Goal: Task Accomplishment & Management: Use online tool/utility

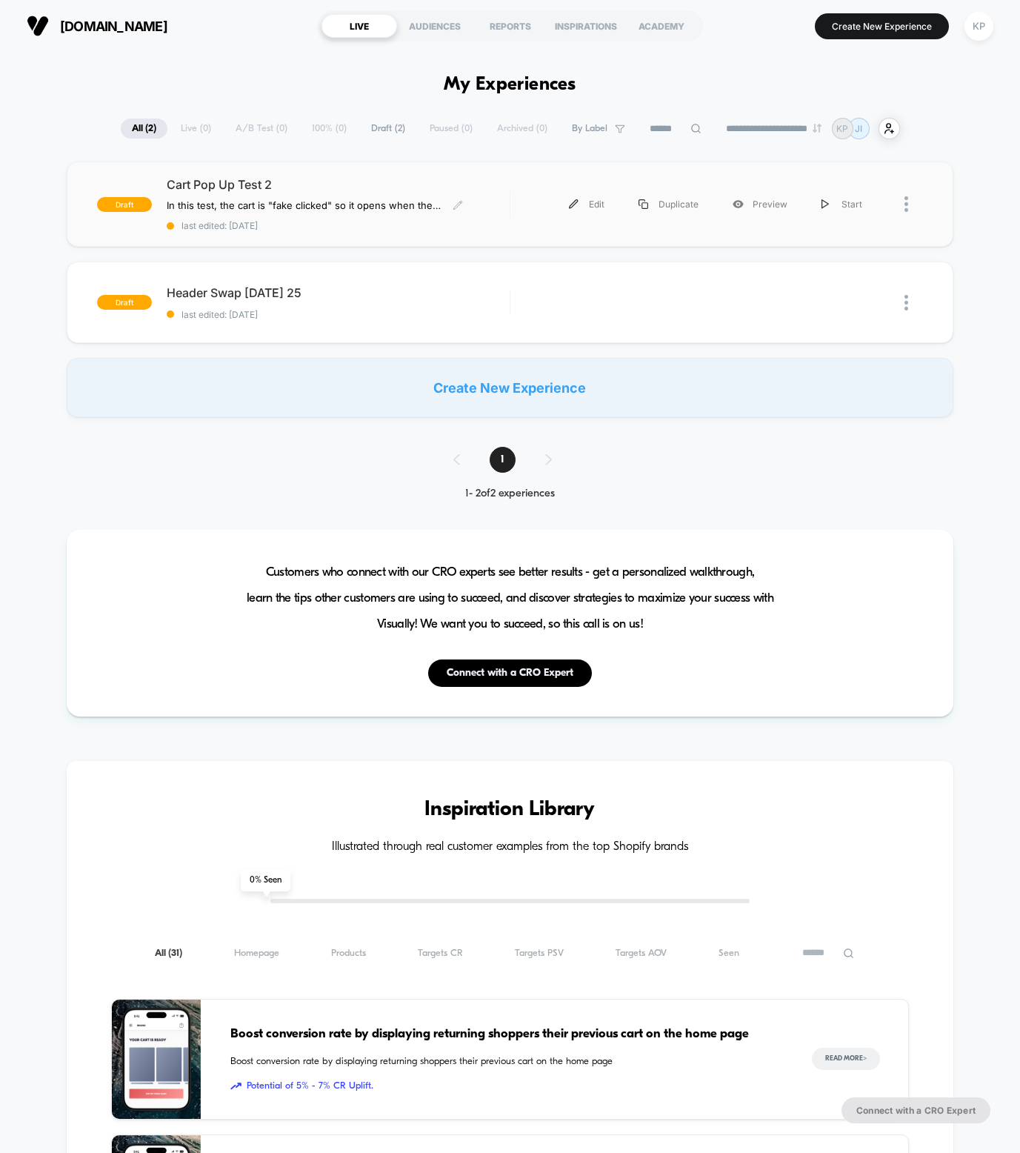
click at [321, 186] on span "Cart Pop Up Test 2" at bounding box center [338, 184] width 343 height 15
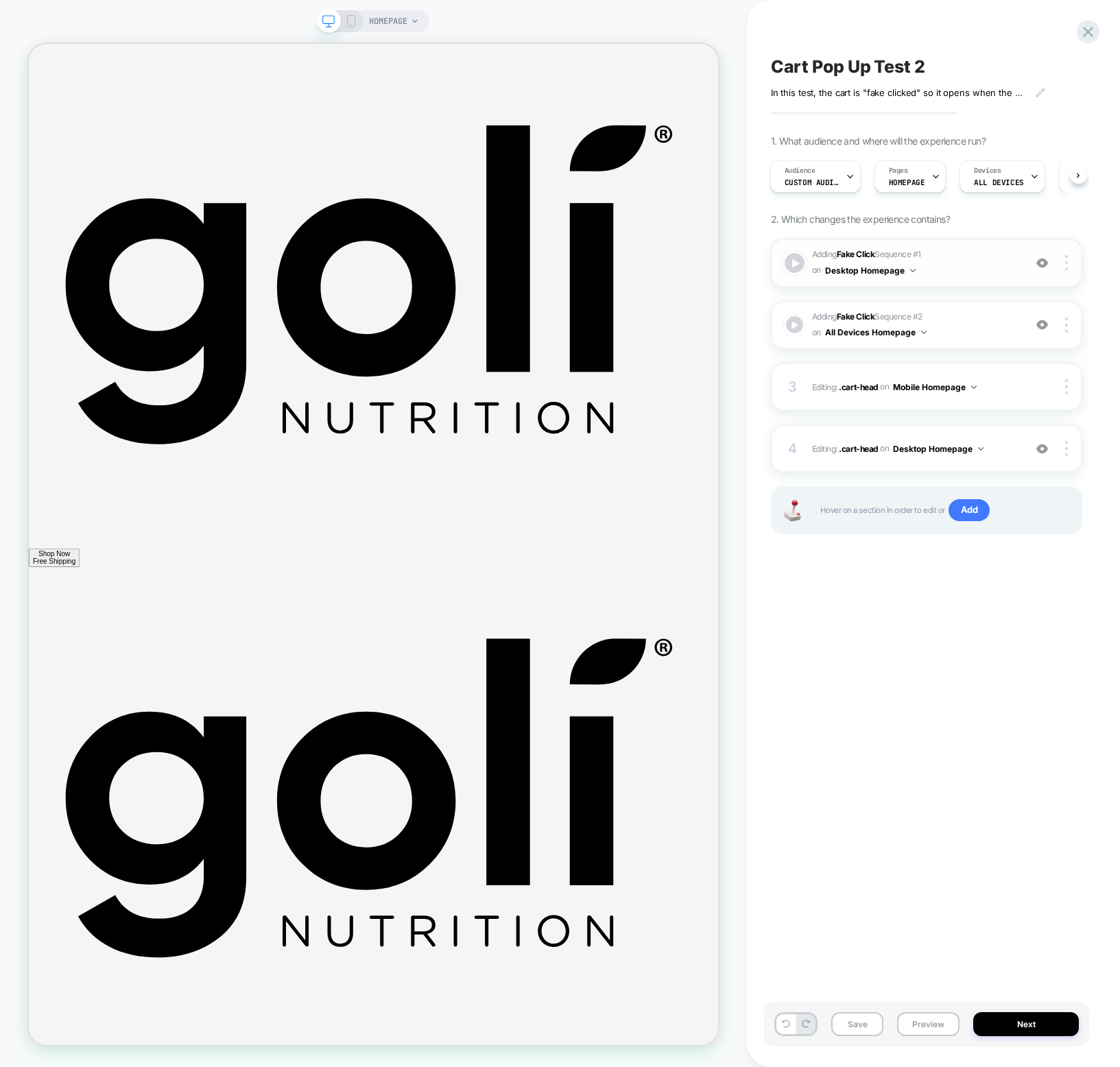
click at [779, 268] on div at bounding box center [794, 262] width 19 height 19
click at [351, 28] on div "HOMEPAGE" at bounding box center [373, 21] width 113 height 22
click at [351, 18] on icon at bounding box center [351, 20] width 12 height 12
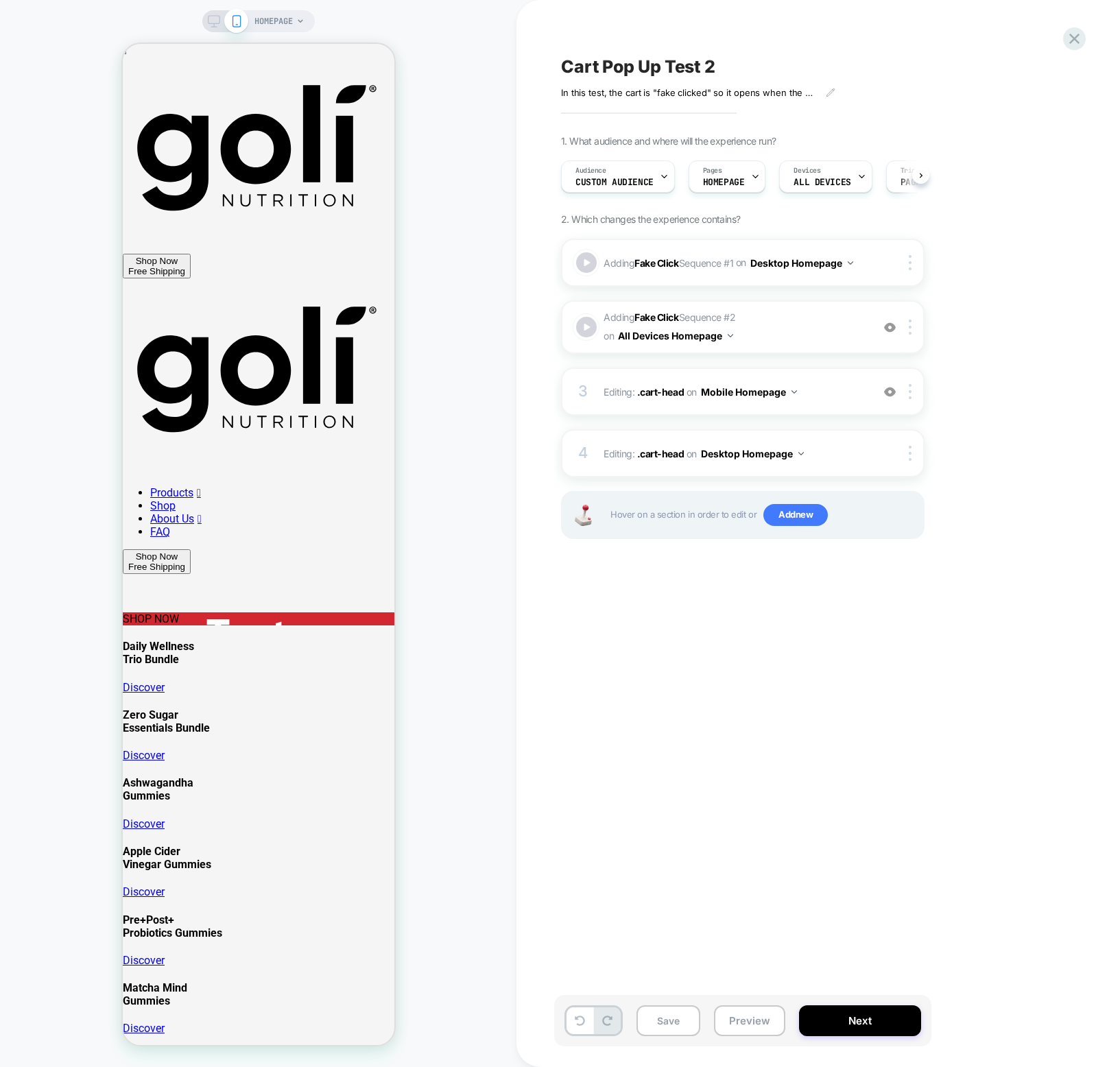
scroll to position [0, 1]
click at [581, 327] on div at bounding box center [587, 328] width 24 height 24
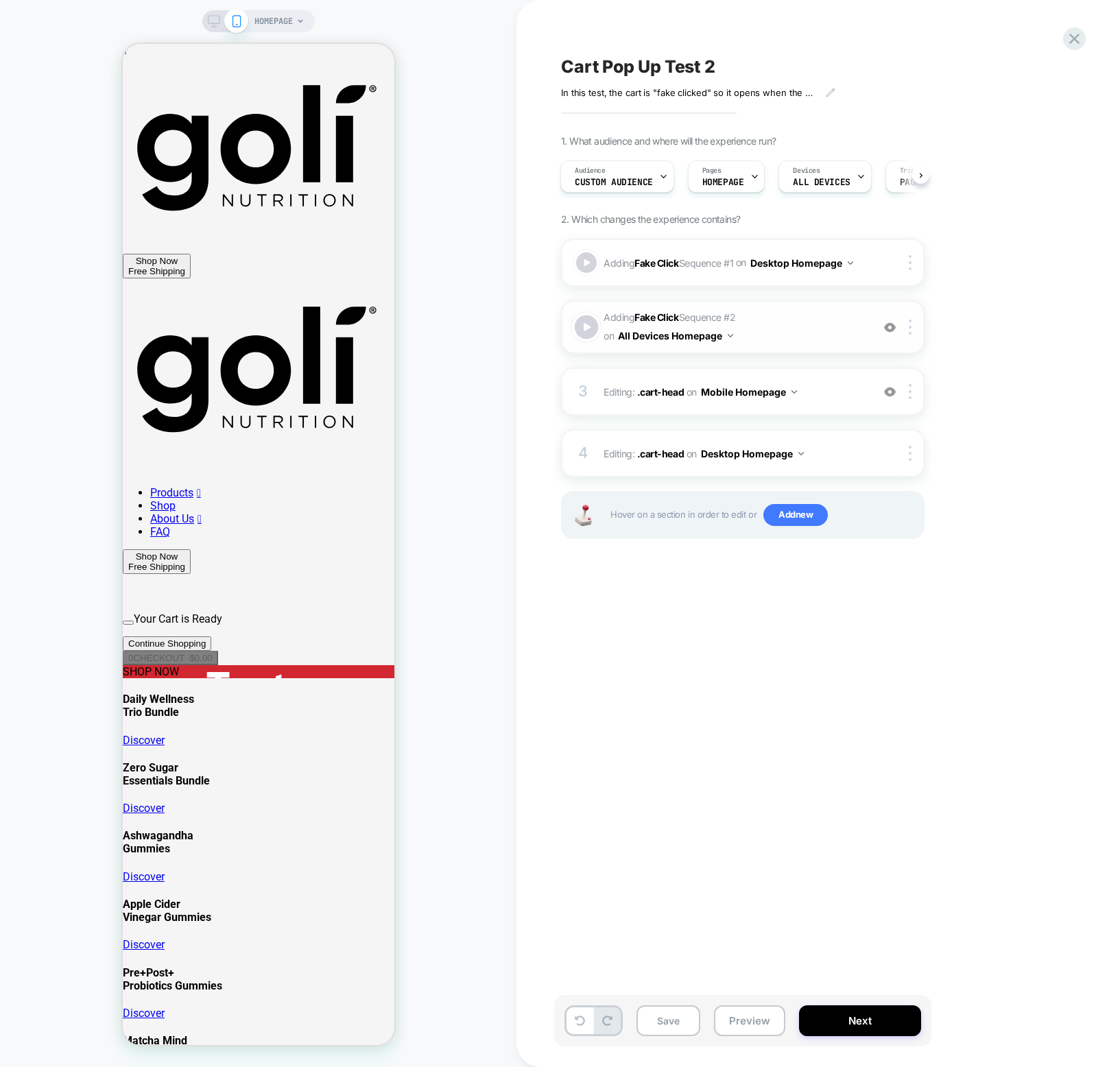
click at [581, 327] on div at bounding box center [587, 328] width 24 height 24
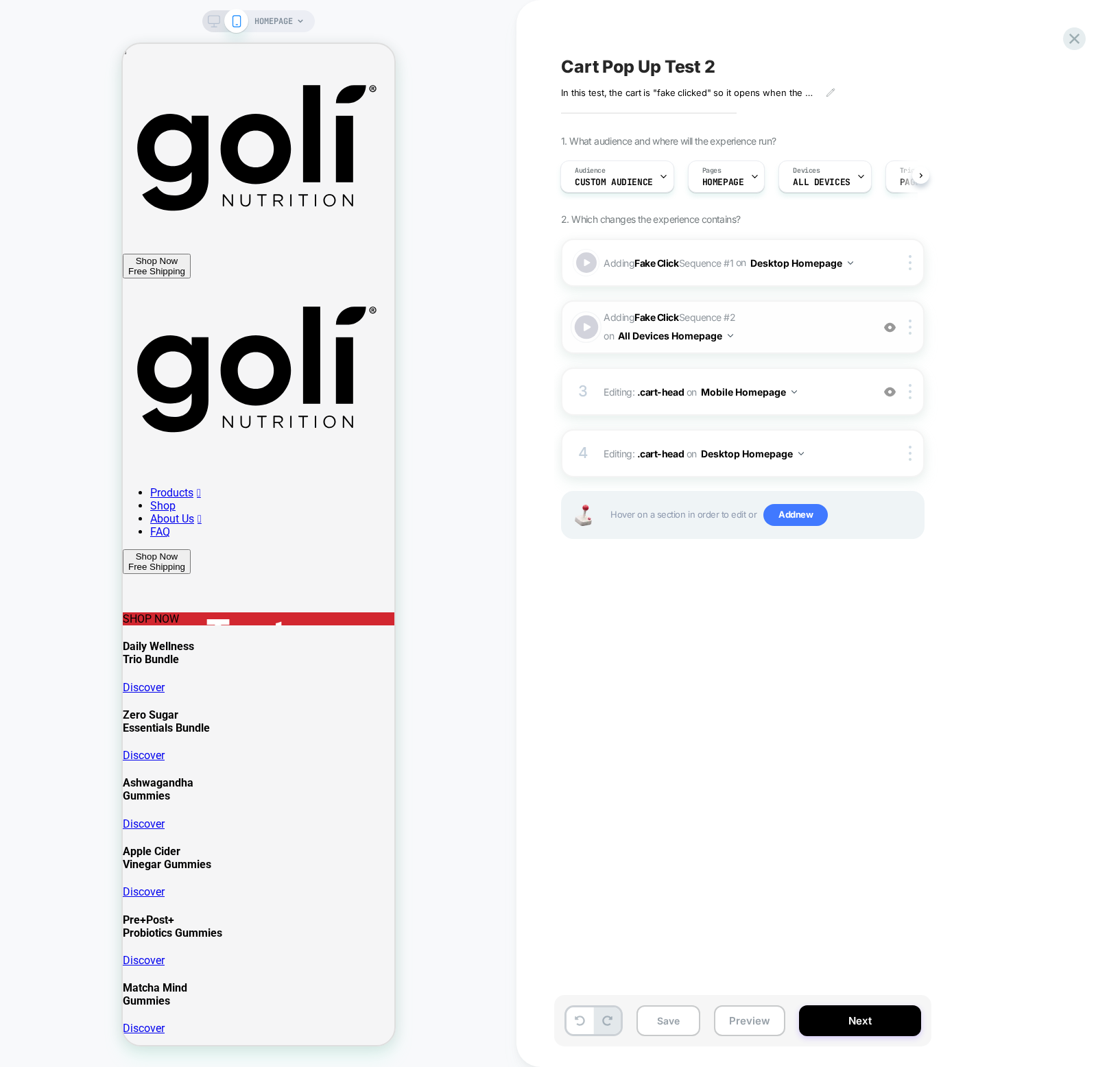
click at [581, 327] on div at bounding box center [587, 328] width 24 height 24
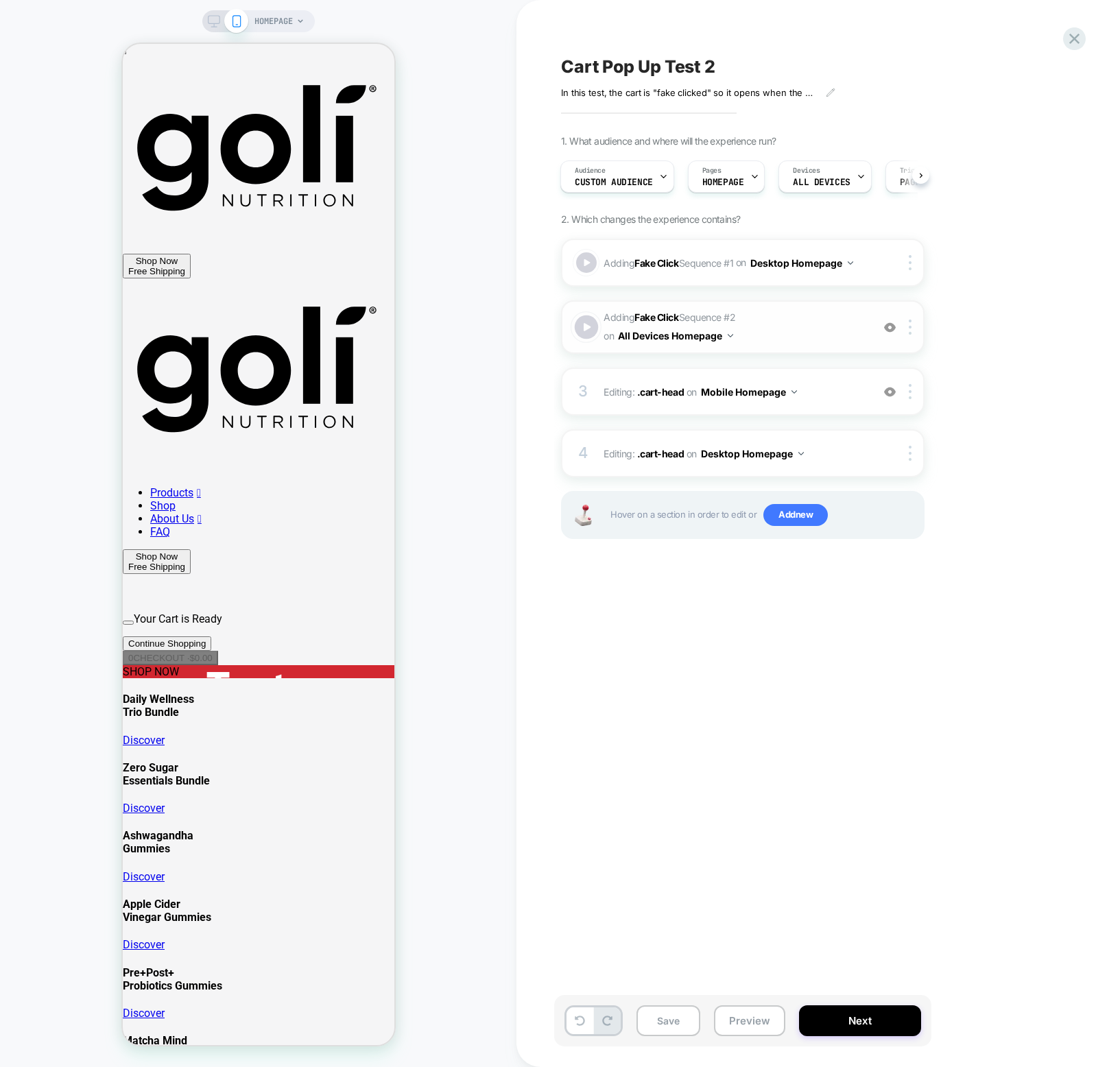
click at [581, 327] on div at bounding box center [587, 328] width 24 height 24
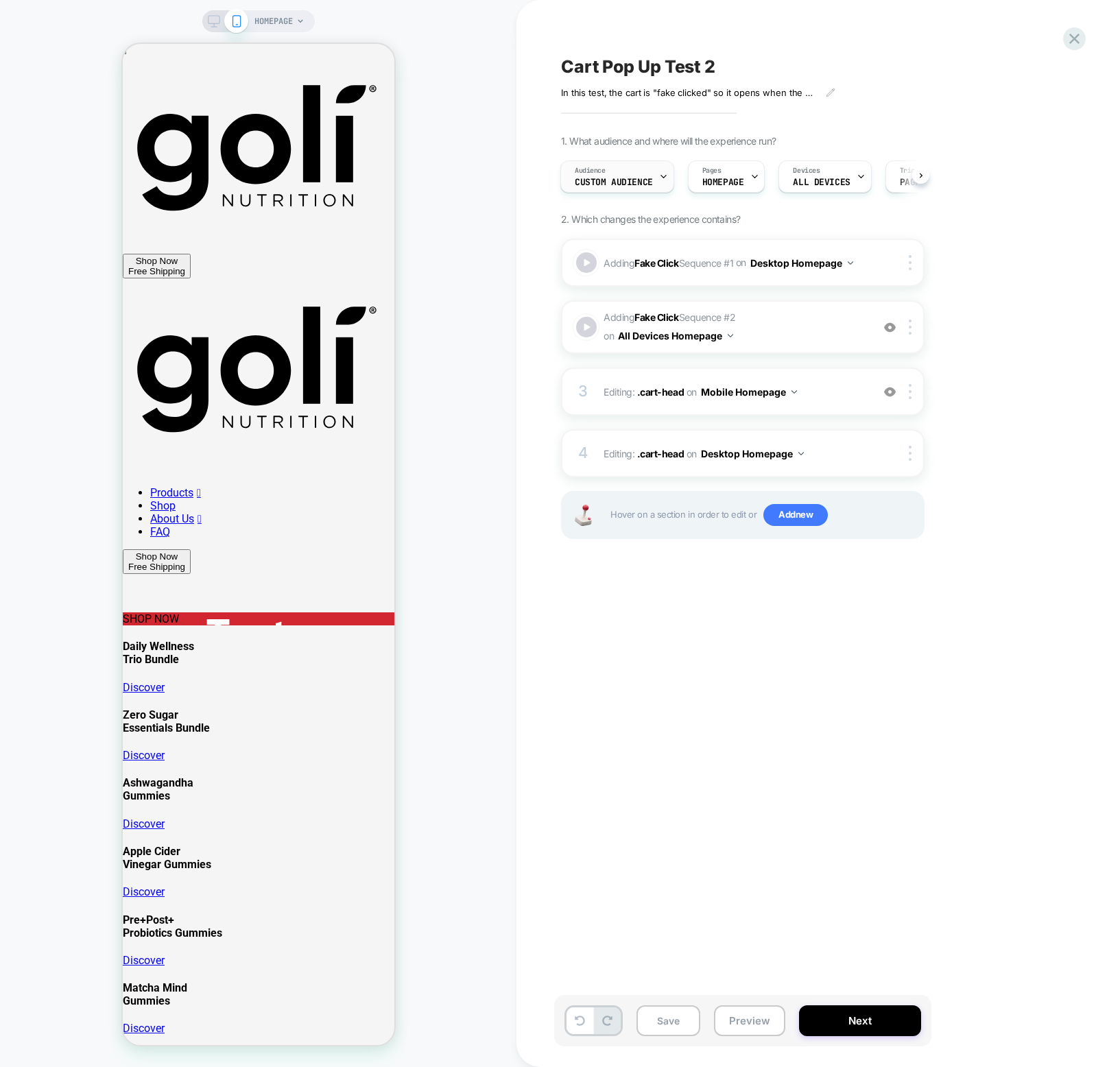
click at [656, 176] on div "Audience Custom Audience" at bounding box center [614, 176] width 106 height 31
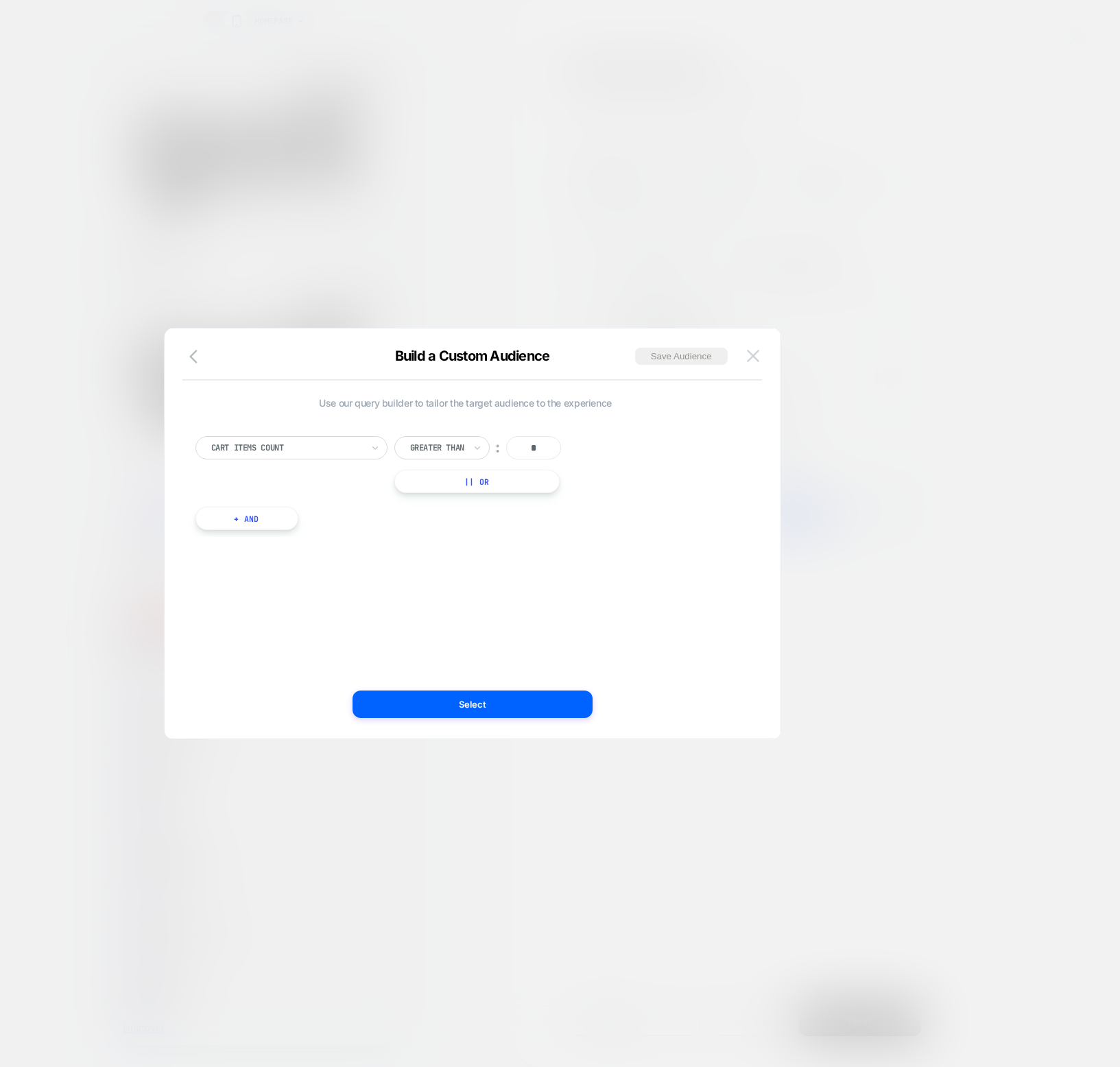
click at [758, 354] on img at bounding box center [753, 355] width 12 height 12
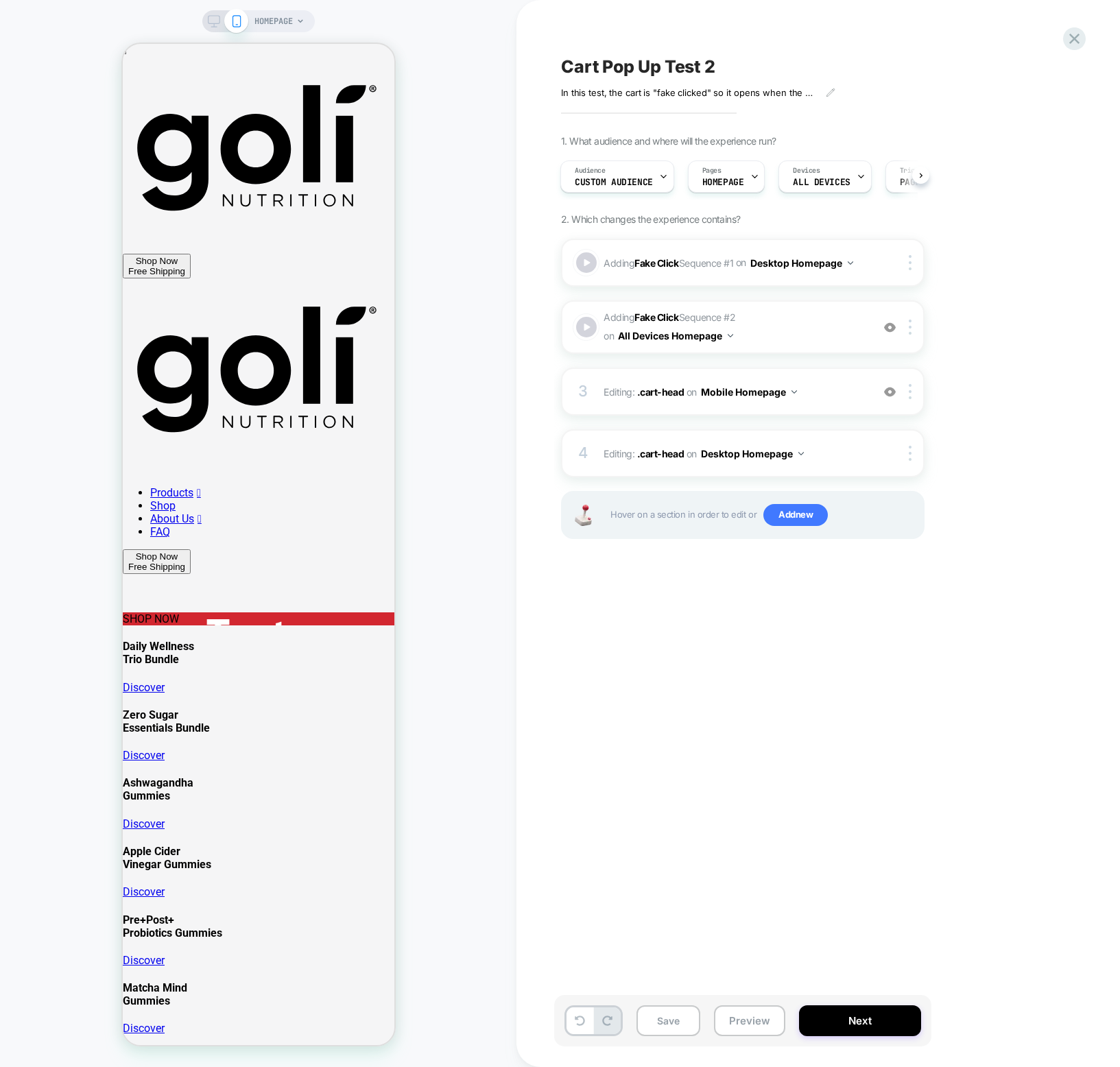
click at [646, 605] on div "Cart Pop Up Test 2 In this test, the cart is "fake clicked" so it opens when th…" at bounding box center [812, 533] width 515 height 1039
click at [757, 1023] on button "Preview" at bounding box center [749, 1020] width 71 height 31
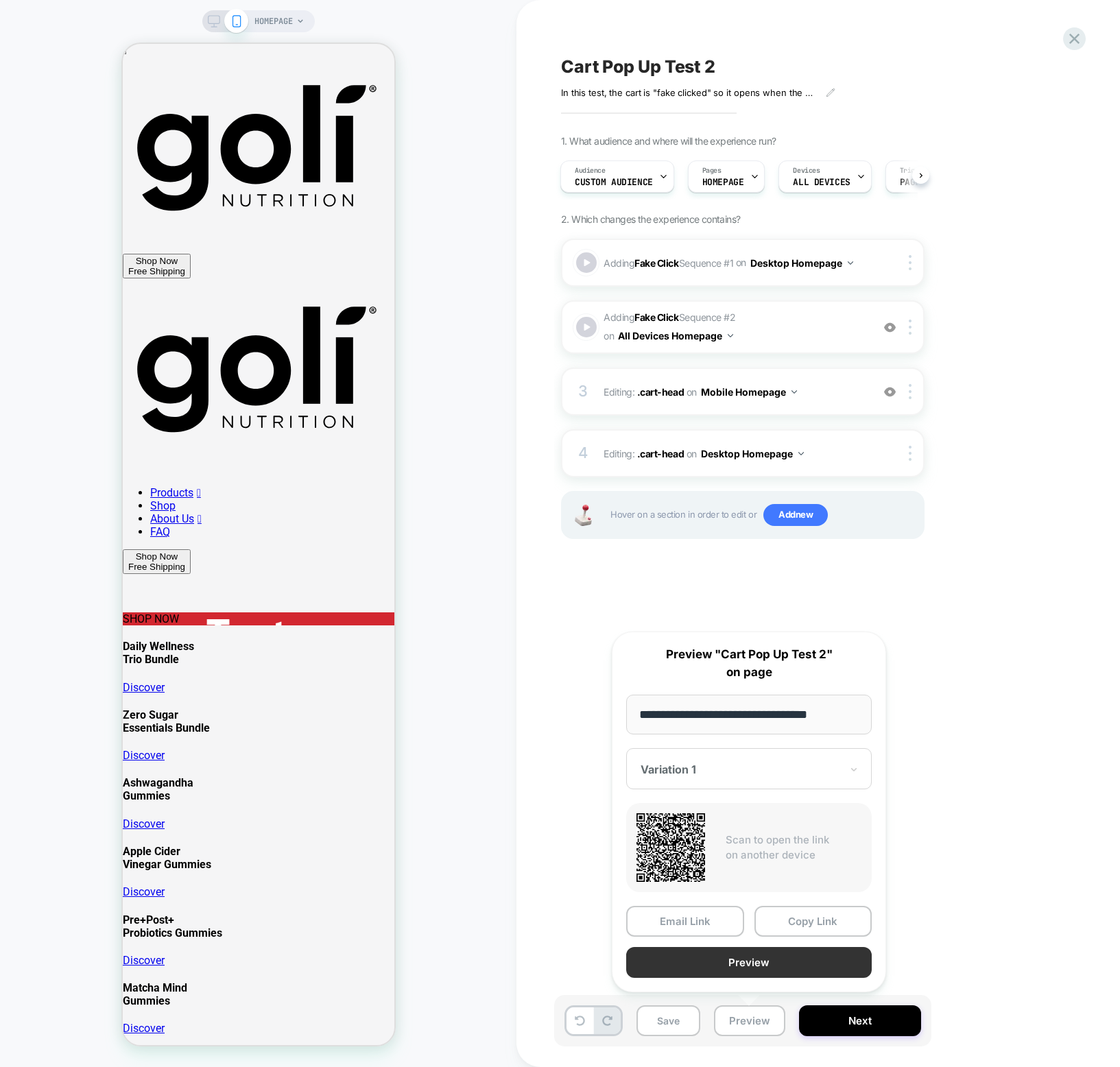
click at [752, 962] on button "Preview" at bounding box center [749, 962] width 245 height 31
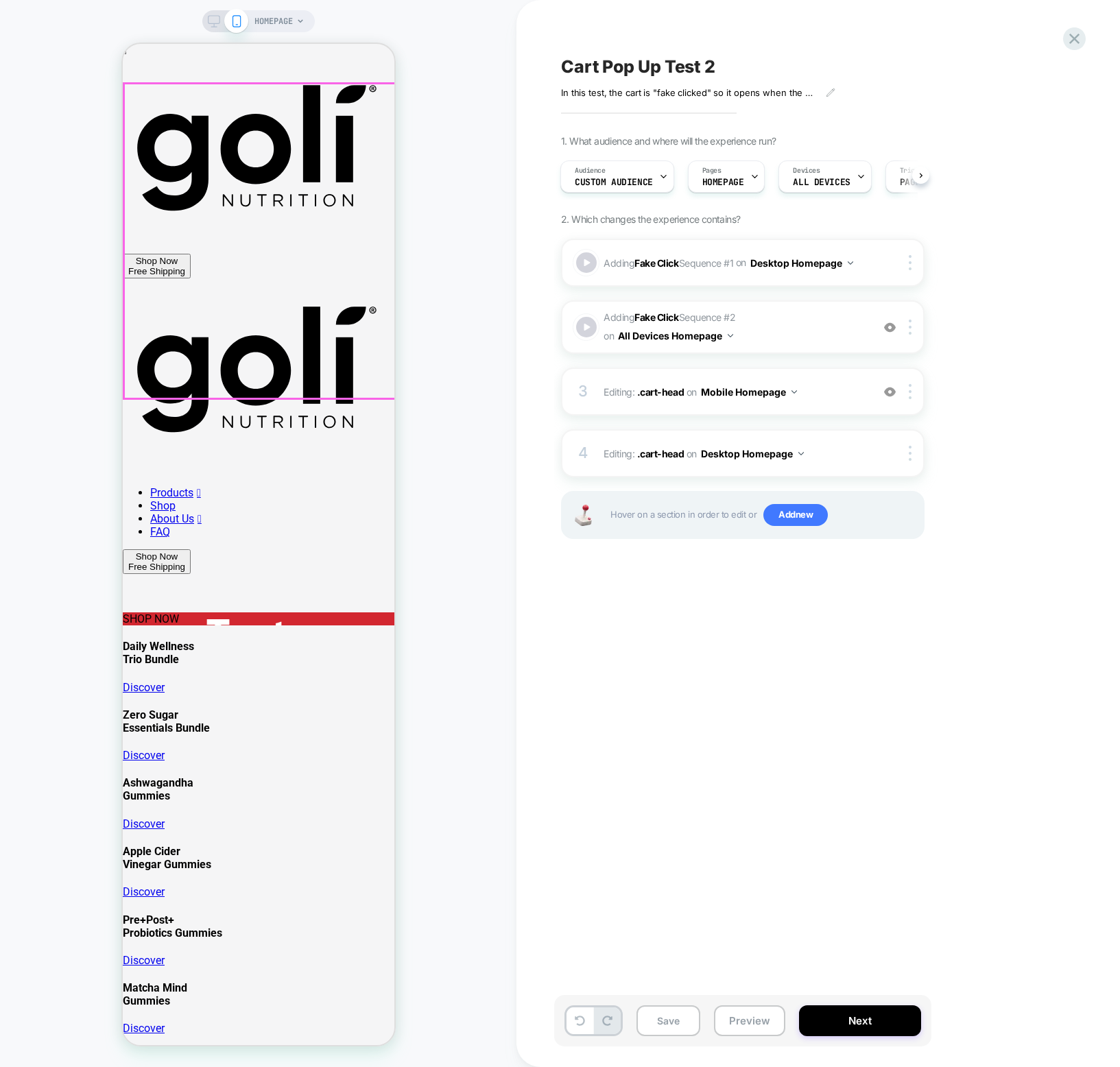
click at [203, 613] on div "SHOP NOW" at bounding box center [257, 619] width 271 height 13
click at [268, 613] on div "SHOP NOW" at bounding box center [257, 619] width 271 height 13
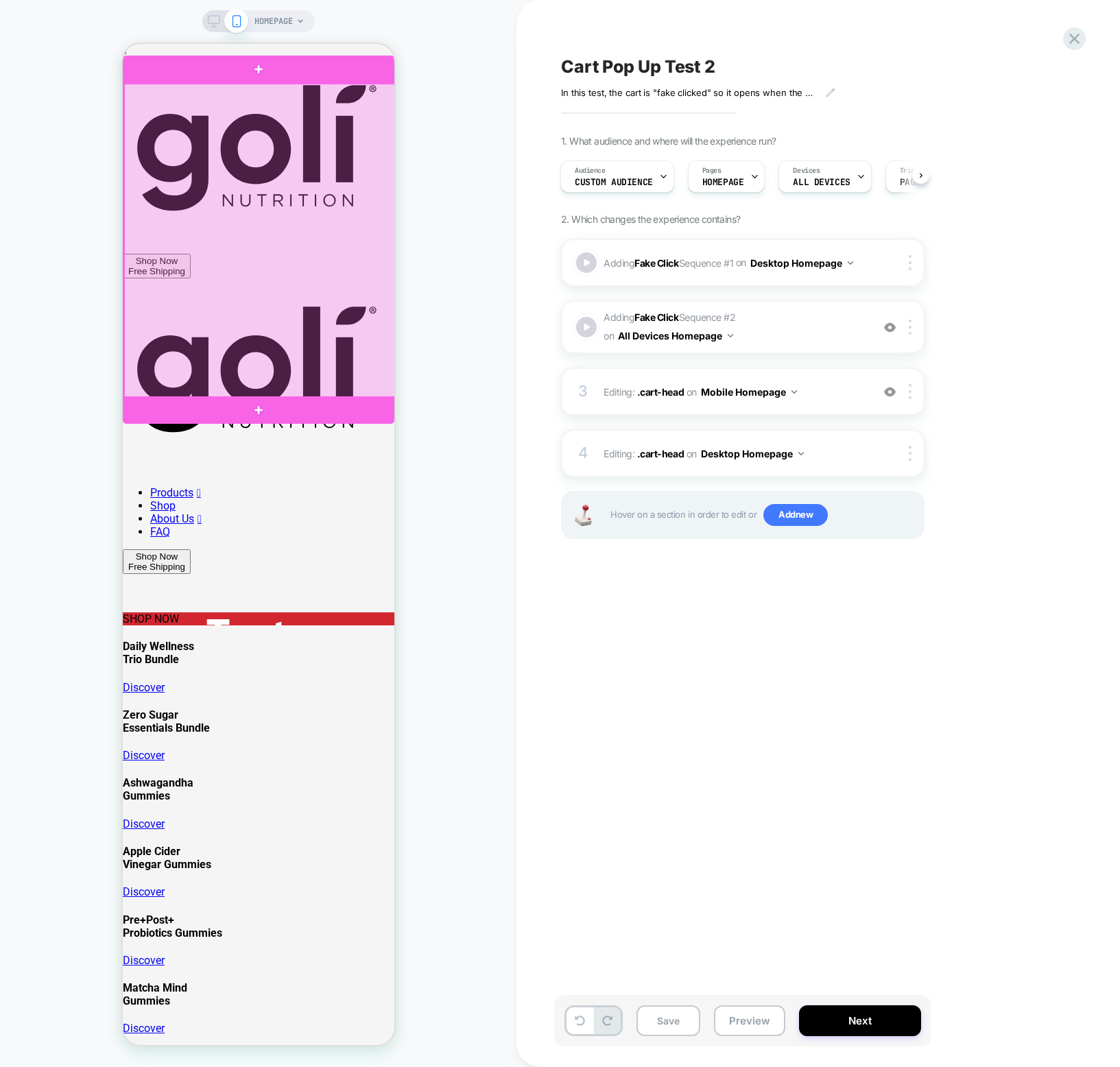
click at [269, 269] on div at bounding box center [258, 241] width 271 height 315
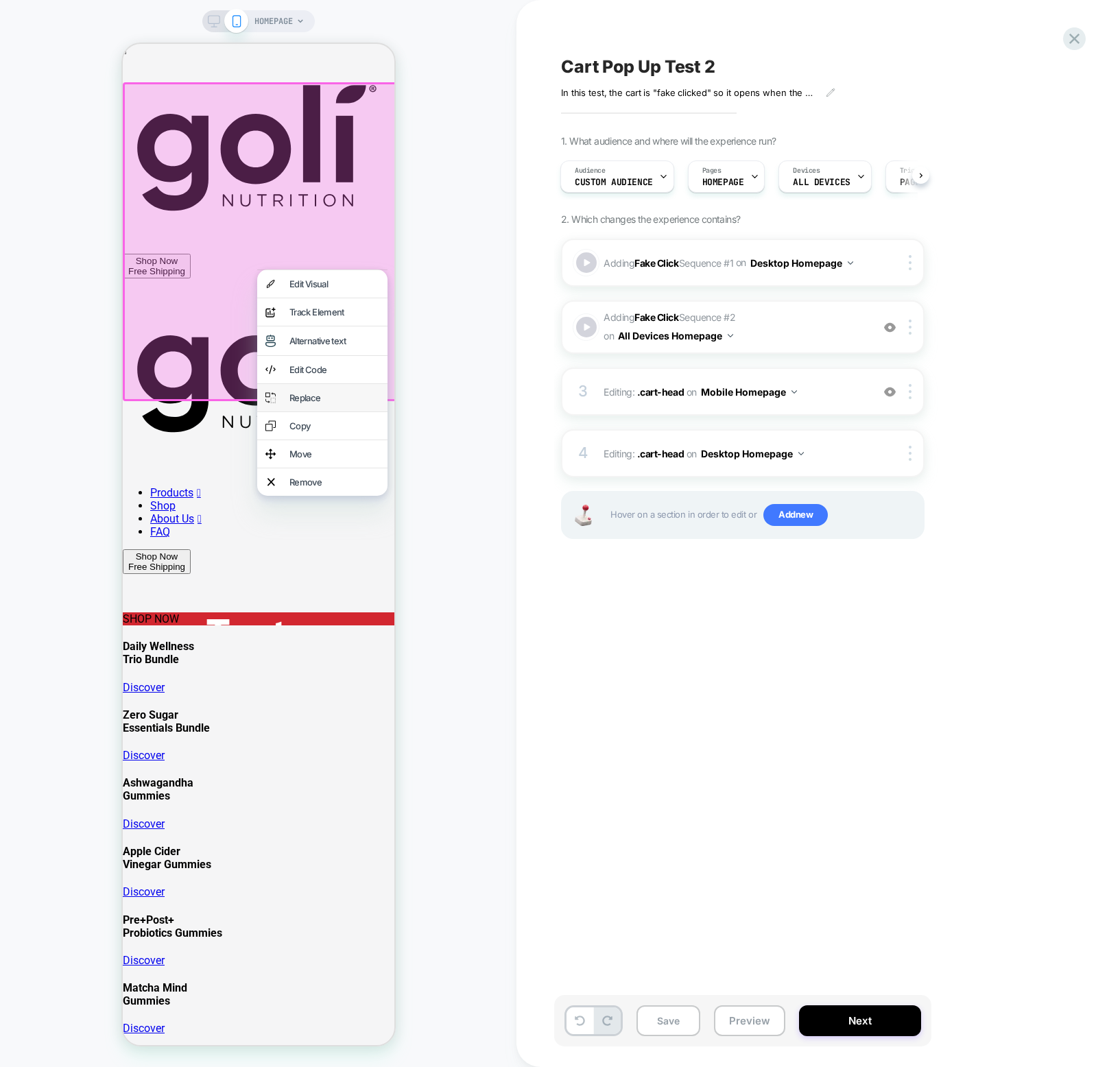
click at [300, 393] on div "Replace" at bounding box center [321, 398] width 131 height 28
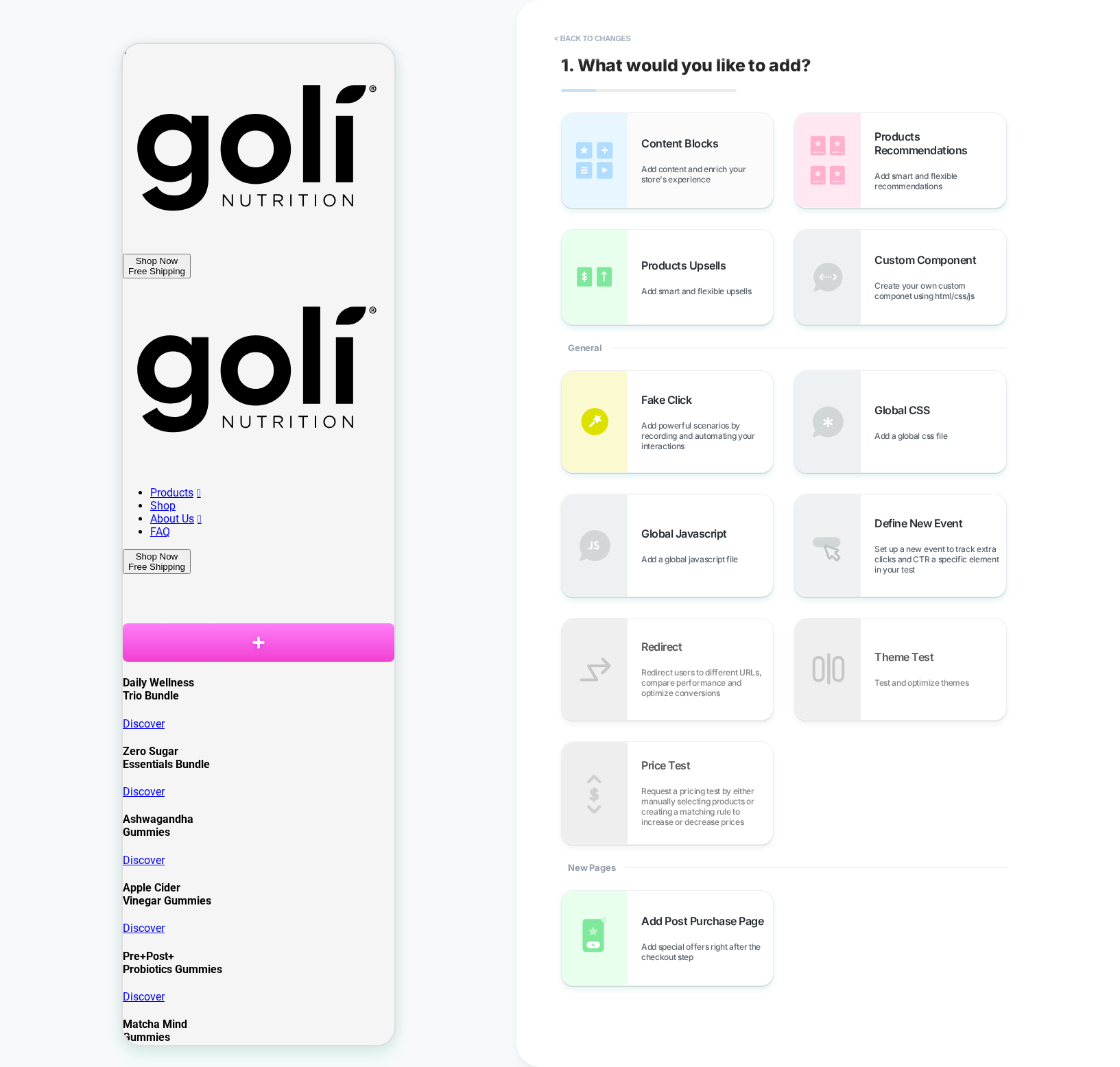
click at [674, 140] on span "Content Blocks" at bounding box center [683, 143] width 83 height 14
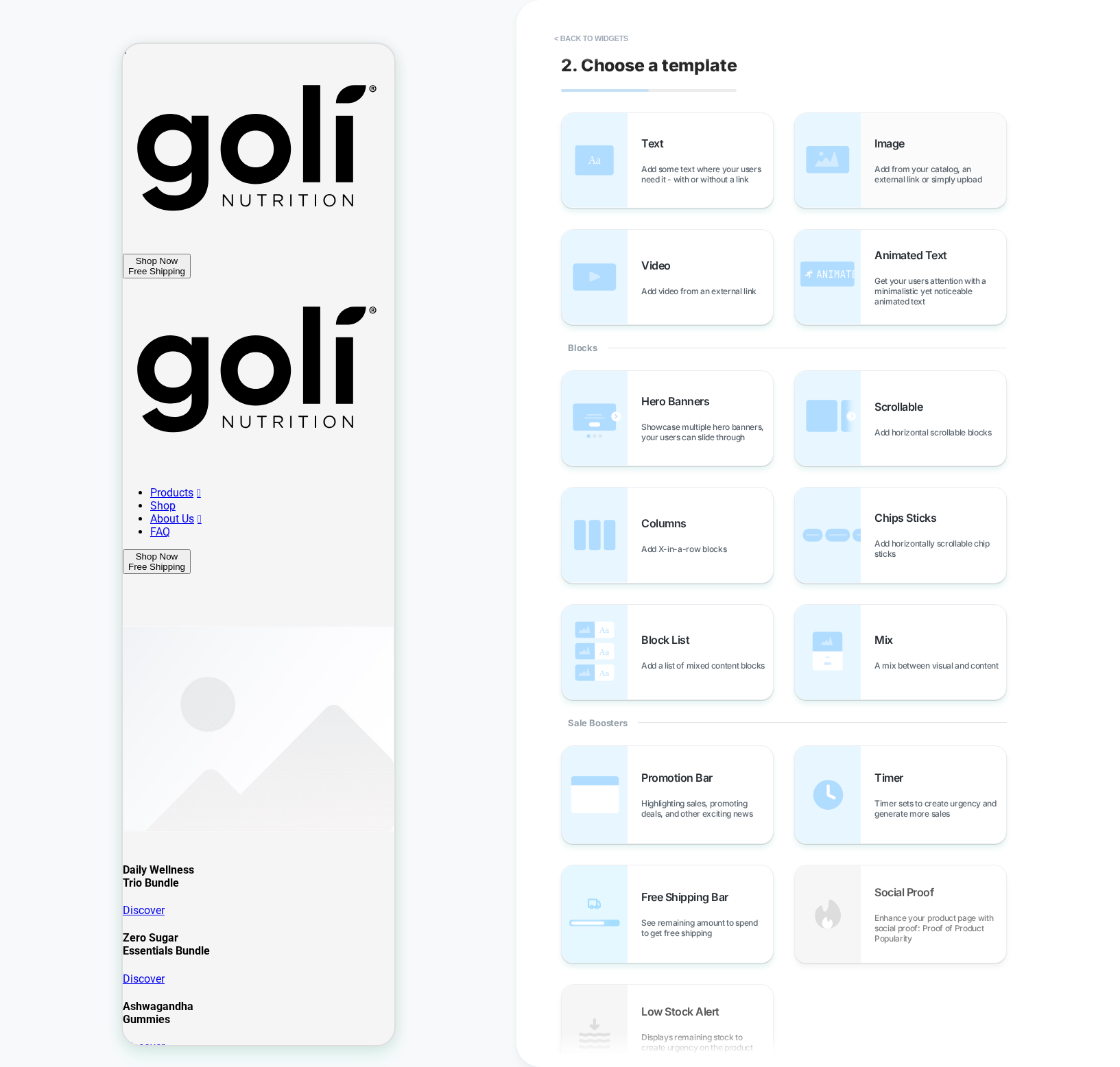
click at [779, 135] on div "Image Add from your catalog, an external link or simply upload" at bounding box center [901, 160] width 211 height 94
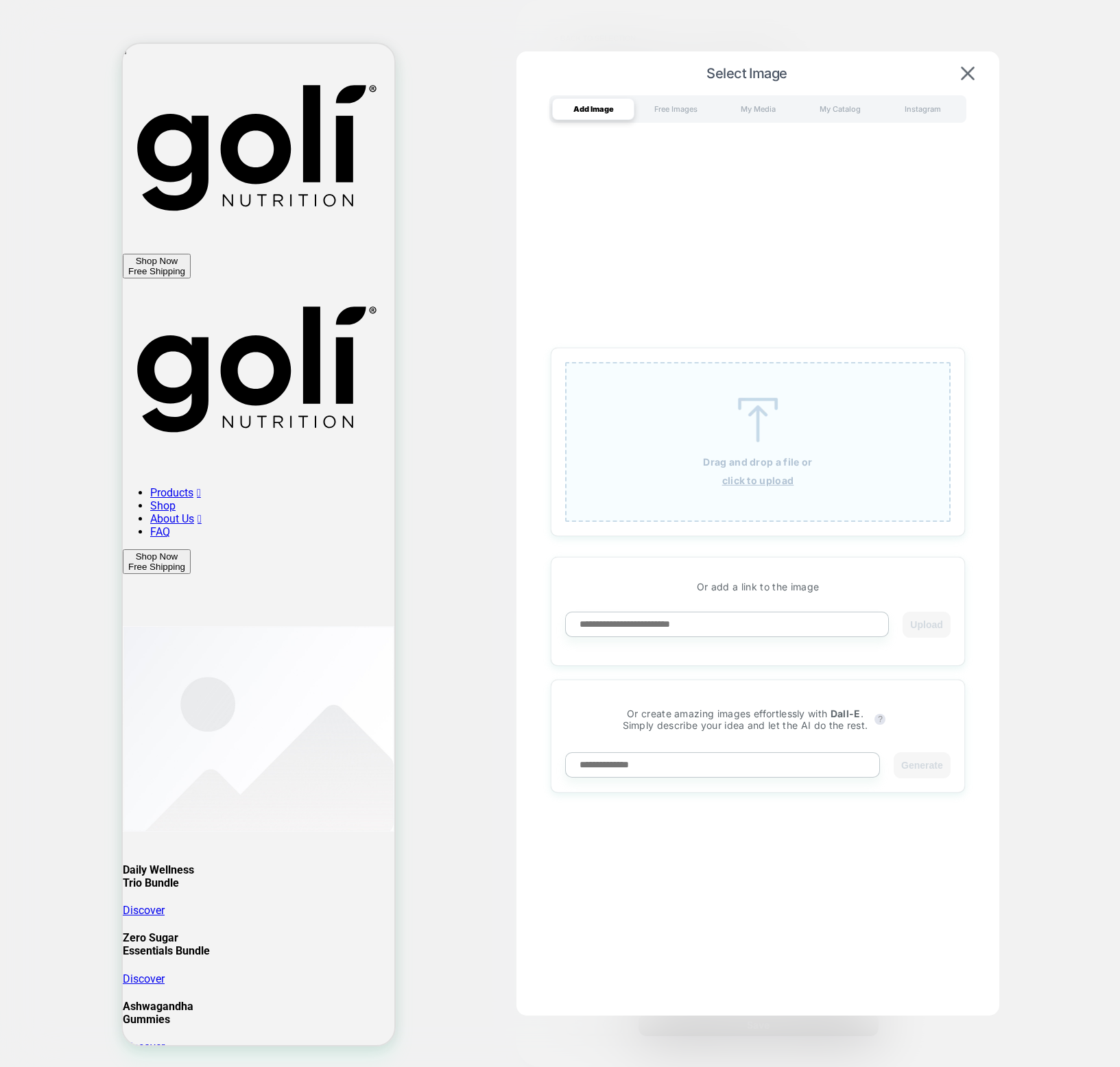
click at [779, 483] on u "click to upload" at bounding box center [758, 480] width 72 height 12
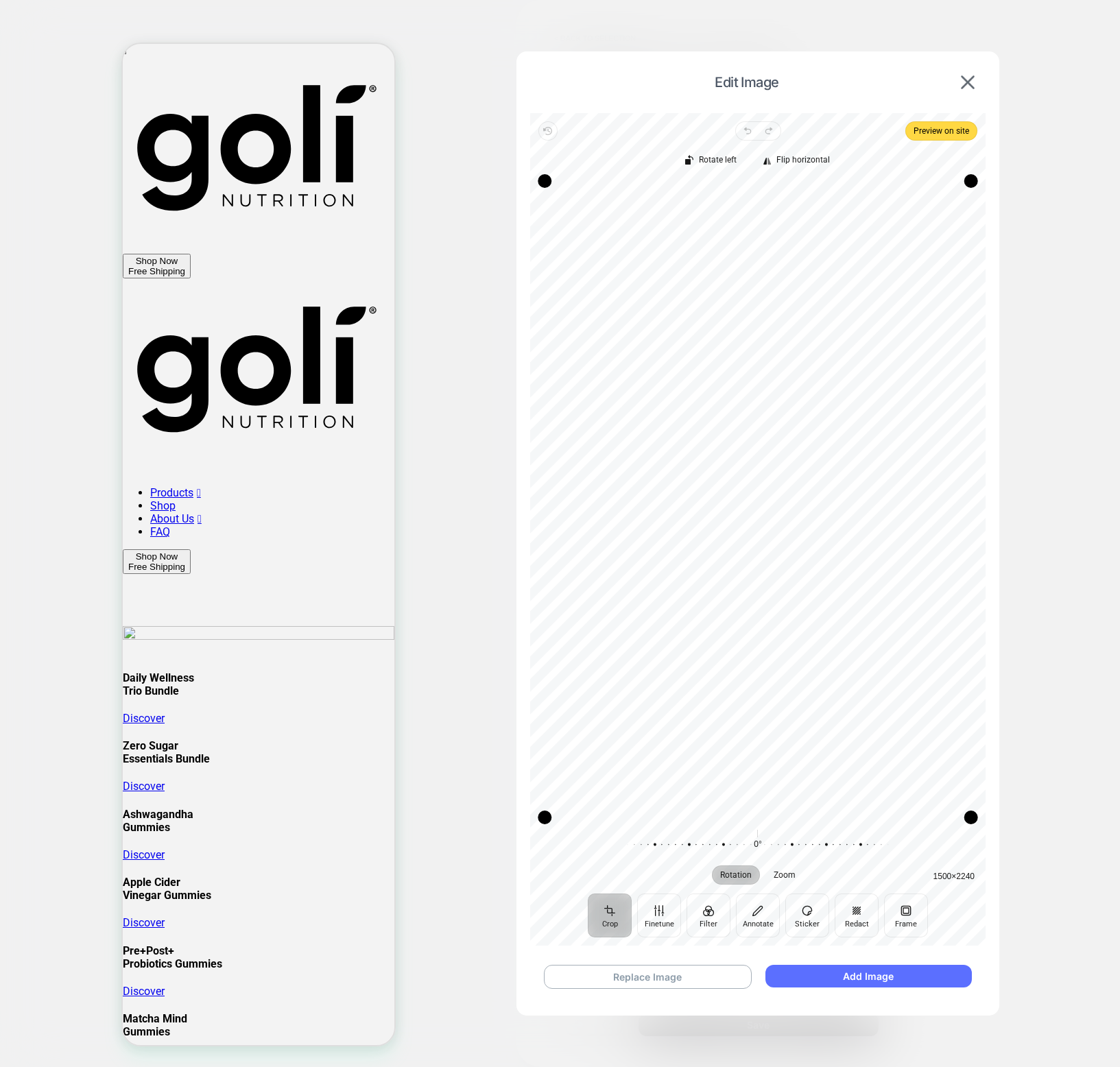
click at [779, 978] on button "Add Image" at bounding box center [868, 976] width 206 height 22
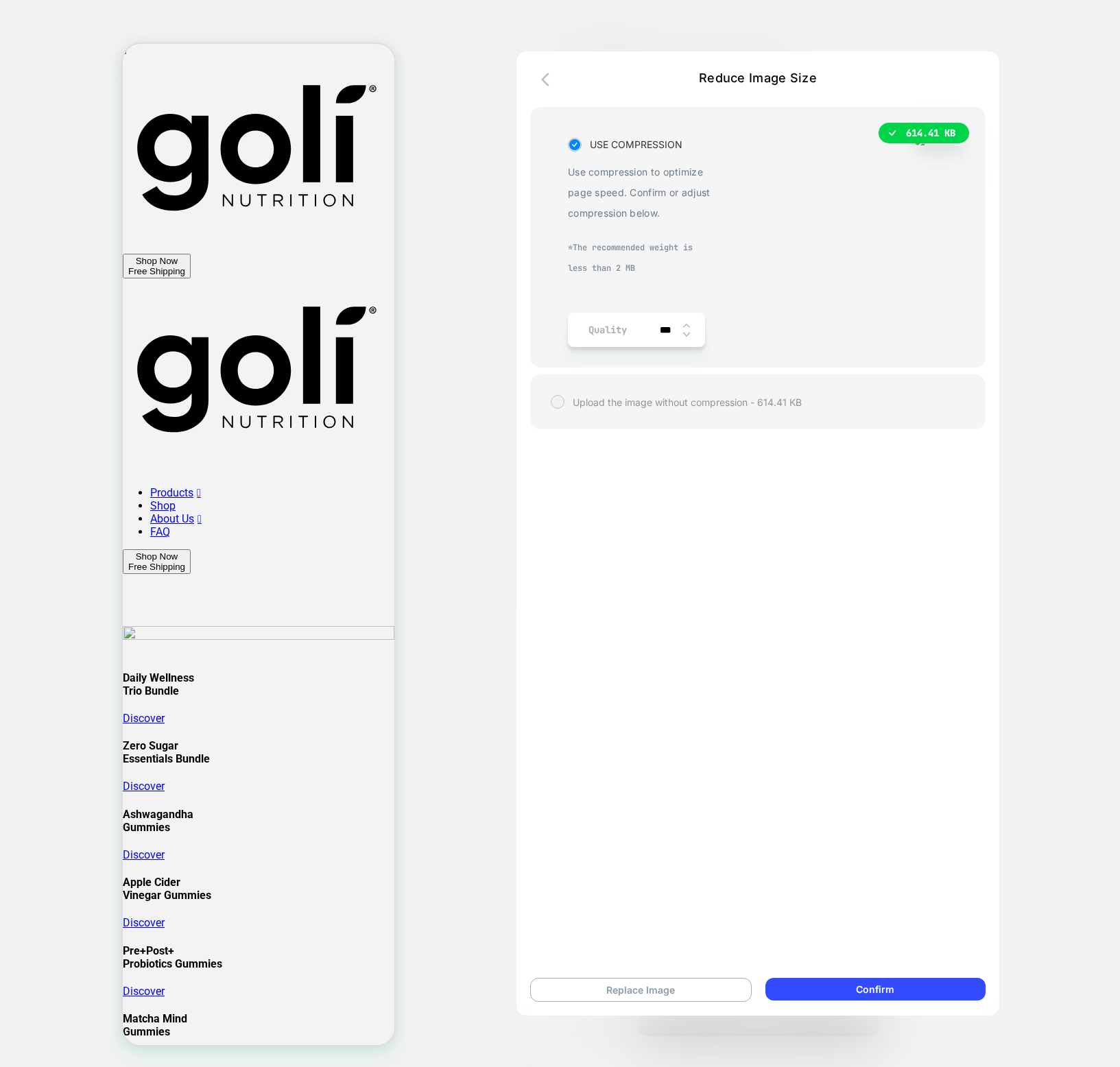
click at [683, 408] on span "Upload the image without compression - 614.41 KB" at bounding box center [687, 402] width 229 height 12
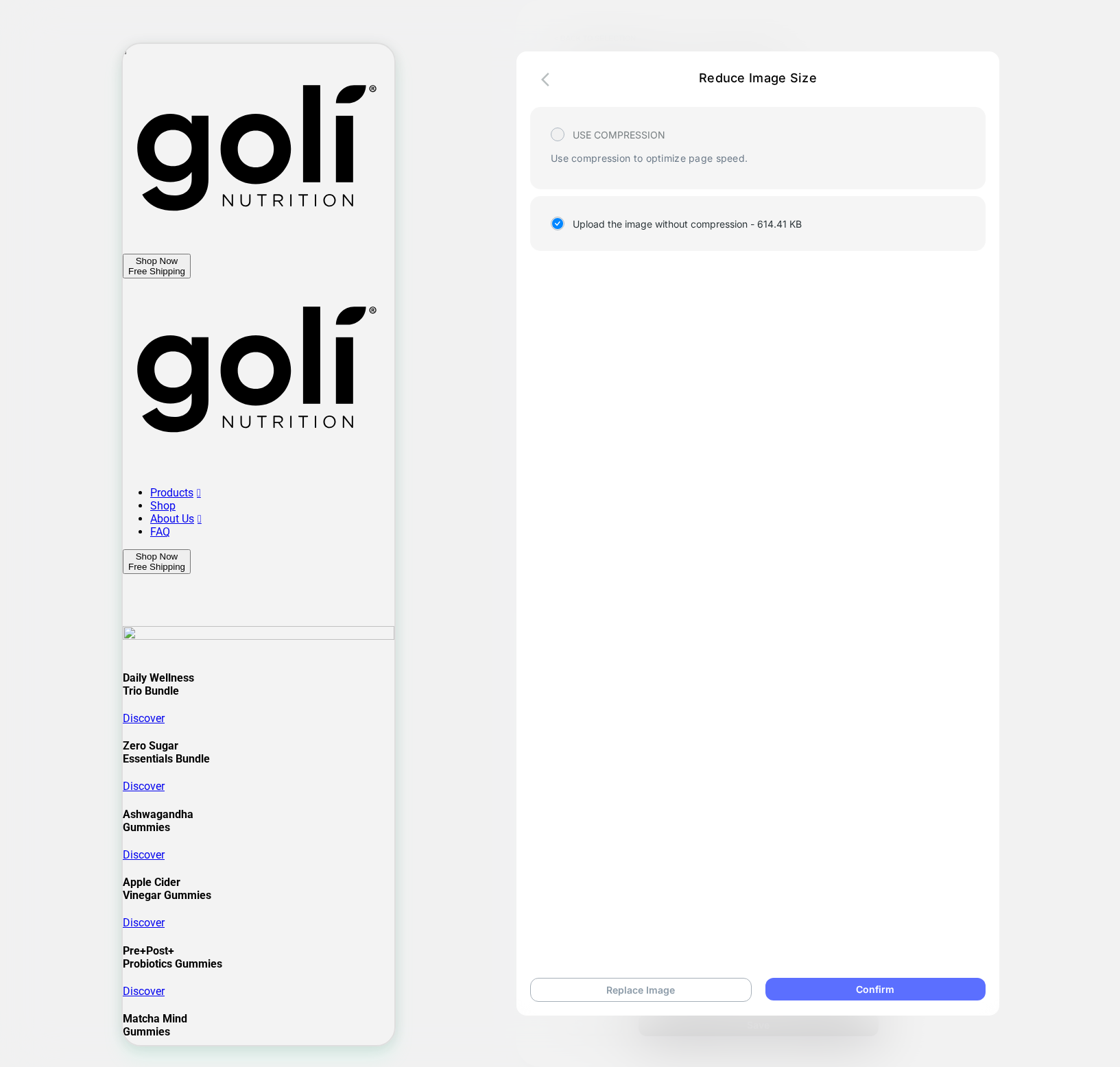
click at [779, 986] on button "Confirm" at bounding box center [876, 989] width 220 height 22
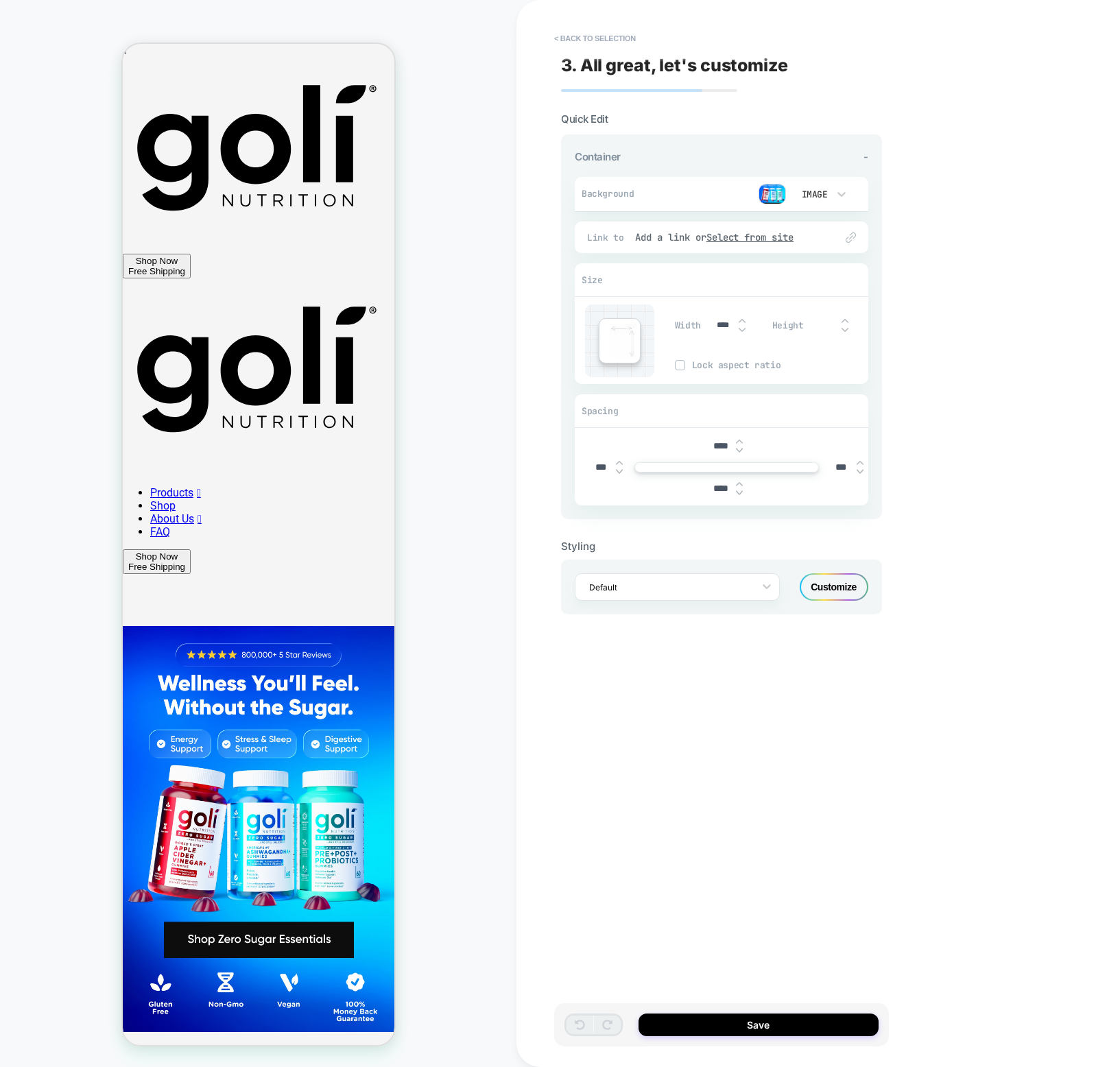
click at [721, 445] on input "****" at bounding box center [720, 446] width 31 height 12
type input "***"
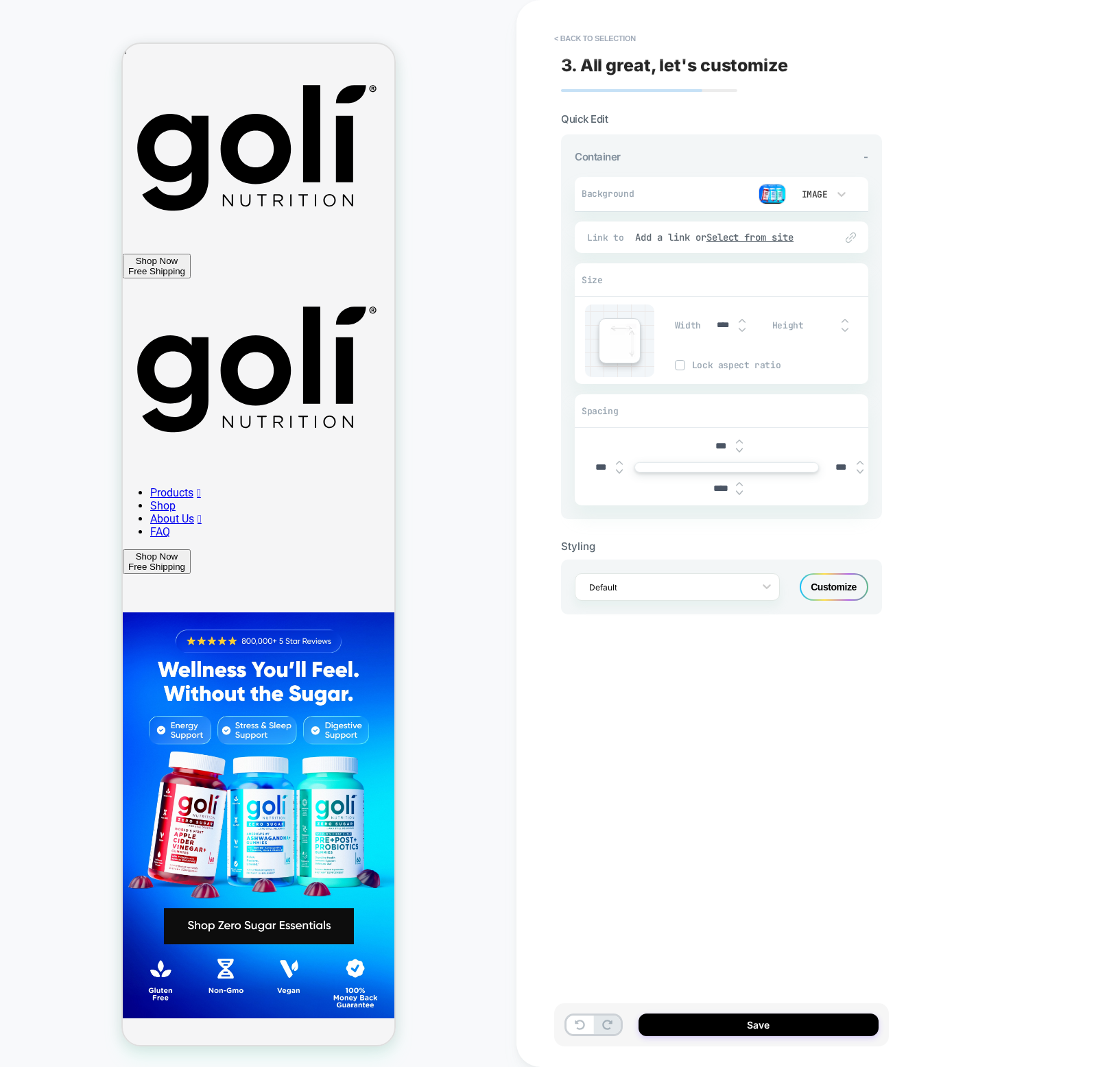
type input "***"
click at [779, 1024] on button "Save" at bounding box center [758, 1024] width 240 height 22
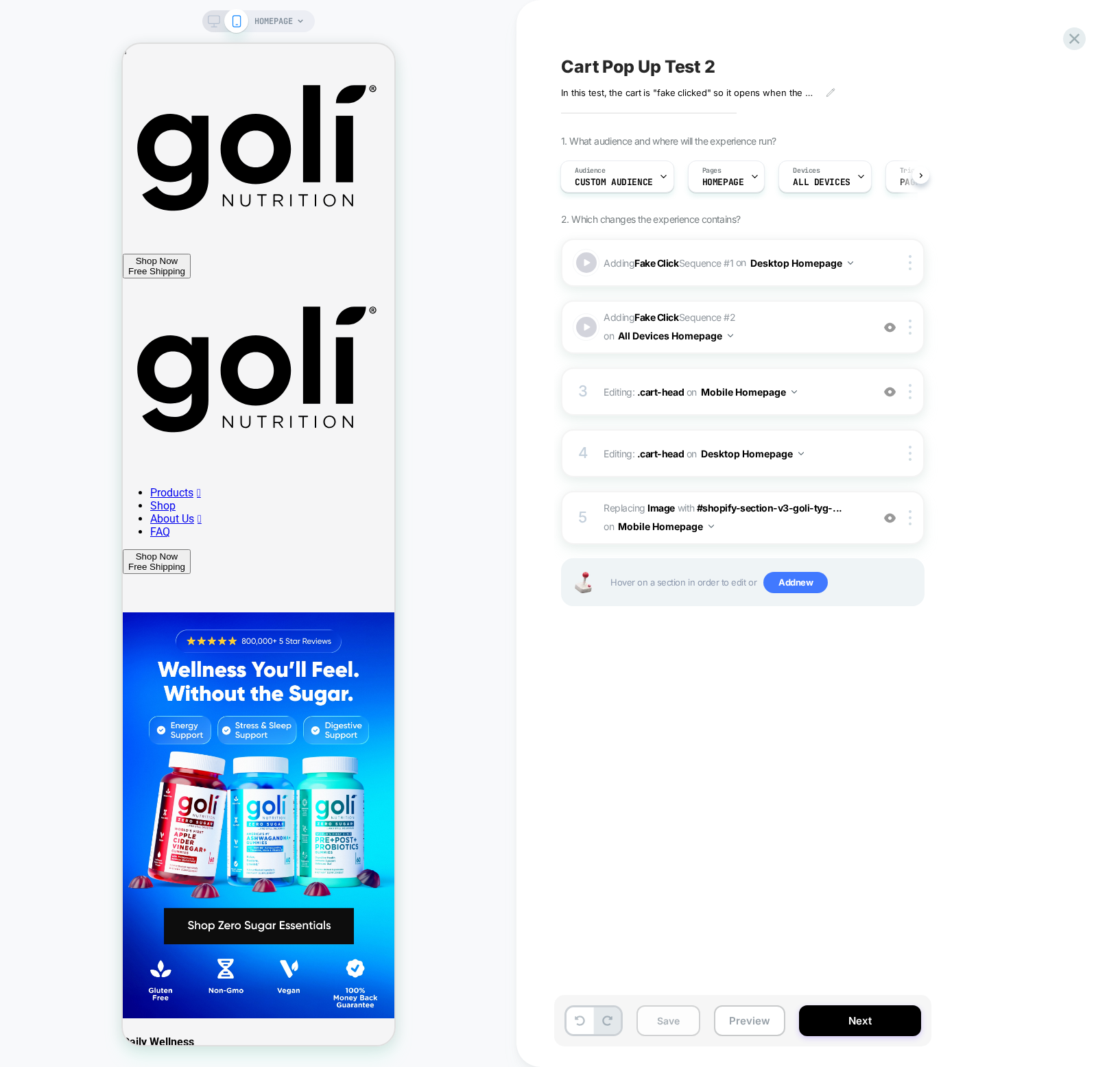
click at [666, 1017] on button "Save" at bounding box center [668, 1020] width 64 height 31
click at [214, 24] on icon at bounding box center [214, 20] width 12 height 12
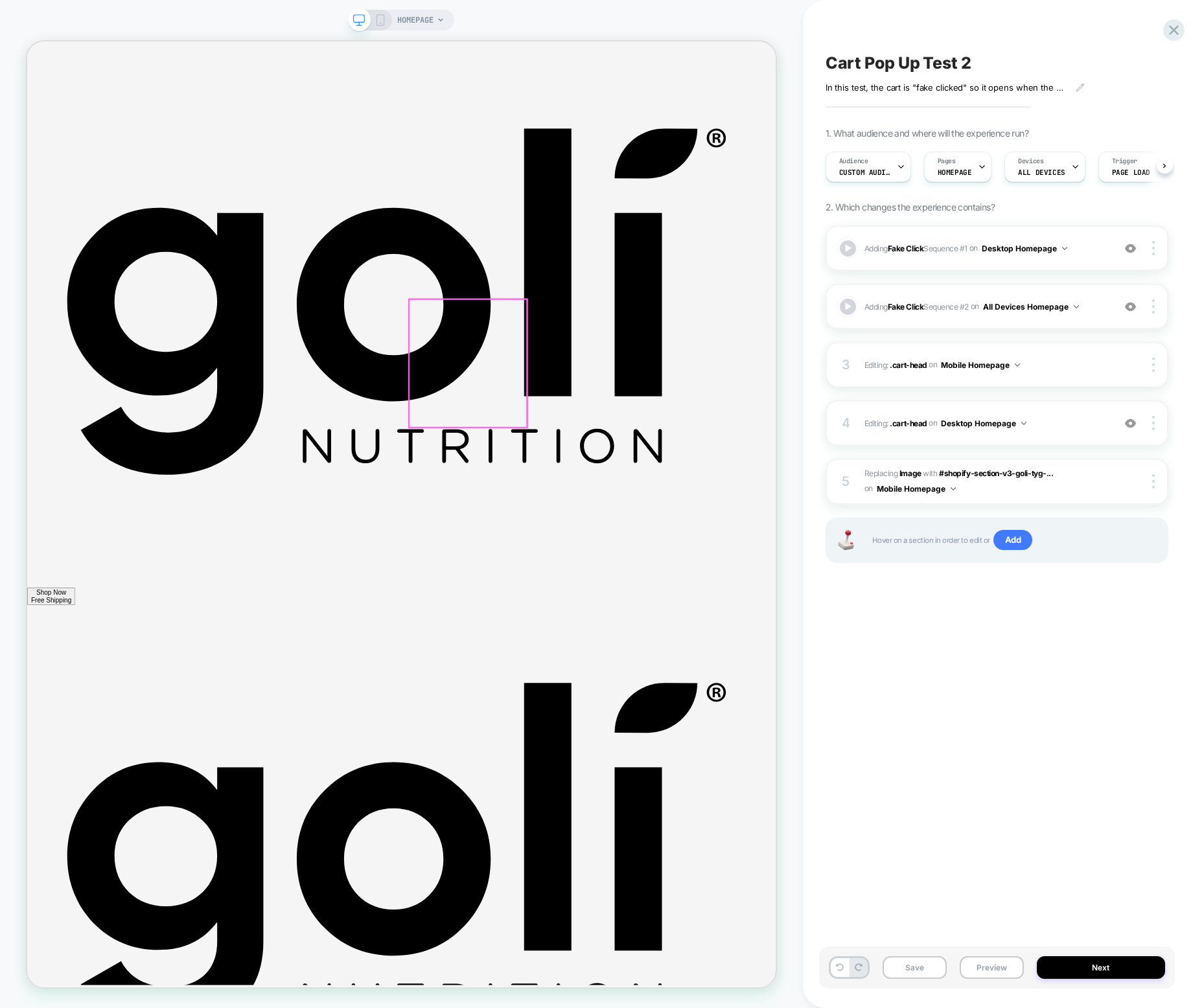
scroll to position [0, 1]
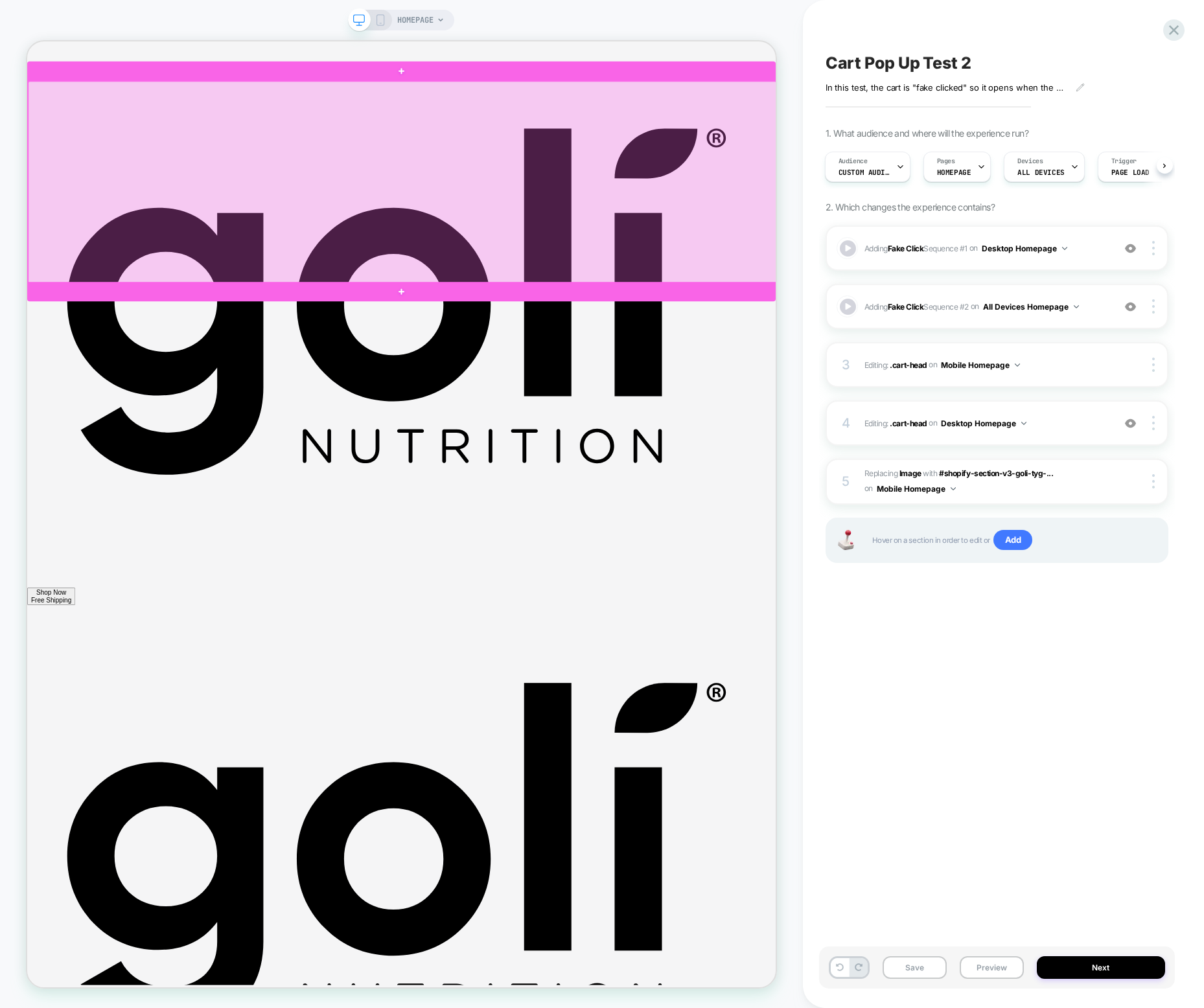
click at [663, 311] on div at bounding box center [527, 229] width 998 height 269
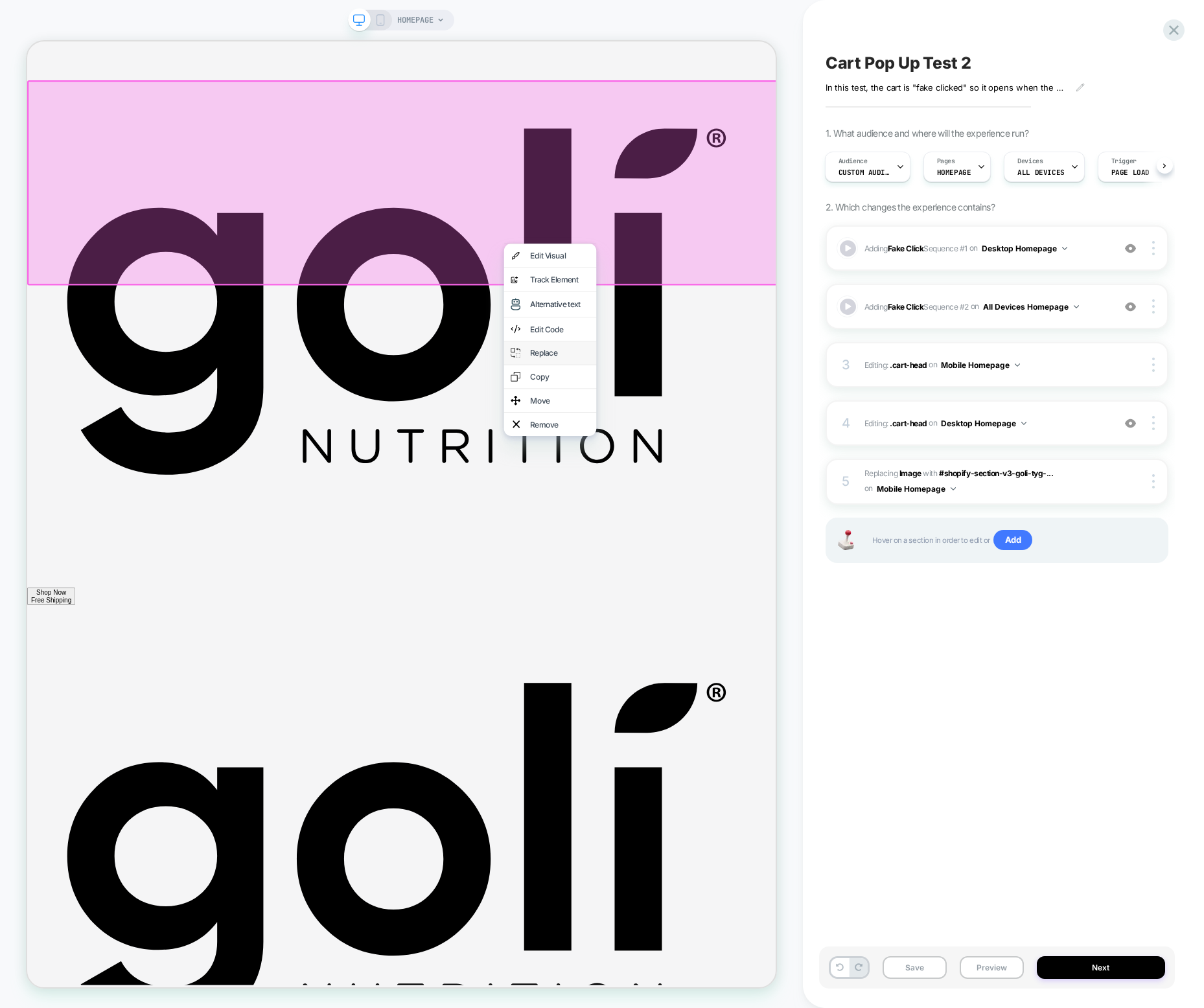
click at [712, 462] on div "Replace" at bounding box center [737, 456] width 79 height 13
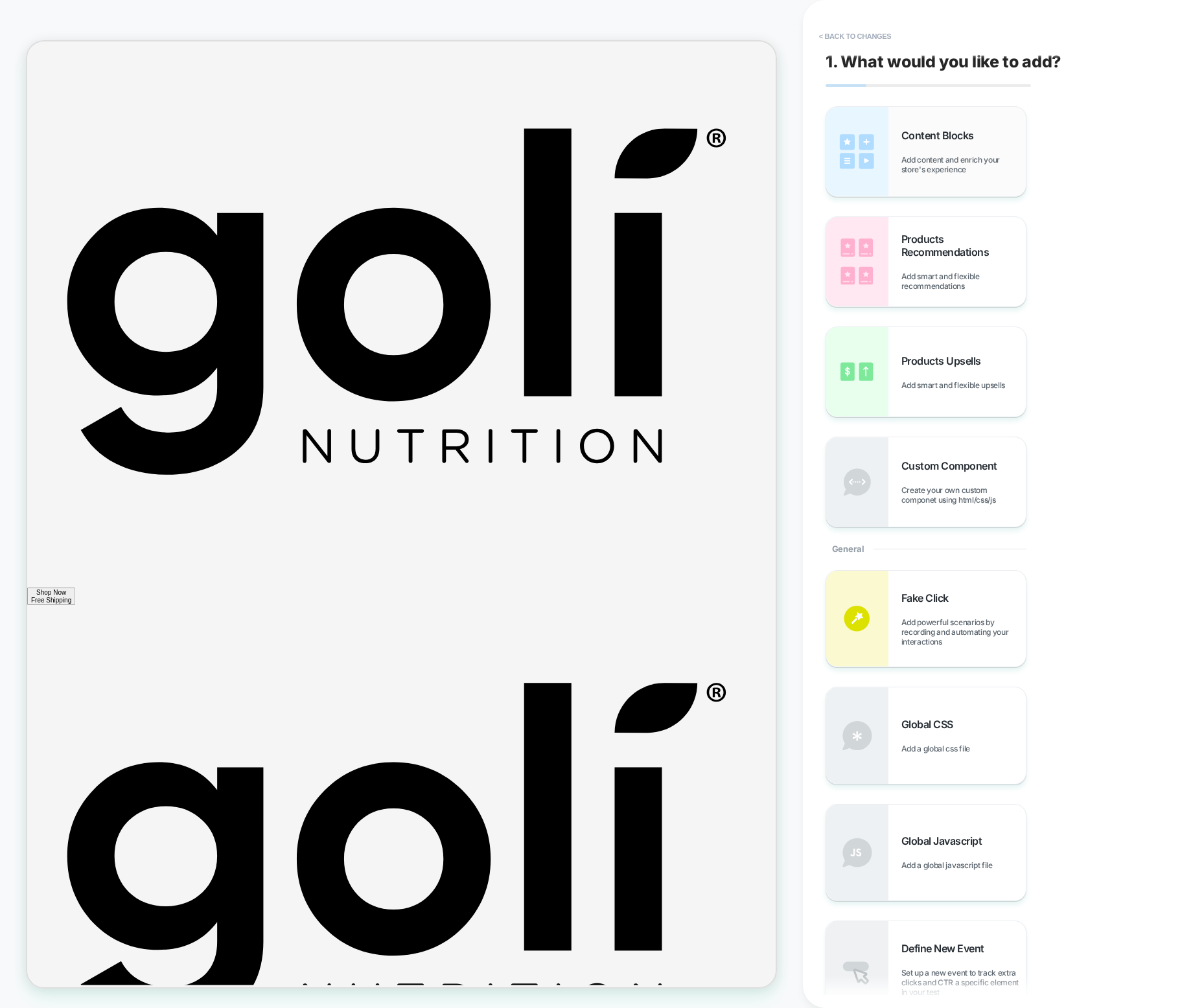
click at [736, 172] on span "Add content and enrich your store's experience" at bounding box center [964, 164] width 124 height 19
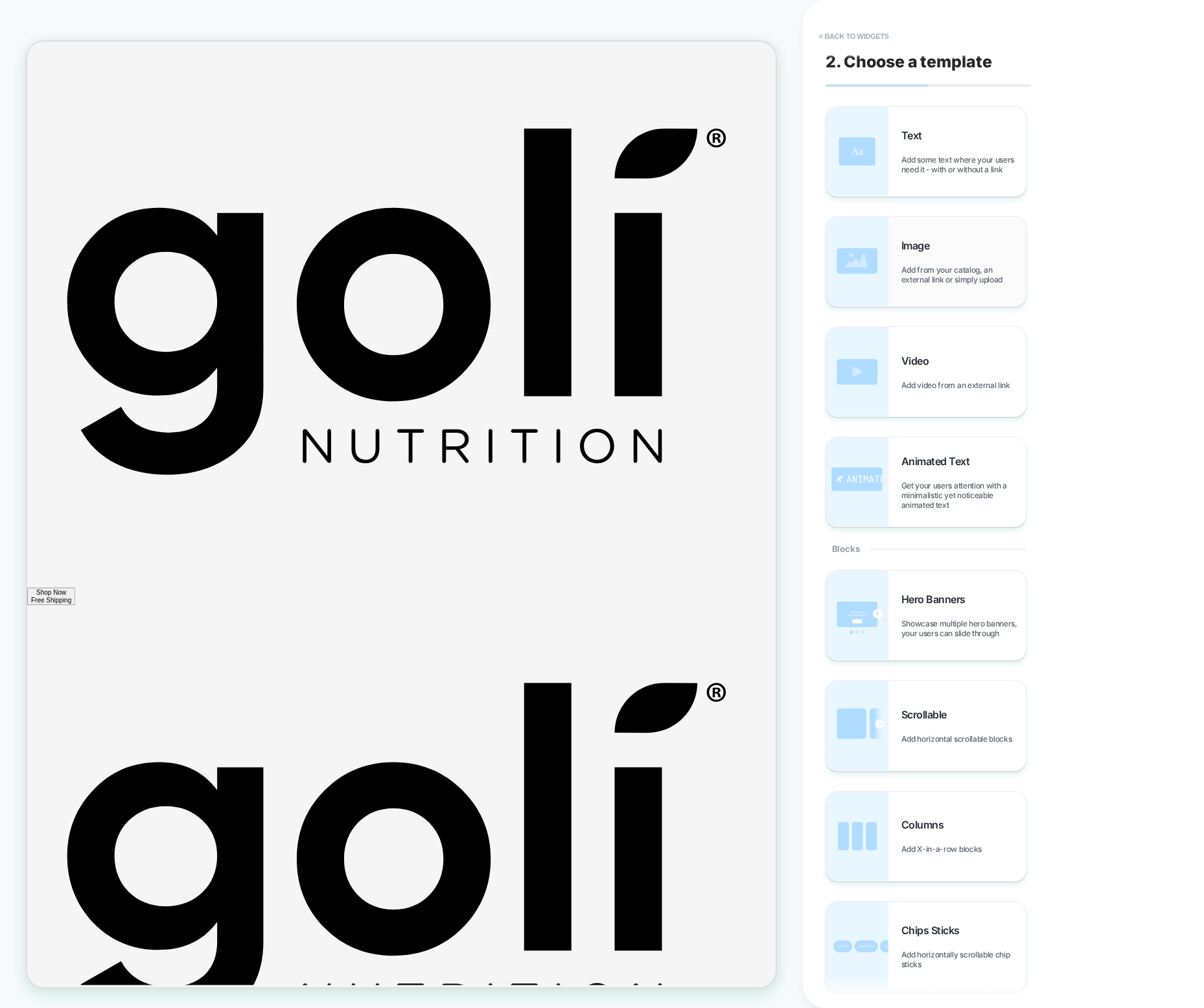
click at [736, 263] on div "Image Add from your catalog, an external link or simply upload" at bounding box center [964, 261] width 124 height 45
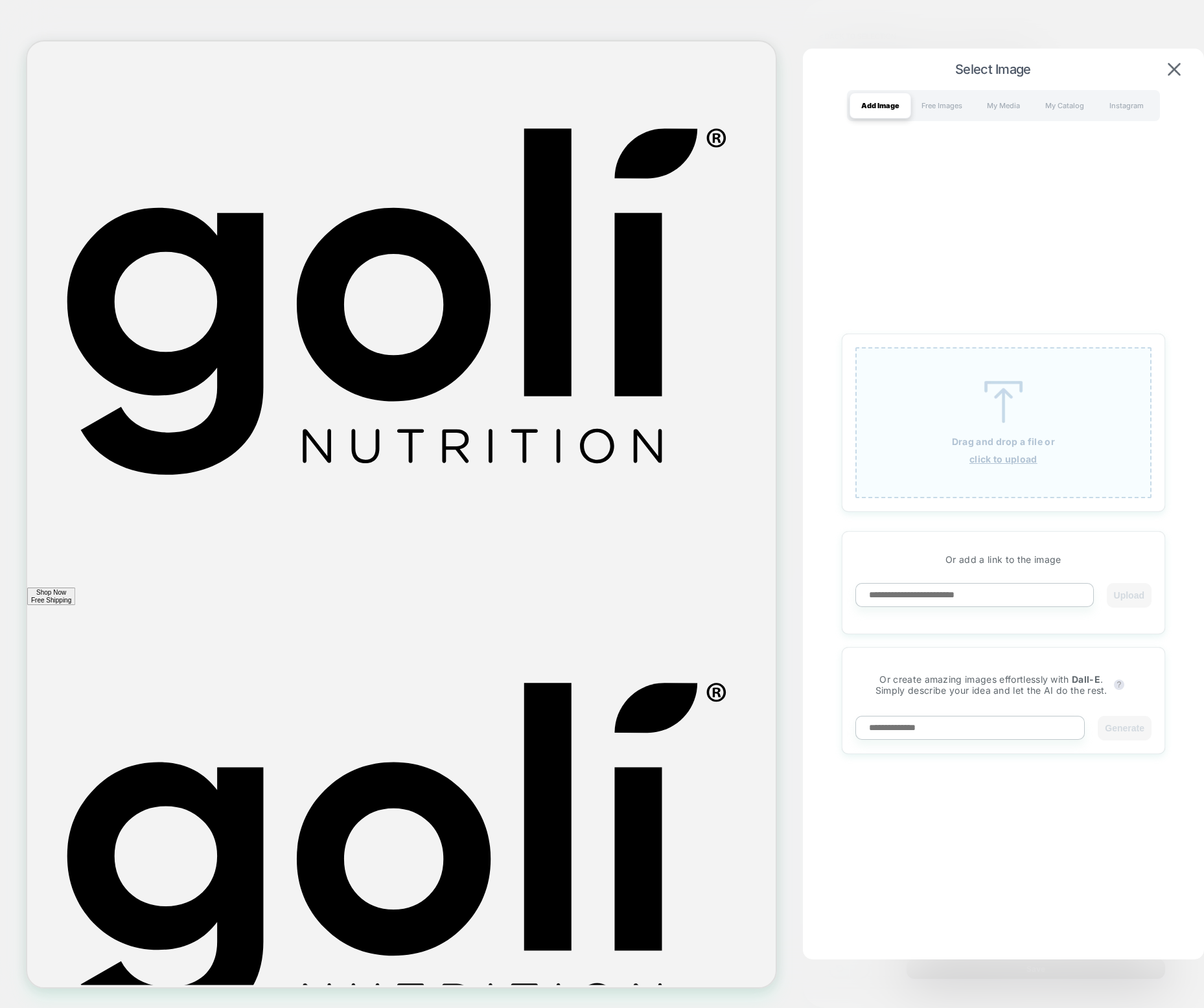
click at [736, 422] on img at bounding box center [1003, 402] width 59 height 42
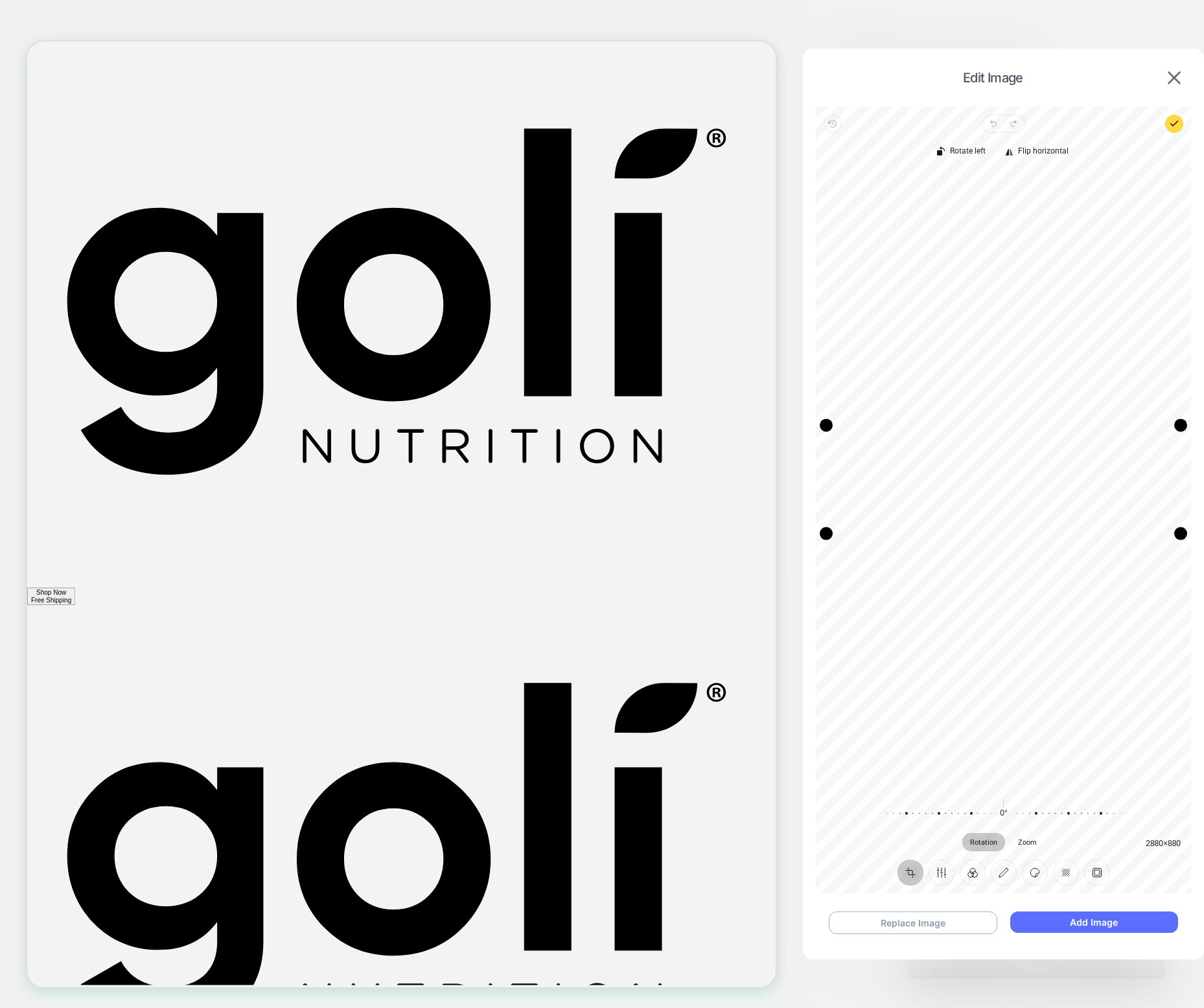
click at [736, 917] on button "Add Image" at bounding box center [1094, 922] width 168 height 21
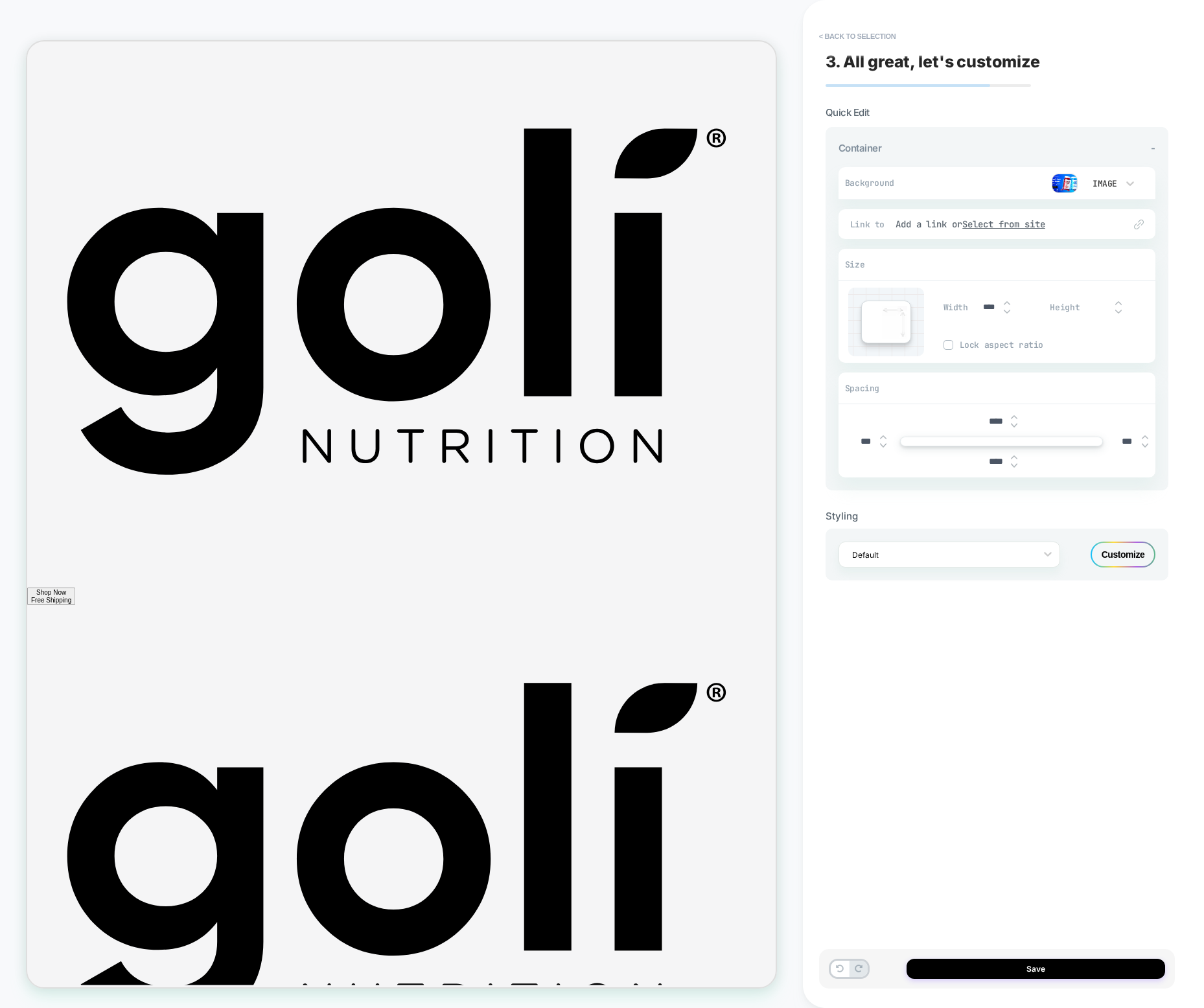
click at [736, 419] on input "****" at bounding box center [996, 421] width 29 height 11
type input "***"
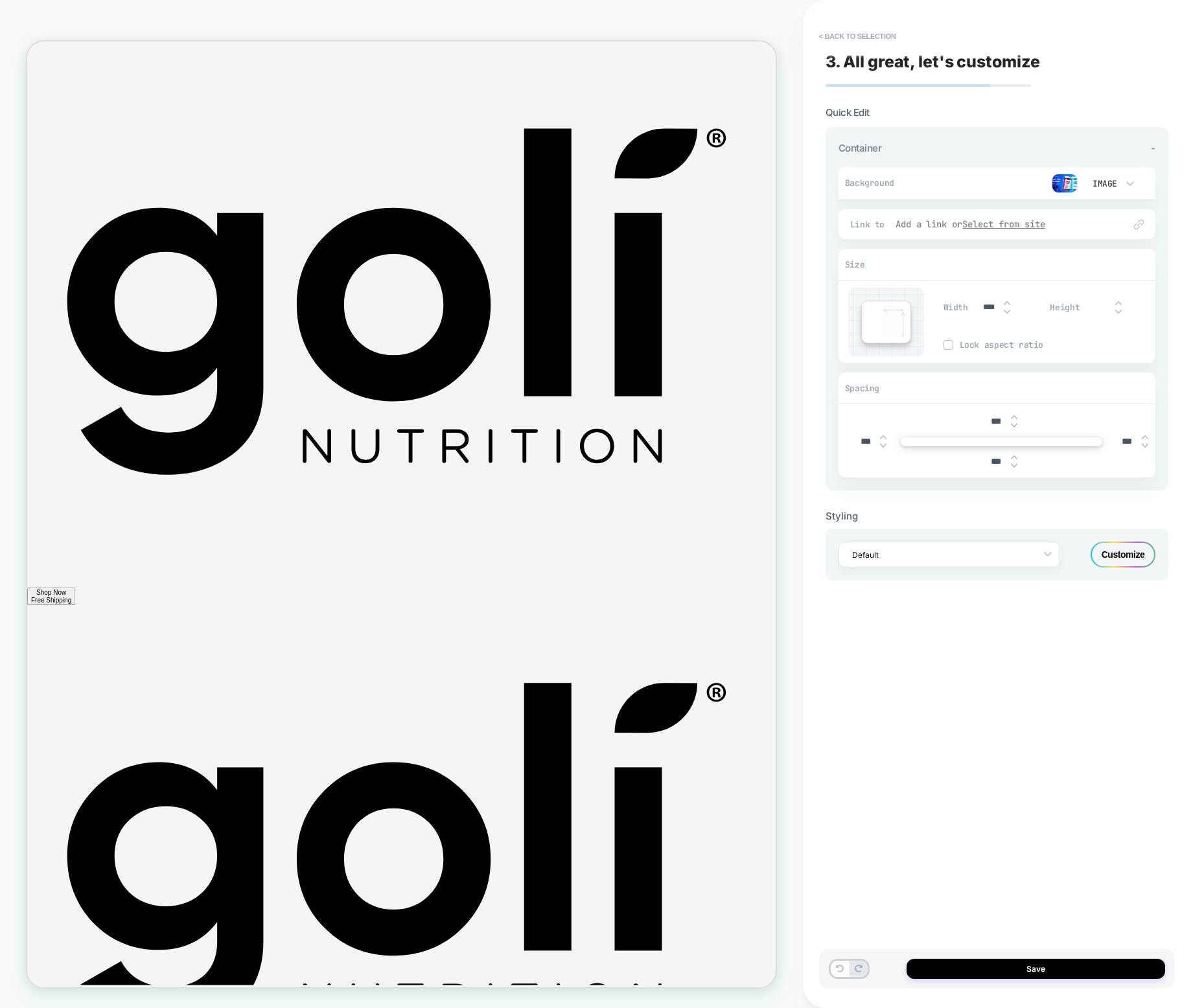
click at [736, 229] on u "Select from site" at bounding box center [1003, 224] width 83 height 11
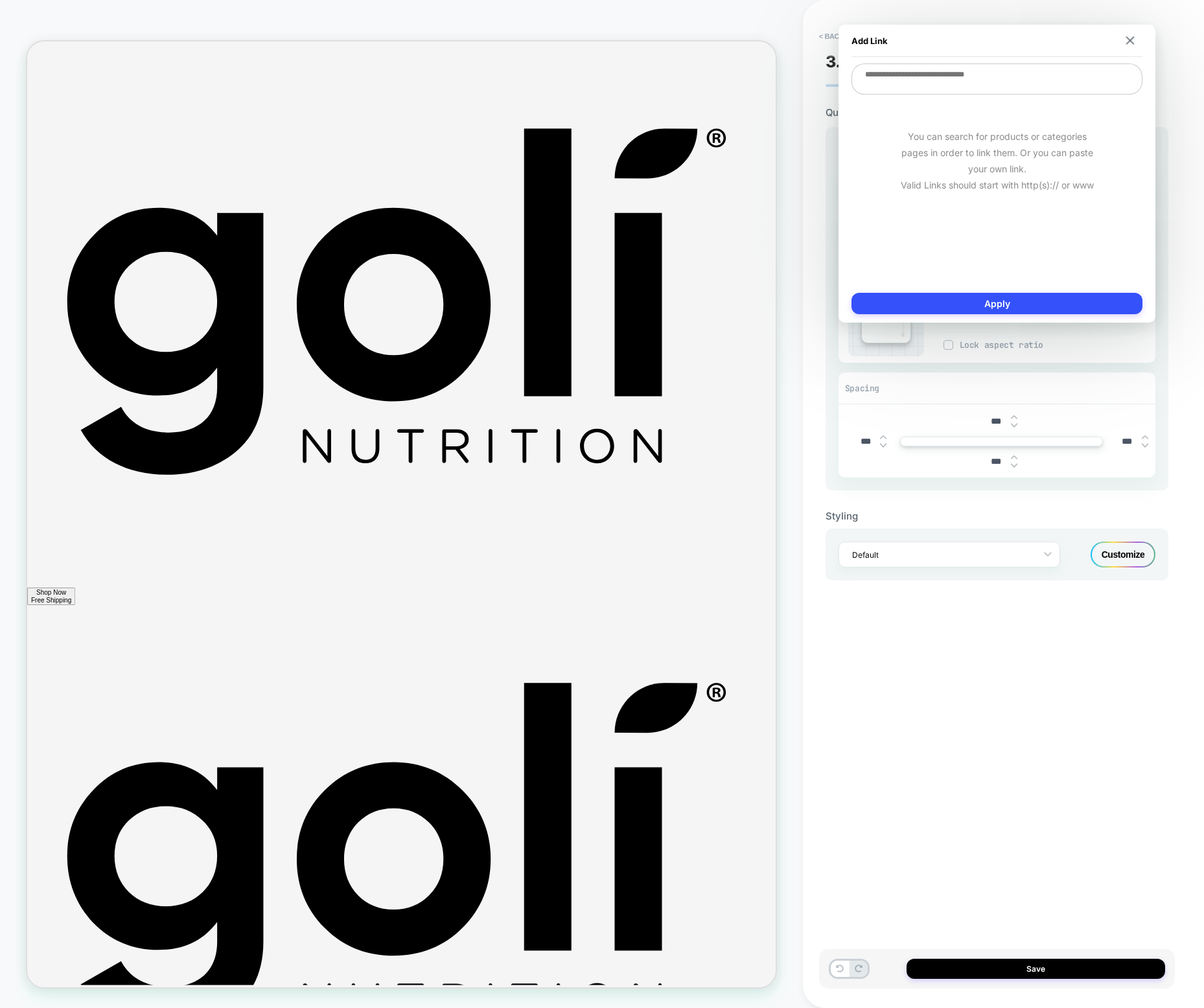
click at [736, 75] on textarea at bounding box center [997, 80] width 291 height 31
paste textarea "**********"
type textarea "**********"
click at [736, 306] on button "Apply" at bounding box center [997, 303] width 291 height 21
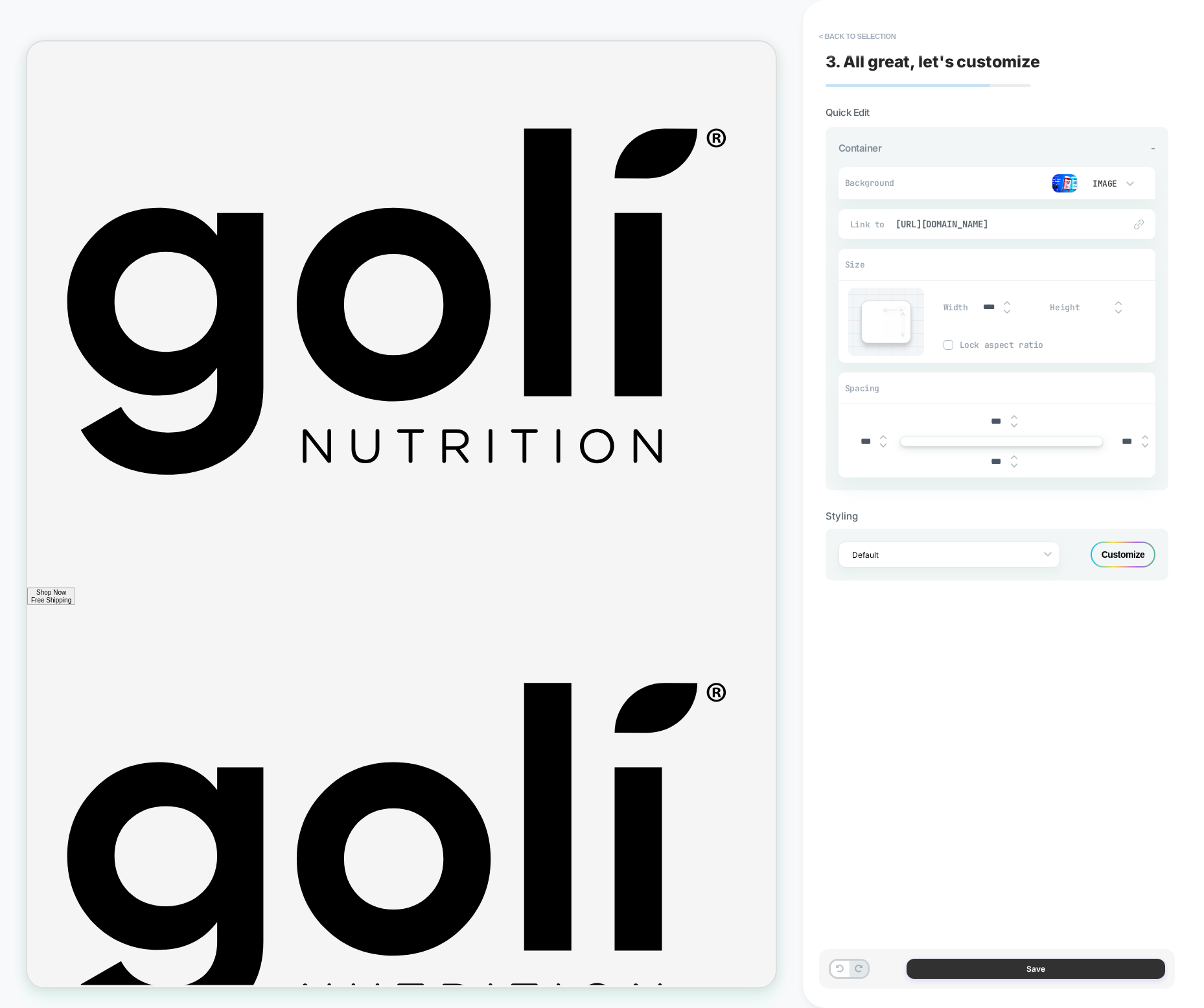
click at [736, 970] on button "Save" at bounding box center [1036, 969] width 259 height 20
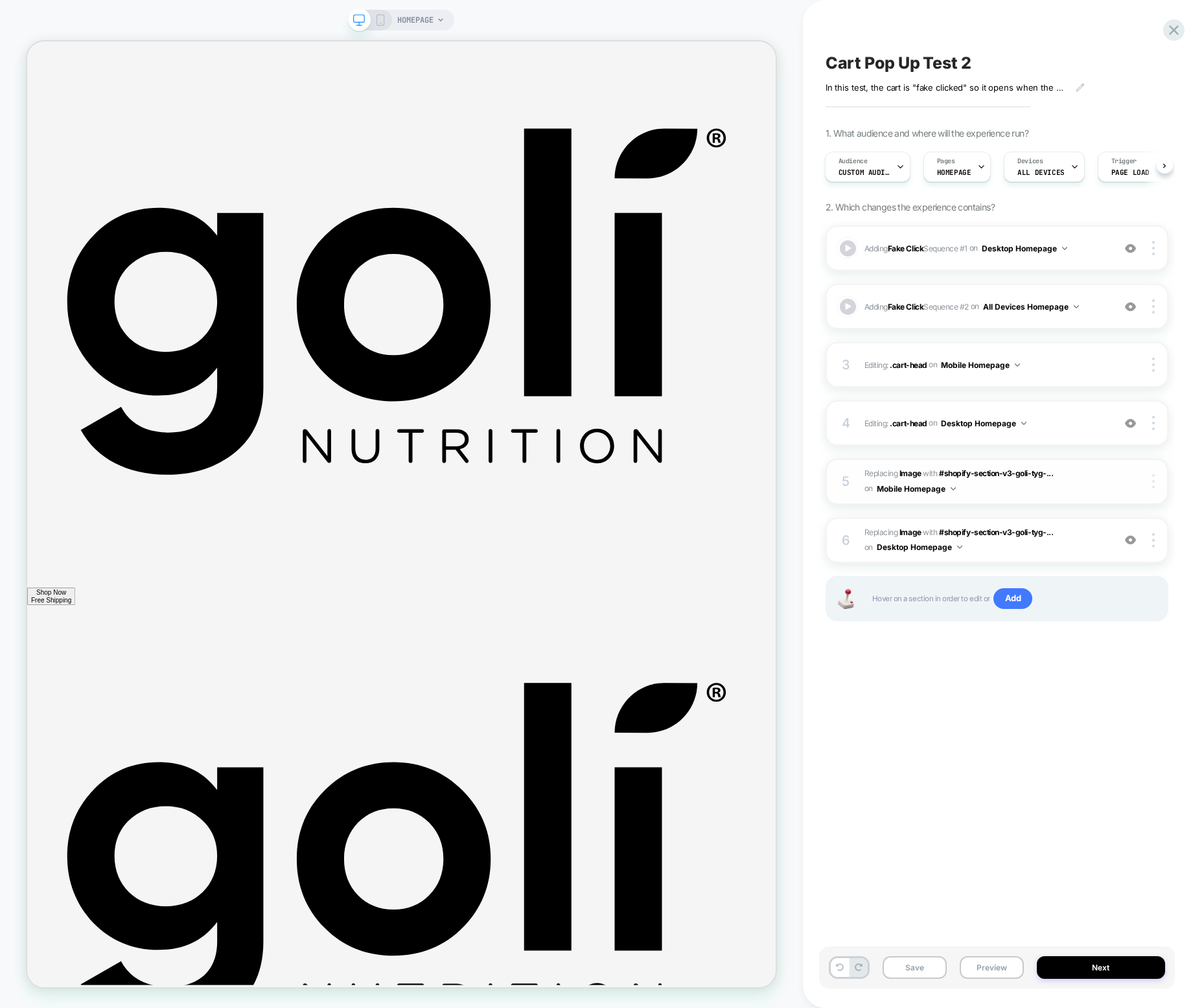
click at [736, 479] on img at bounding box center [1152, 481] width 3 height 14
click at [736, 497] on div "5 #_loomi_addon_1758282273155 Replacing Image WITH #shopify-section-v3-goli-tyg…" at bounding box center [997, 482] width 343 height 46
click at [736, 489] on span "#_loomi_addon_1758282273155 Replacing Image WITH #shopify-section-v3-goli-tyg-.…" at bounding box center [985, 482] width 242 height 31
click at [736, 471] on span "Replacing Image" at bounding box center [892, 473] width 57 height 10
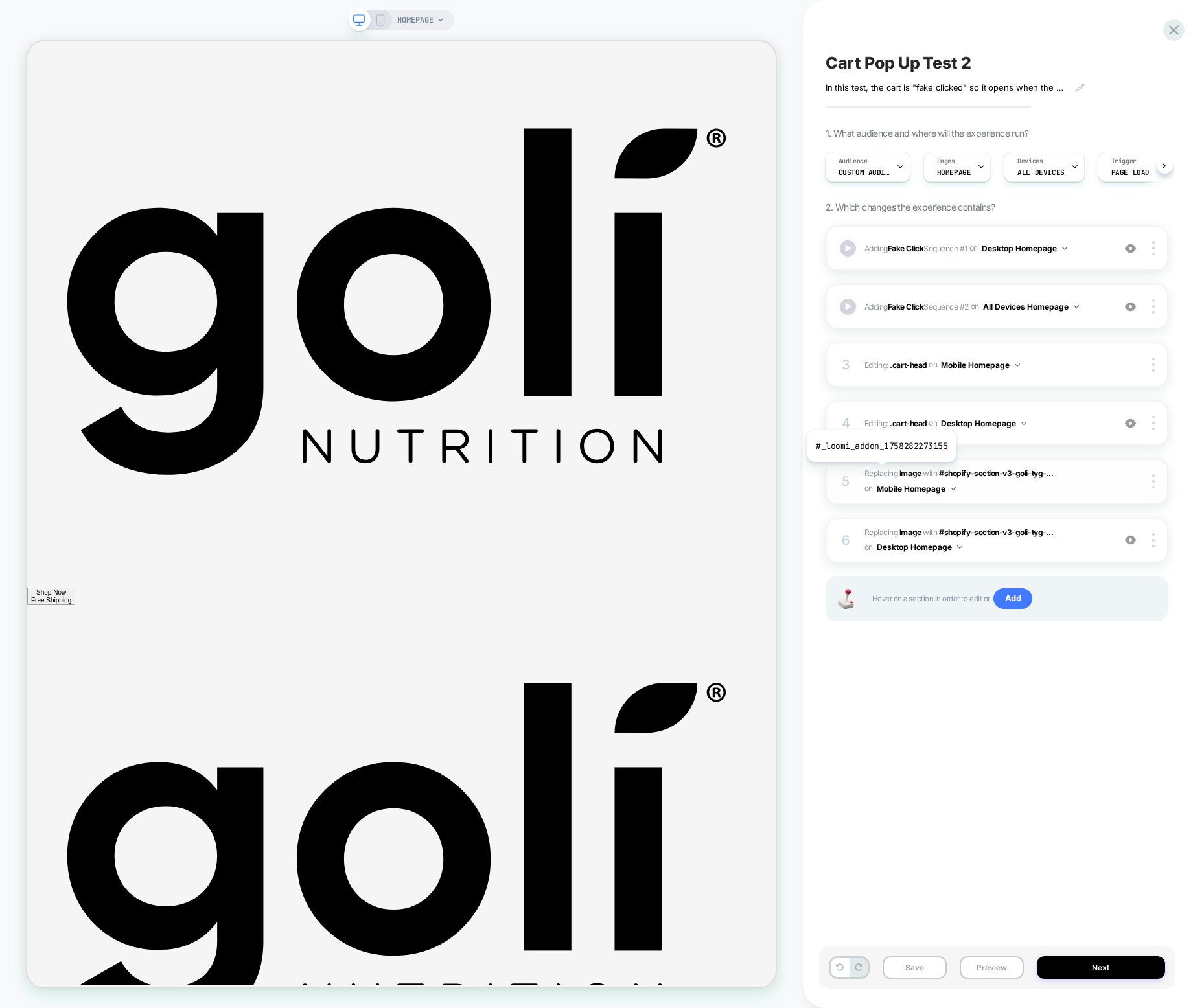
click at [736, 471] on span "Replacing Image" at bounding box center [892, 473] width 57 height 10
click at [736, 481] on div at bounding box center [1154, 481] width 24 height 14
click at [736, 733] on div "Cart Pop Up Test 2 In this test, the cart is "fake clicked" so it opens when th…" at bounding box center [997, 504] width 356 height 982
click at [736, 490] on button "Mobile Homepage" at bounding box center [916, 489] width 79 height 17
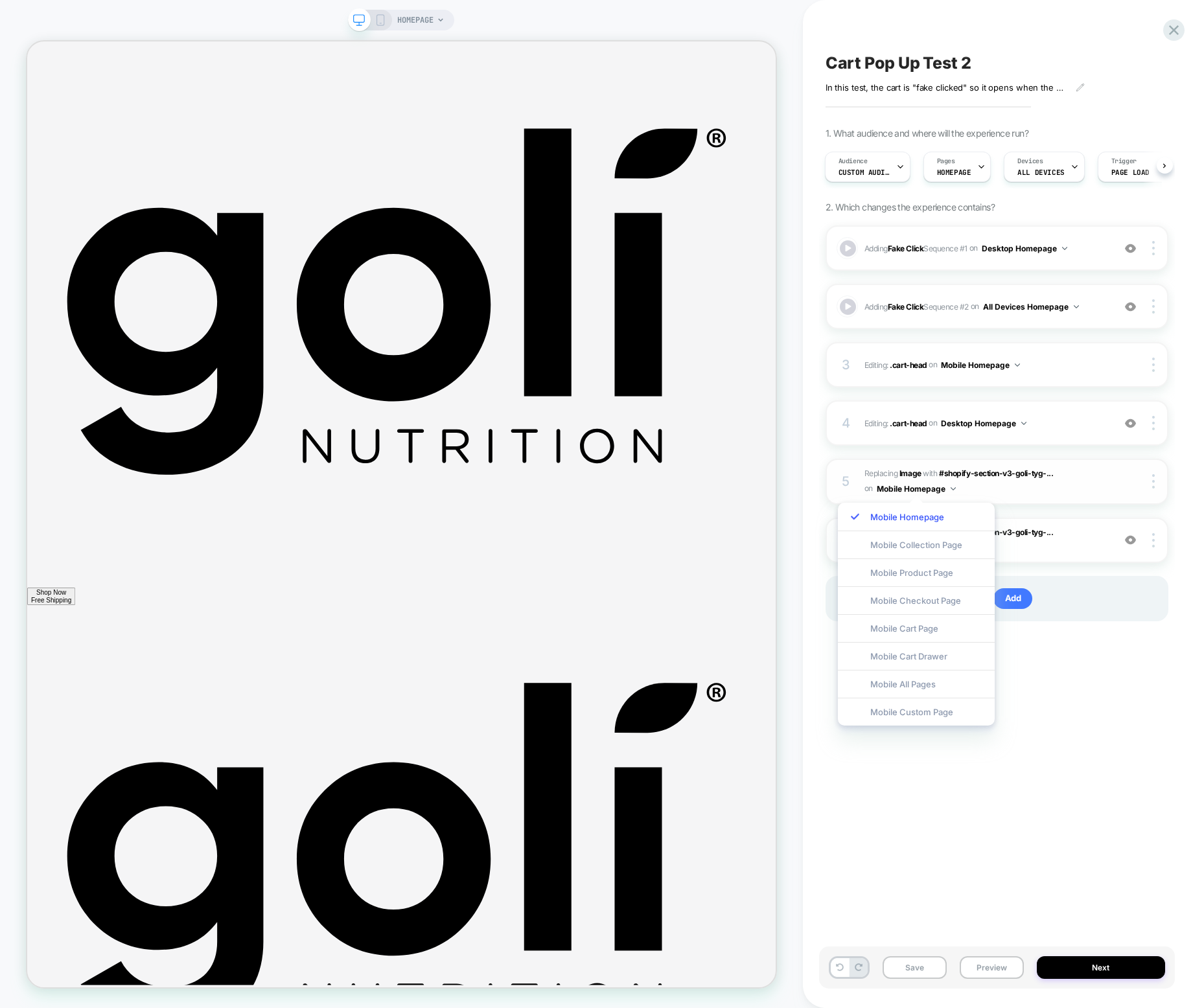
click at [736, 471] on span "#_loomi_addon_1758282273155 Replacing Image WITH #shopify-section-v3-goli-tyg-.…" at bounding box center [985, 482] width 242 height 31
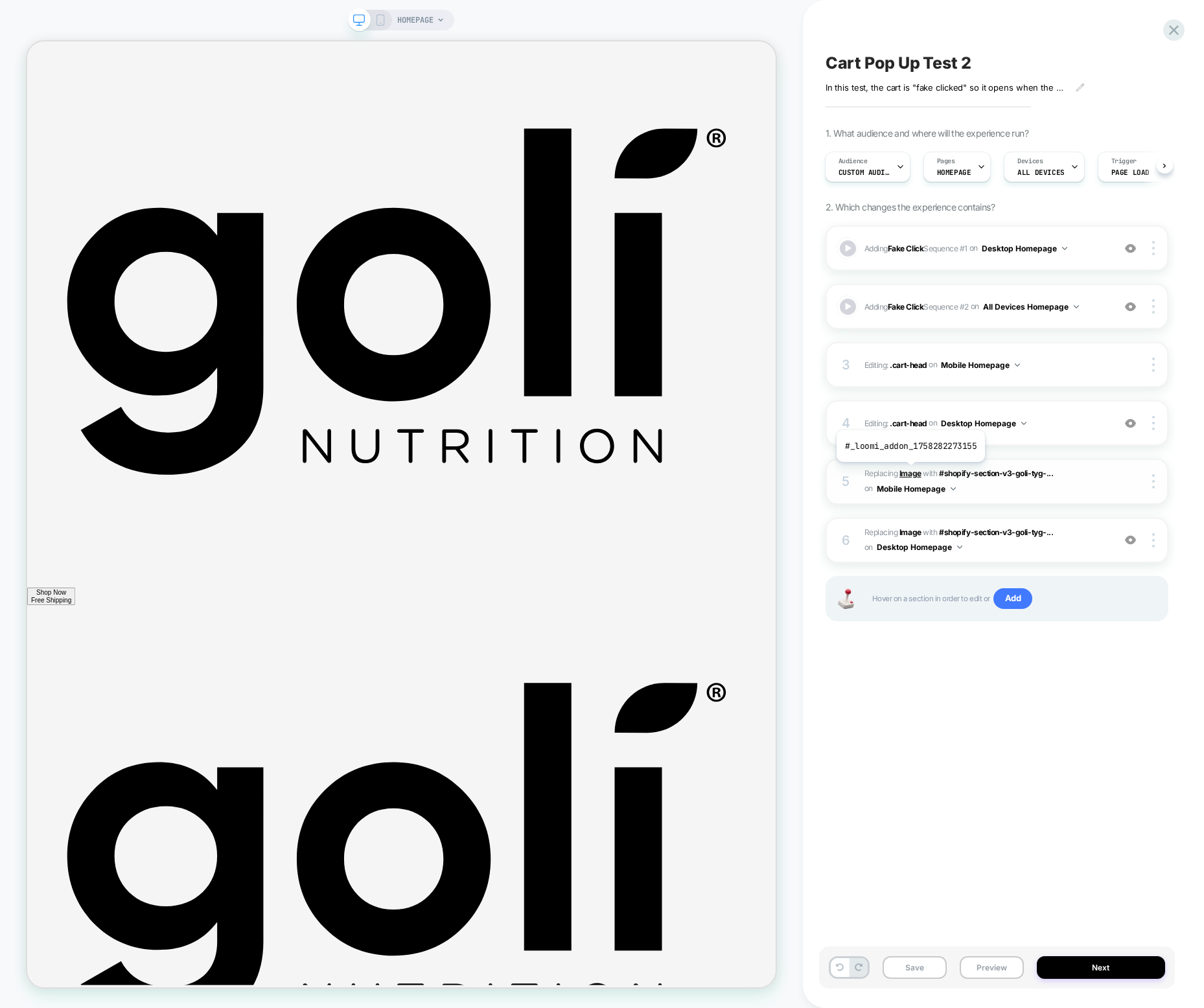
click at [736, 471] on b "Image" at bounding box center [909, 473] width 22 height 10
click at [383, 21] on icon at bounding box center [379, 19] width 11 height 11
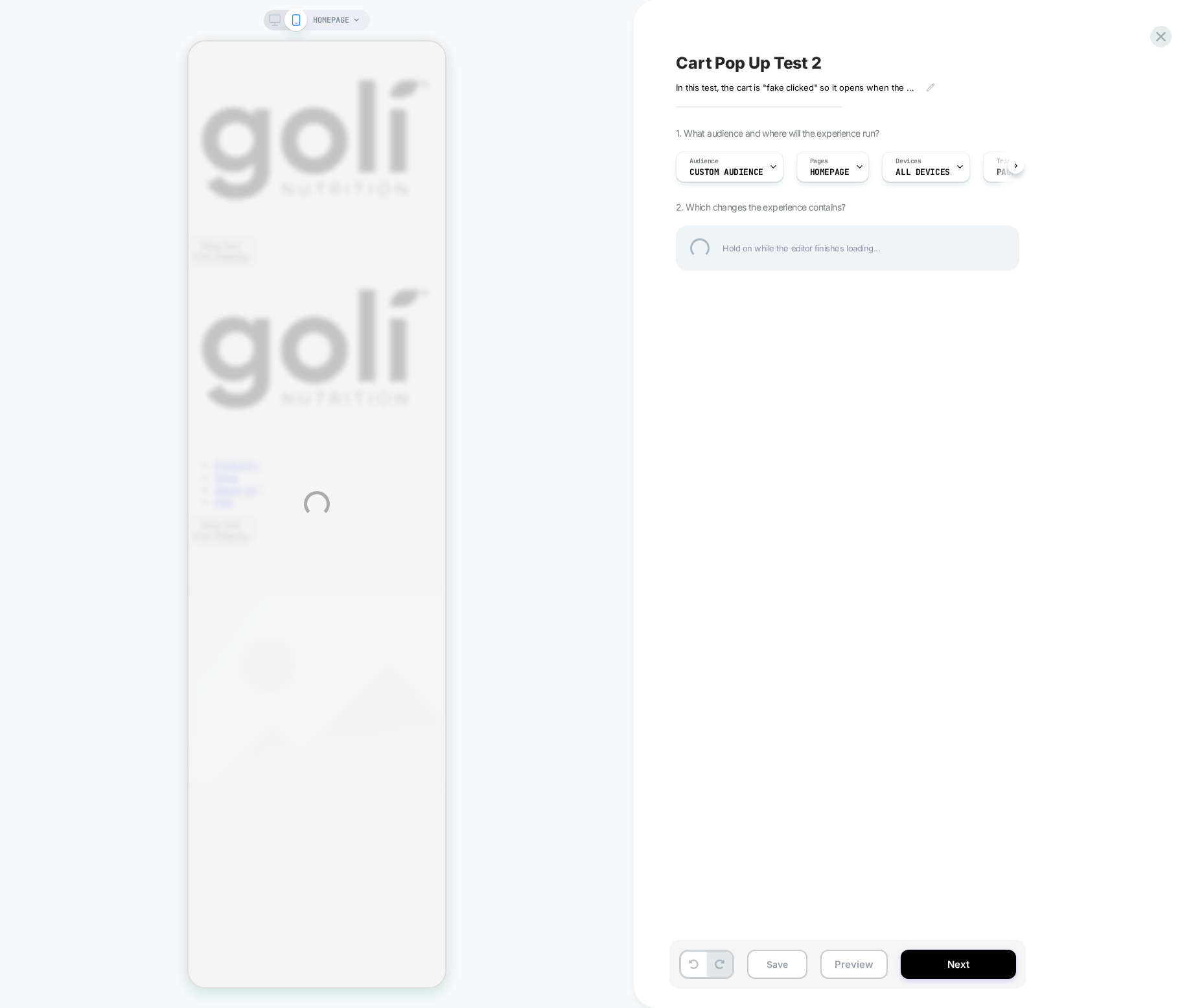
drag, startPoint x: 1142, startPoint y: 67, endPoint x: 748, endPoint y: 372, distance: 498.3
click at [736, 372] on div "HOMEPAGE Cart Pop Up Test 2 In this test, the cart is "fake clicked" so it open…" at bounding box center [602, 504] width 1204 height 1008
click at [736, 969] on div "HOMEPAGE Cart Pop Up Test 2 In this test, the cart is "fake clicked" so it open…" at bounding box center [602, 504] width 1204 height 1008
click at [736, 34] on div at bounding box center [1160, 37] width 26 height 26
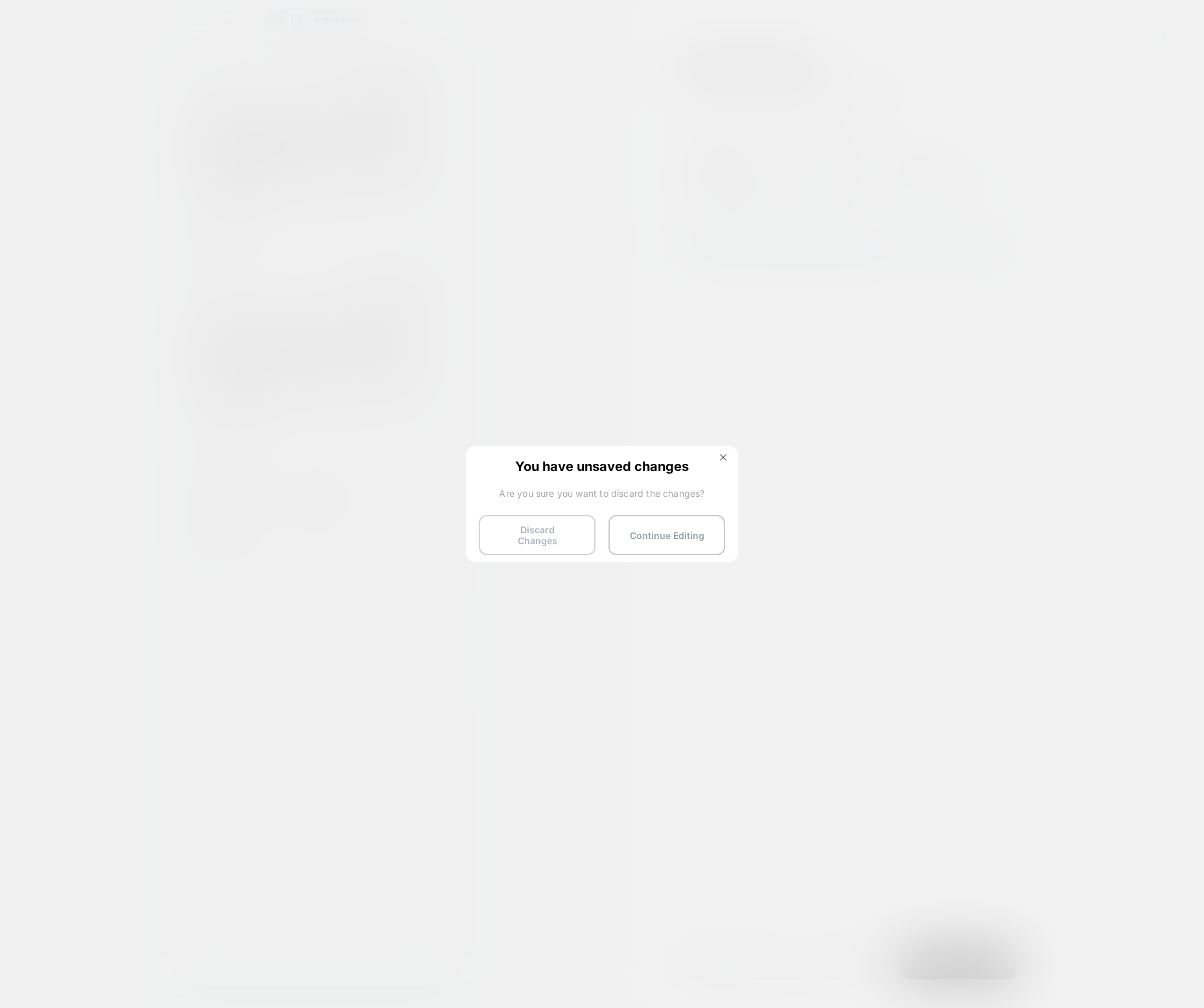
click at [567, 528] on button "Discard Changes" at bounding box center [537, 535] width 116 height 40
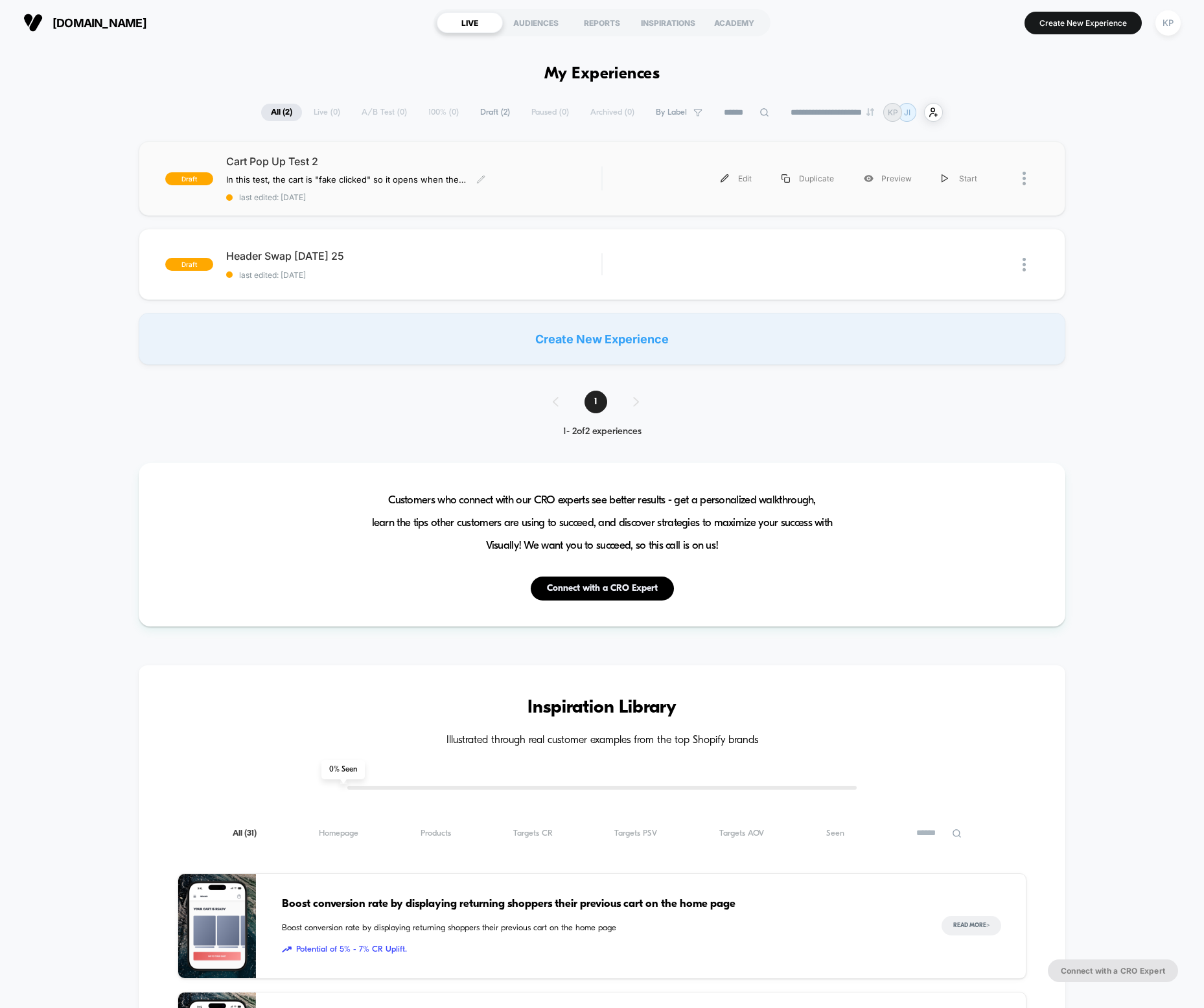
click at [292, 161] on span "Cart Pop Up Test 2" at bounding box center [414, 161] width 376 height 13
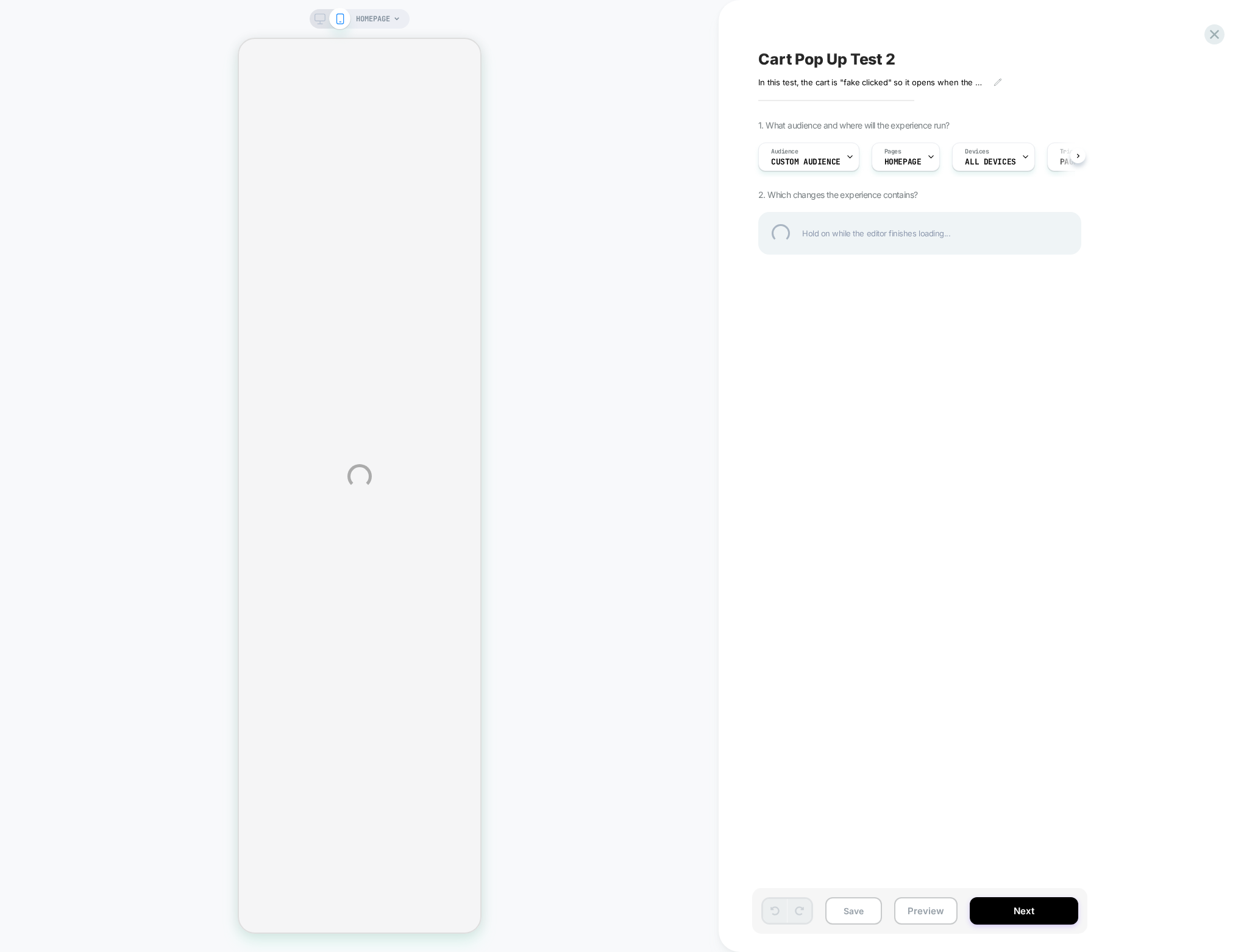
click at [319, 15] on div "HOMEPAGE Cart Pop Up Test 2 In this test, the cart is "fake clicked" so it open…" at bounding box center [628, 476] width 1255 height 952
click at [1221, 30] on div at bounding box center [1214, 35] width 25 height 25
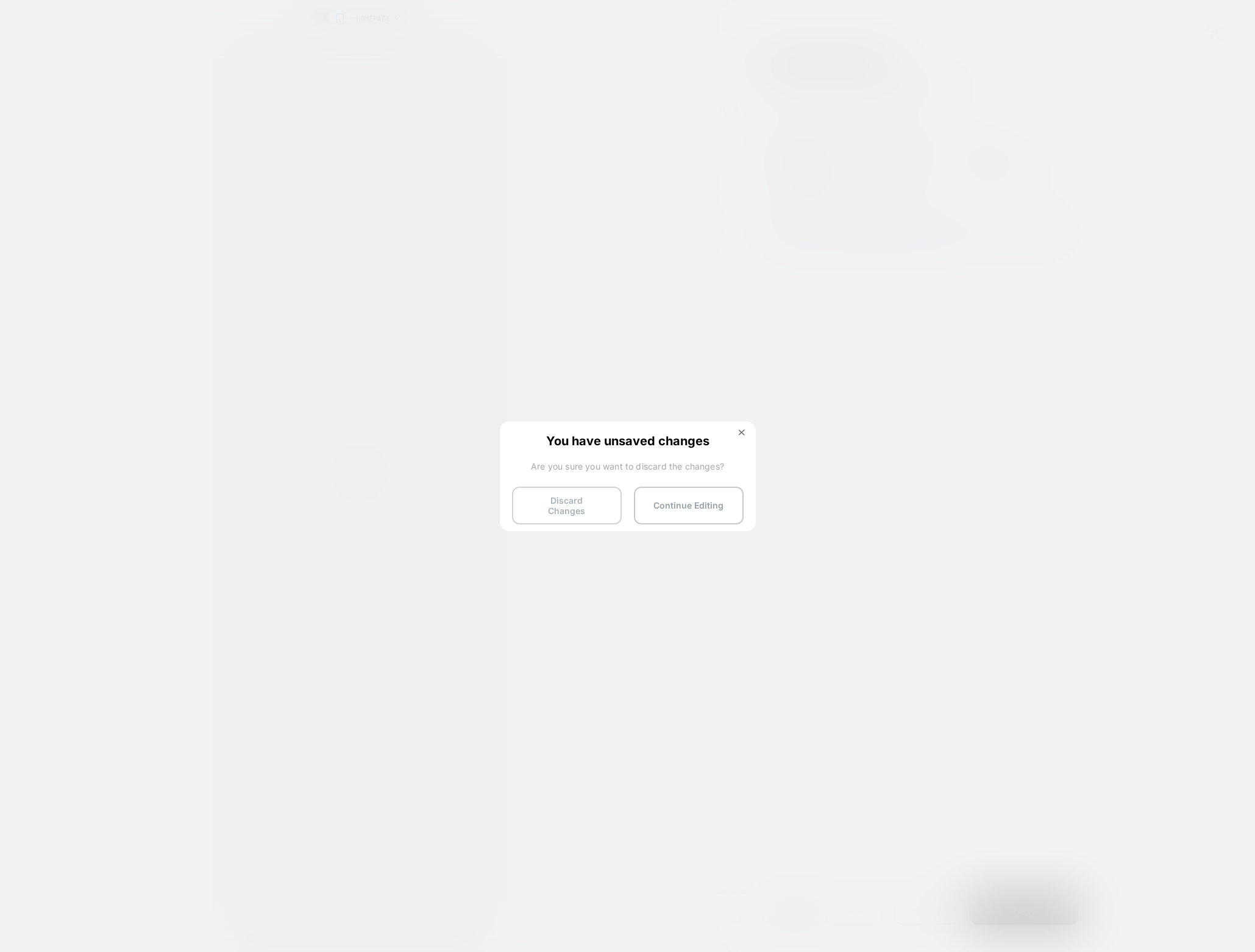
click at [588, 500] on button "Discard Changes" at bounding box center [566, 506] width 109 height 38
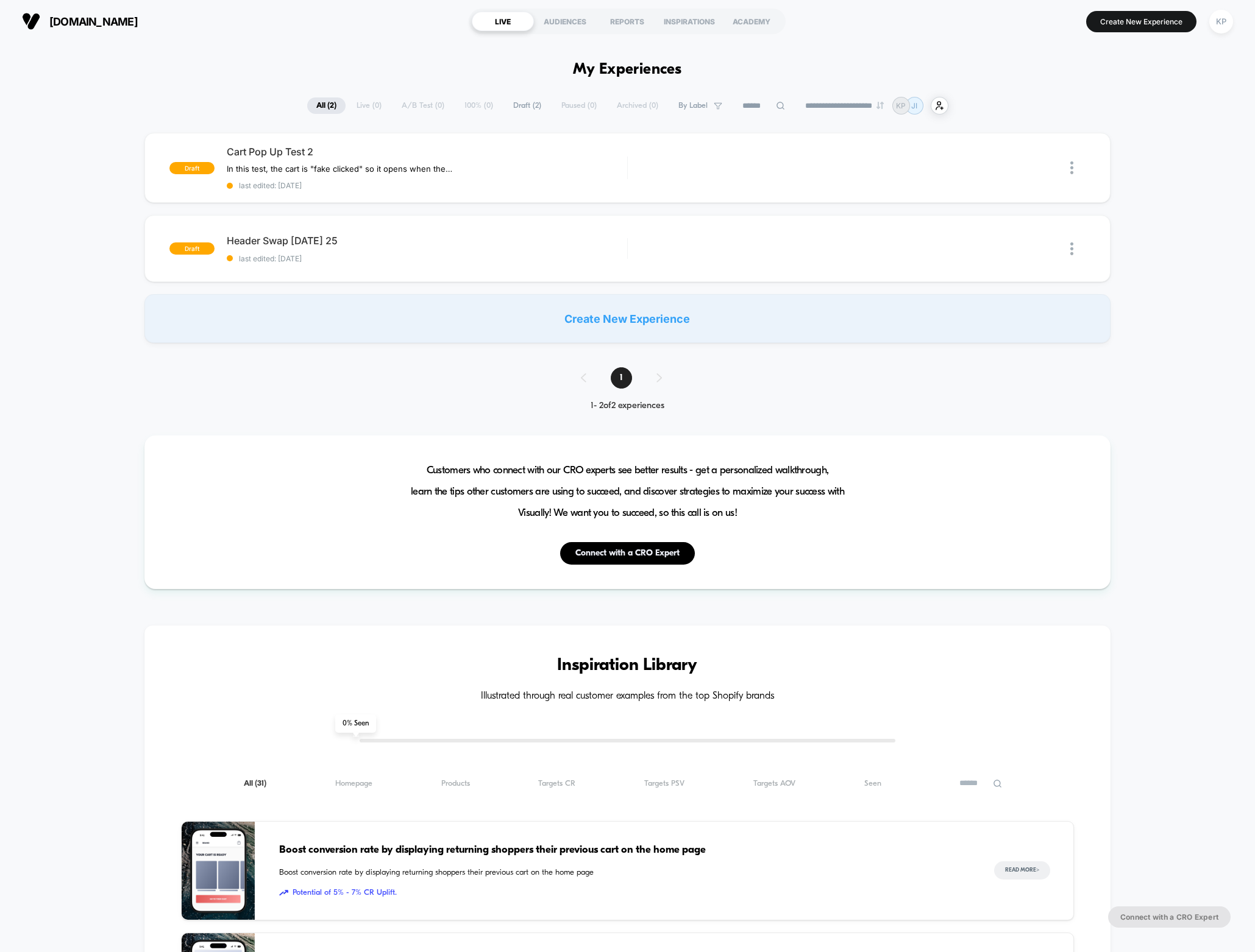
click at [70, 298] on div "draft Cart Pop Up Test 2 In this test, the cart is "fake clicked" so it opens w…" at bounding box center [628, 238] width 1255 height 210
click at [271, 150] on span "Cart Pop Up Test 2" at bounding box center [427, 151] width 401 height 12
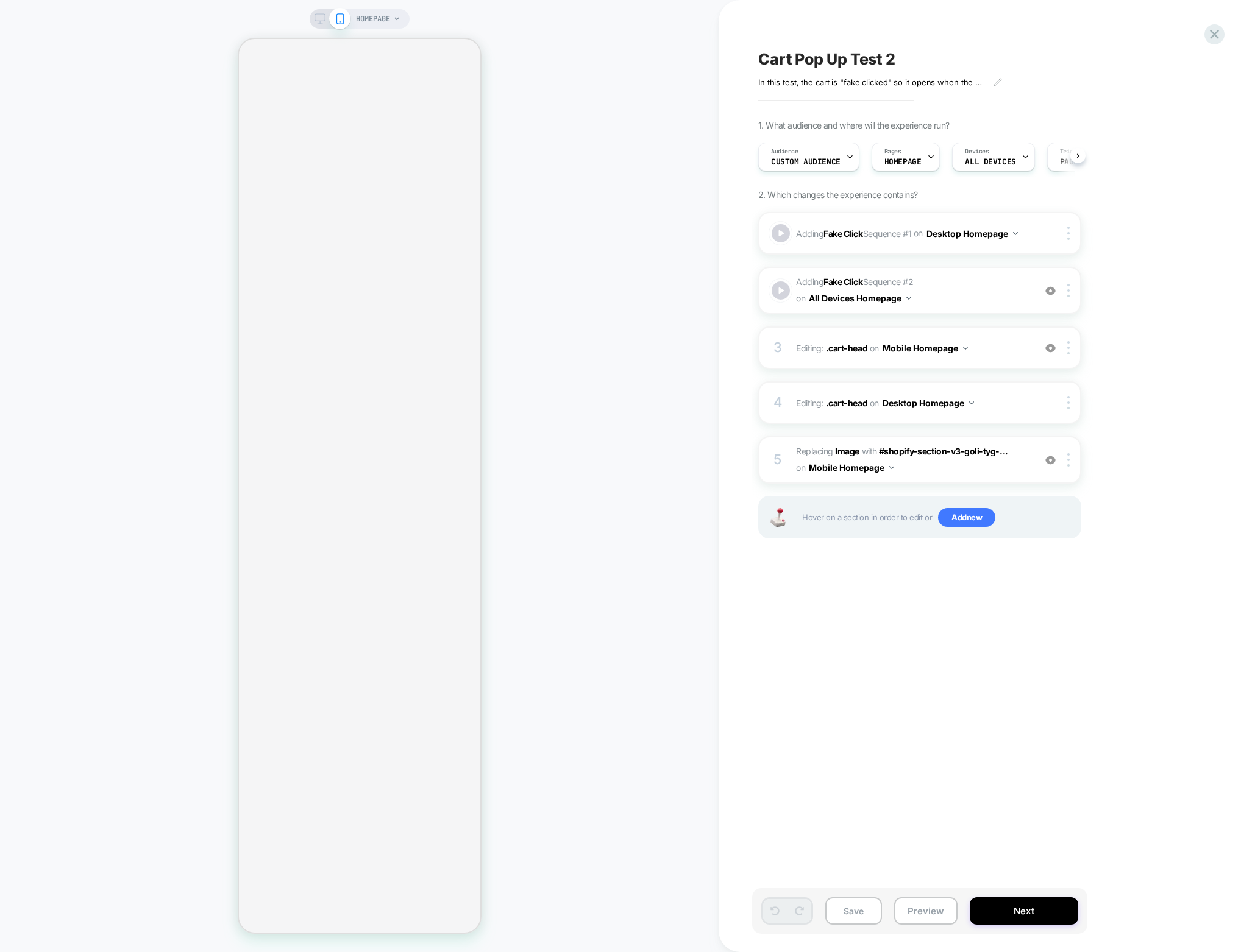
scroll to position [0, 1]
click at [317, 18] on icon at bounding box center [319, 18] width 11 height 11
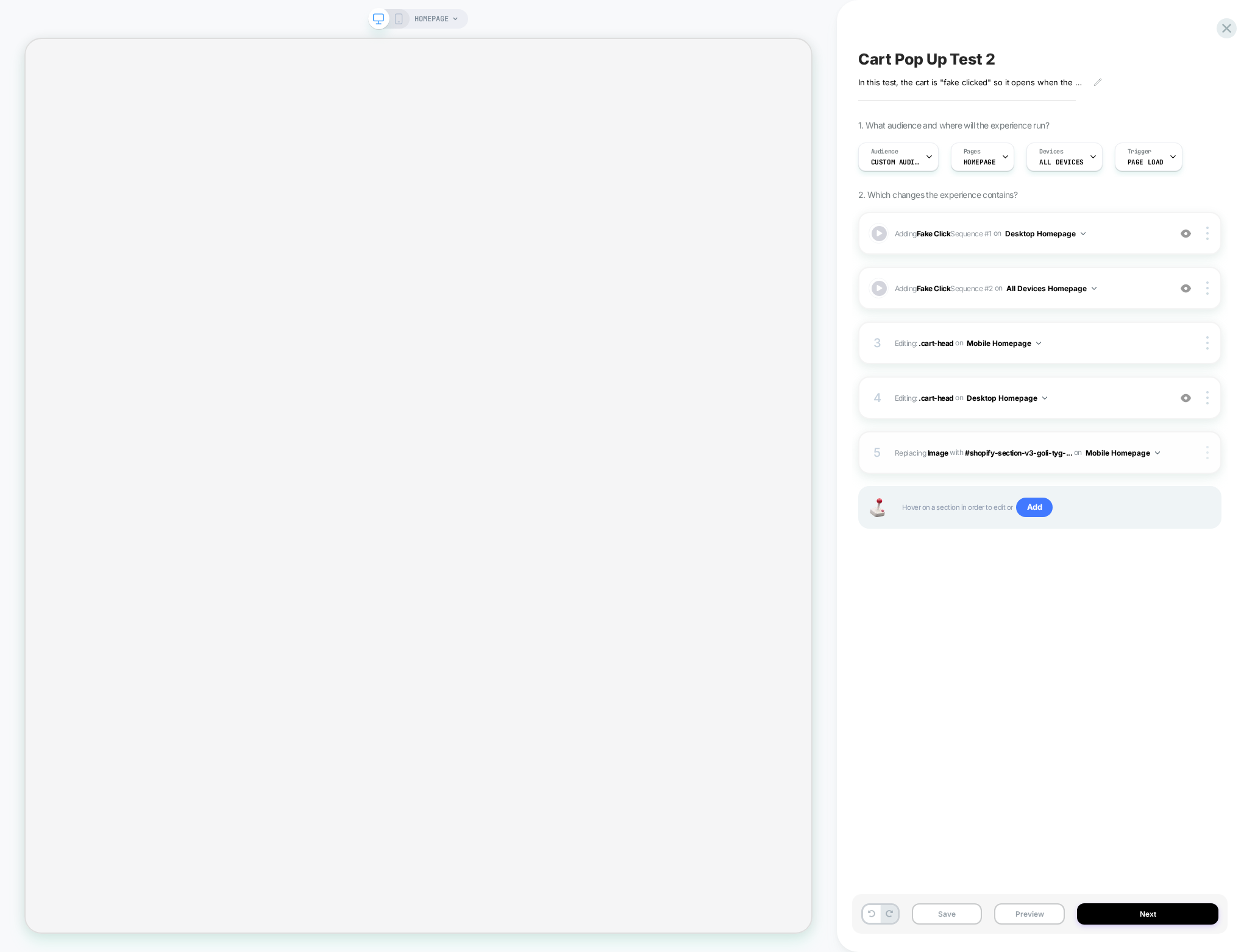
click at [1208, 455] on img at bounding box center [1206, 452] width 2 height 13
click at [1116, 541] on div "Delete" at bounding box center [1135, 538] width 109 height 33
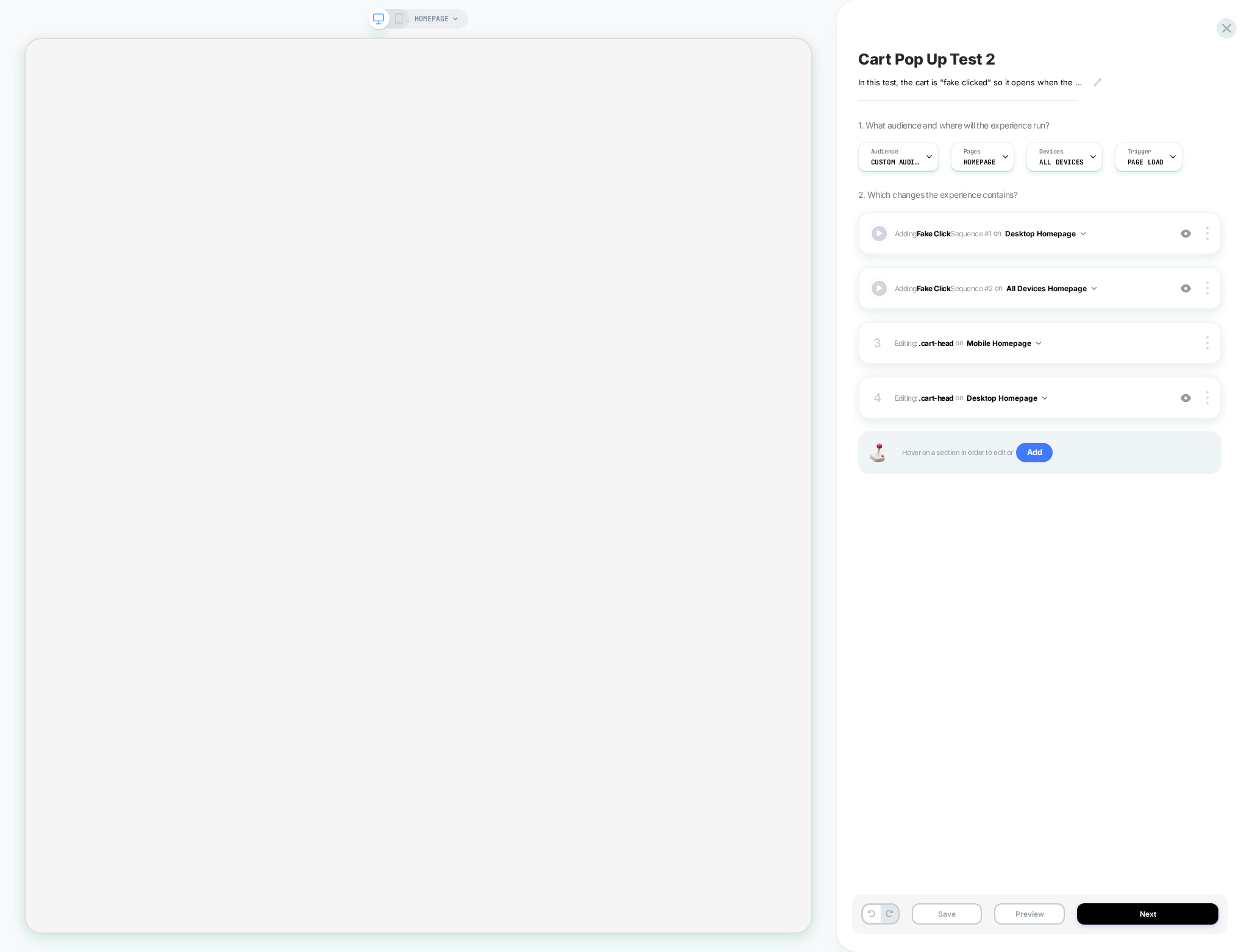
click at [994, 542] on div "Cart Pop Up Test 2 In this test, the cart is "fake clicked" so it opens when th…" at bounding box center [1040, 476] width 375 height 928
click at [1036, 452] on span "Add" at bounding box center [1034, 453] width 37 height 20
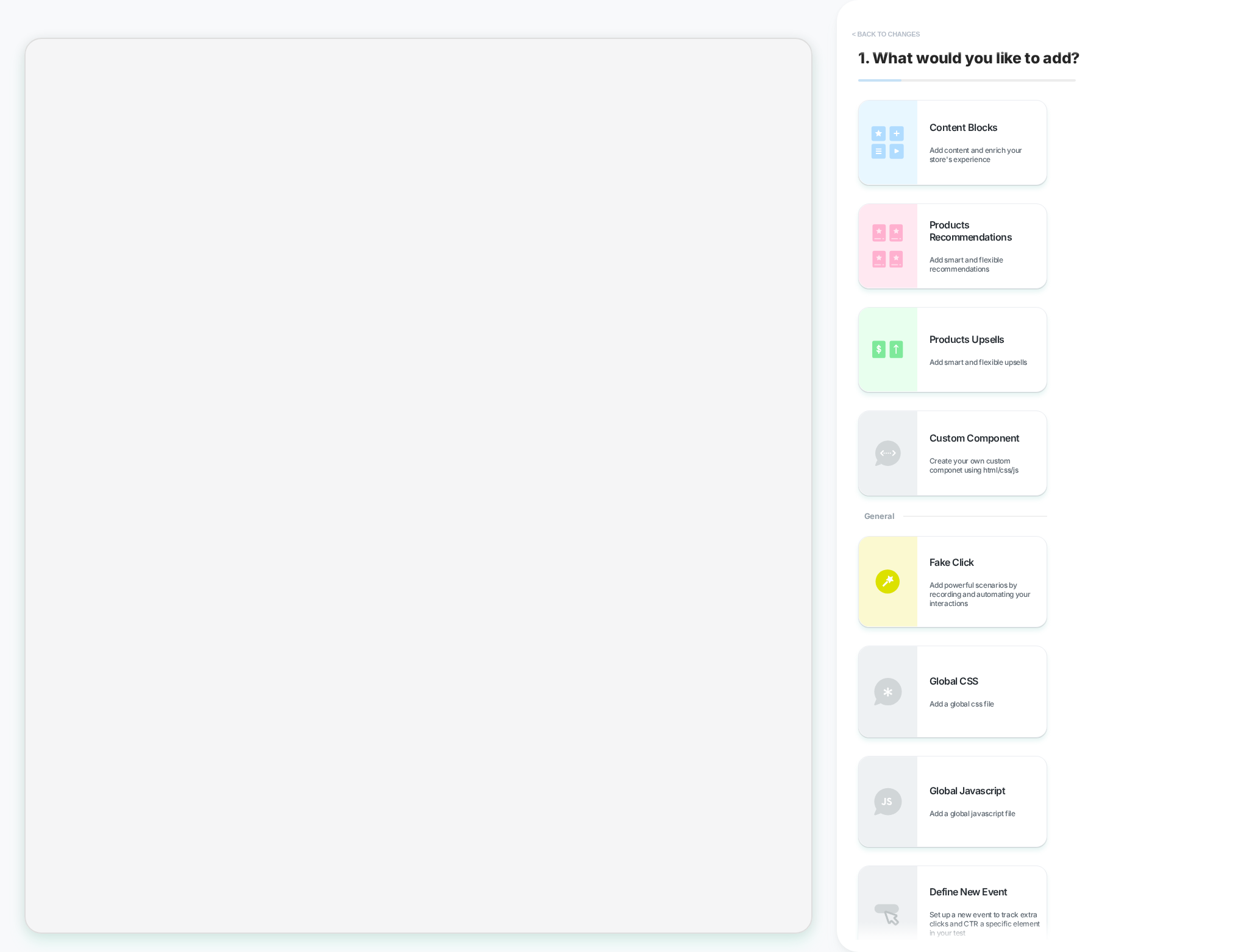
click at [874, 38] on button "< Back to changes" at bounding box center [886, 35] width 81 height 20
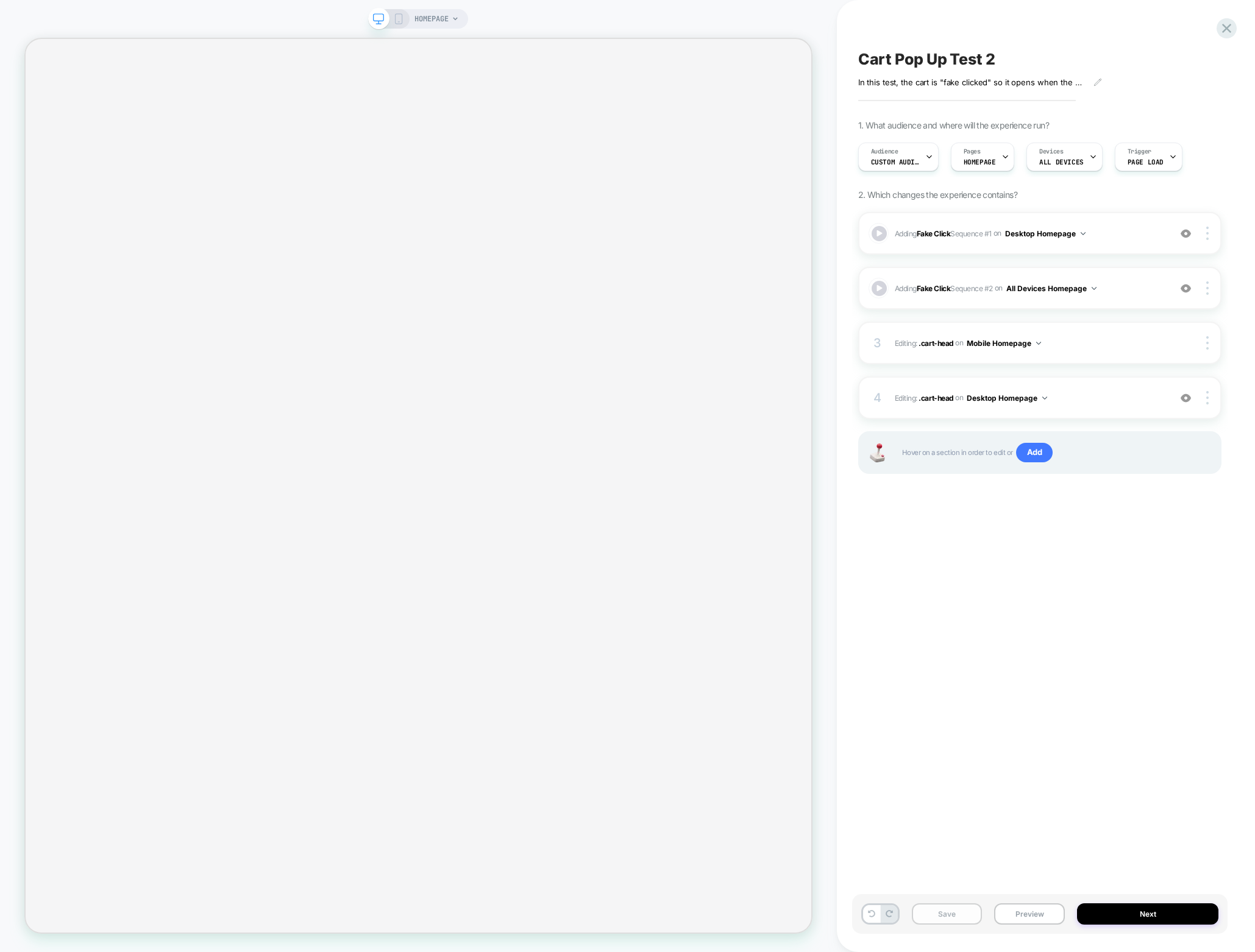
click at [948, 913] on button "Save" at bounding box center [947, 914] width 71 height 21
click at [1229, 29] on icon at bounding box center [1226, 28] width 16 height 16
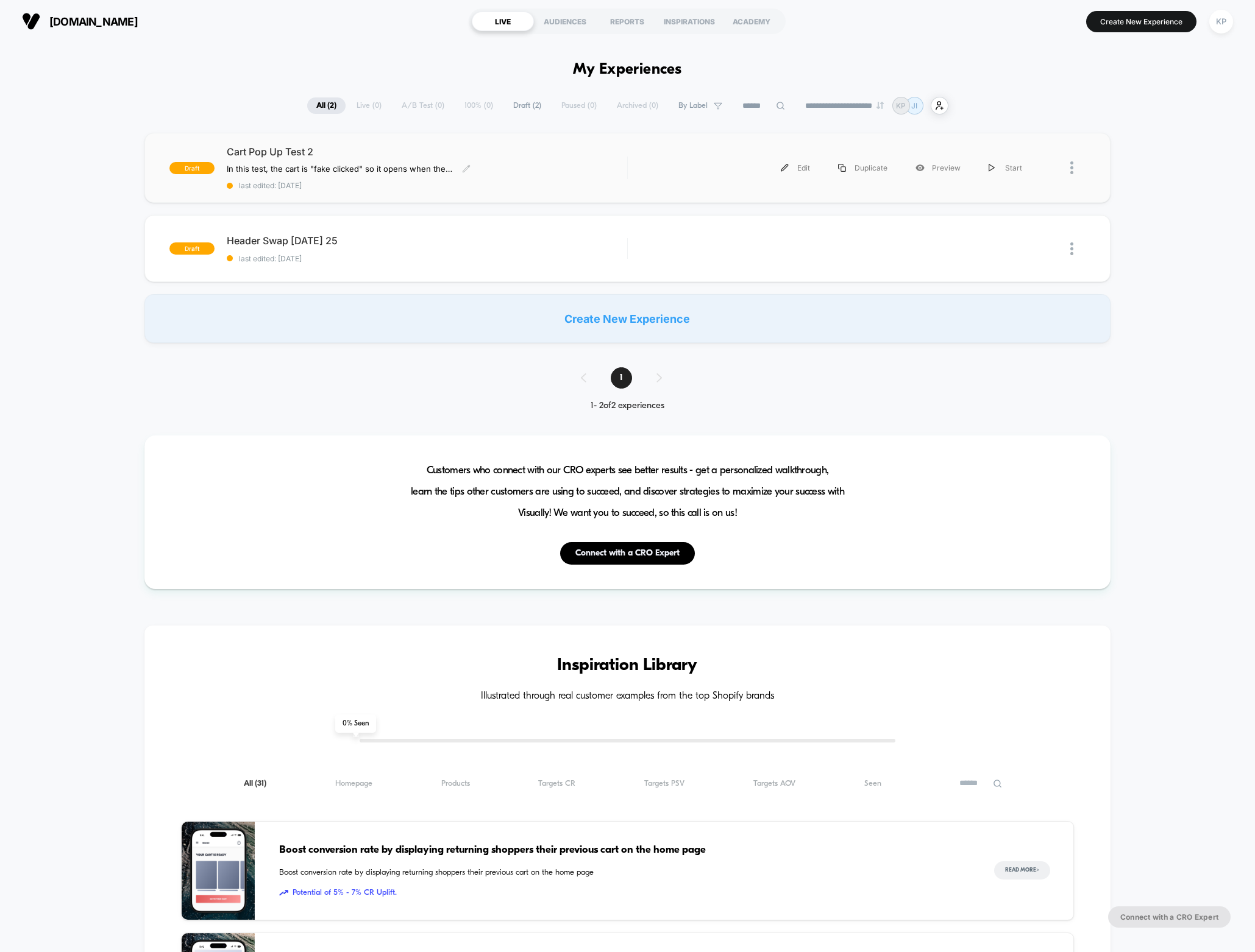
click at [290, 155] on span "Cart Pop Up Test 2" at bounding box center [427, 151] width 401 height 12
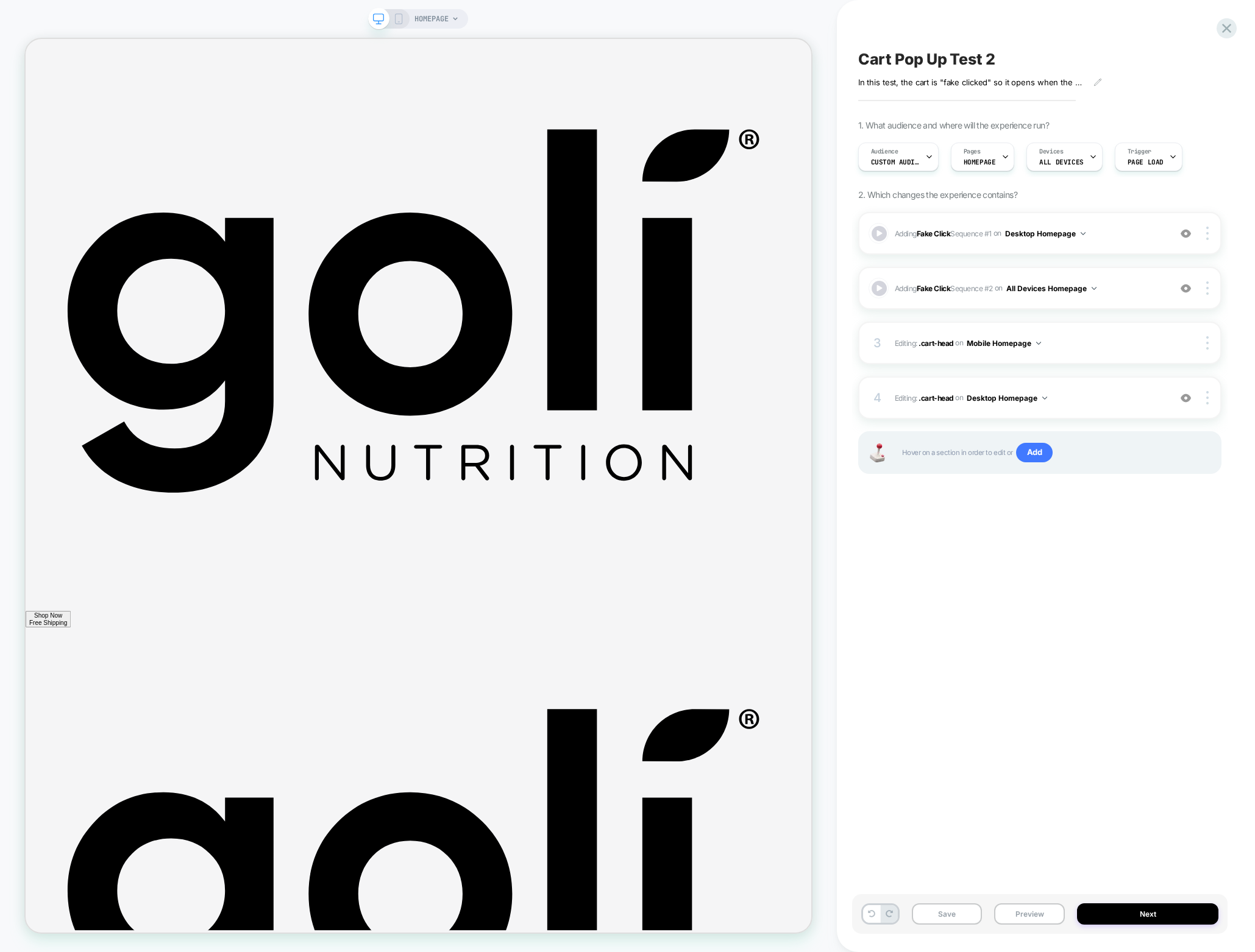
click at [399, 16] on icon at bounding box center [398, 18] width 11 height 11
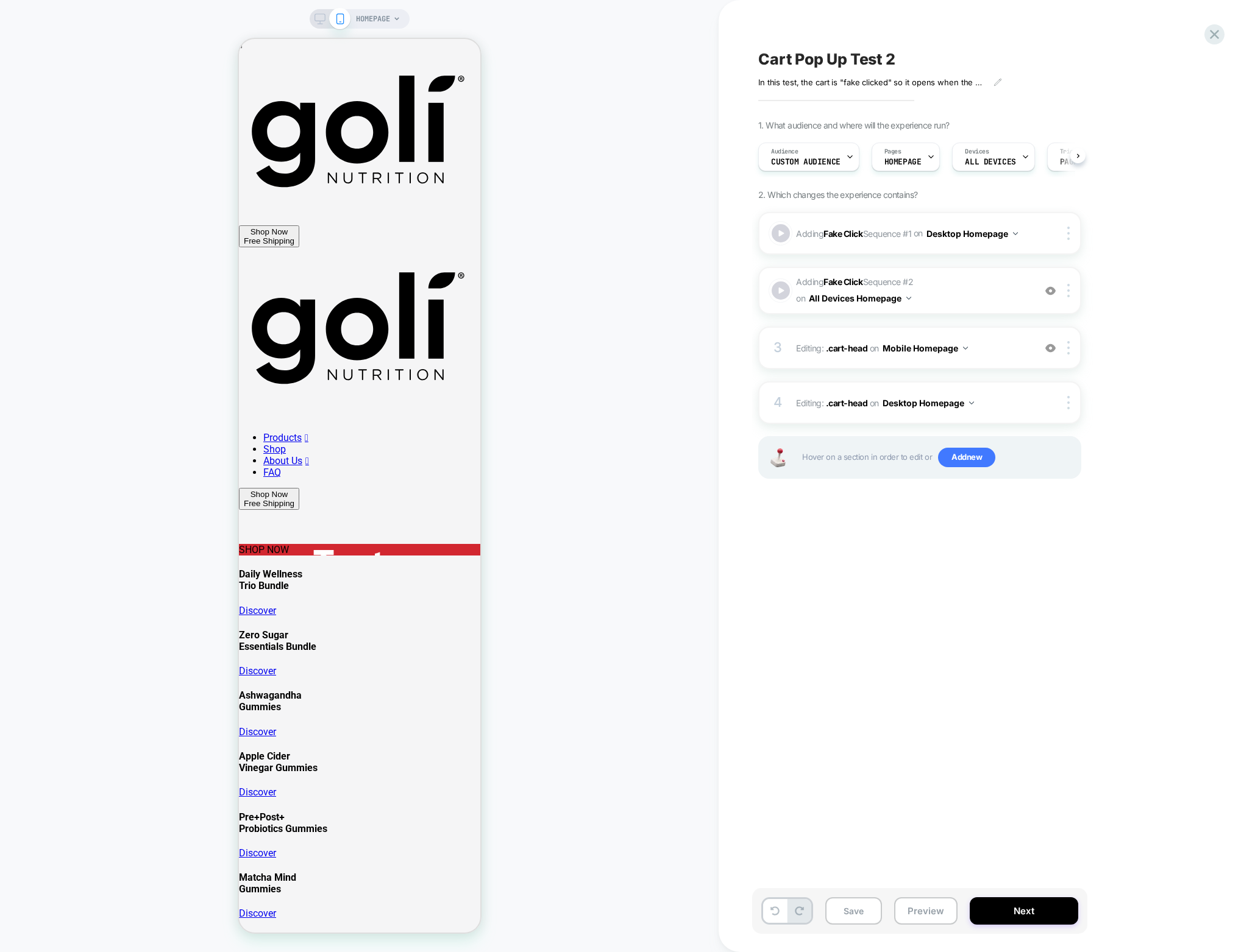
scroll to position [0, 1]
click at [343, 544] on div "SHOP NOW" at bounding box center [359, 550] width 241 height 12
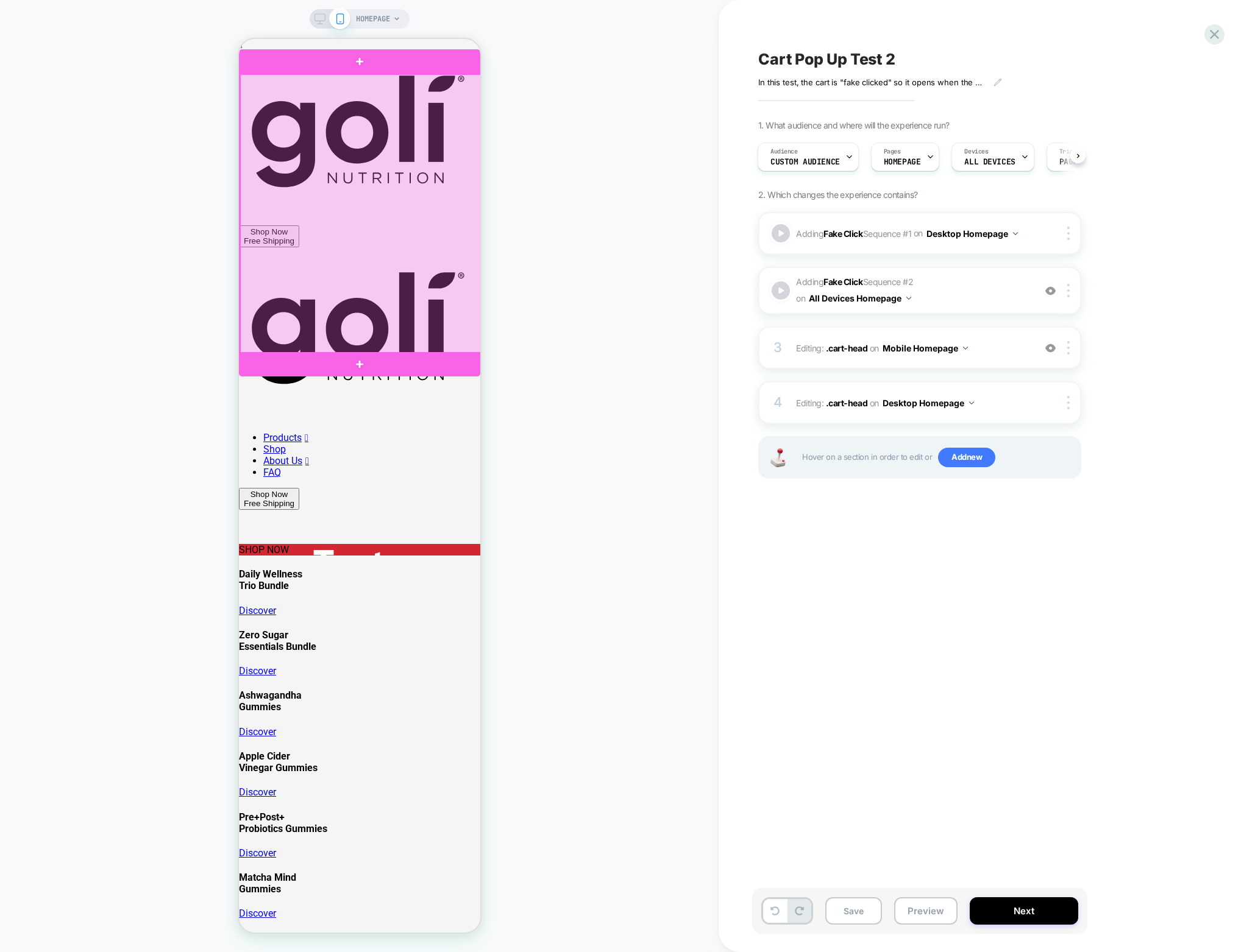
click at [343, 194] on div at bounding box center [359, 214] width 241 height 280
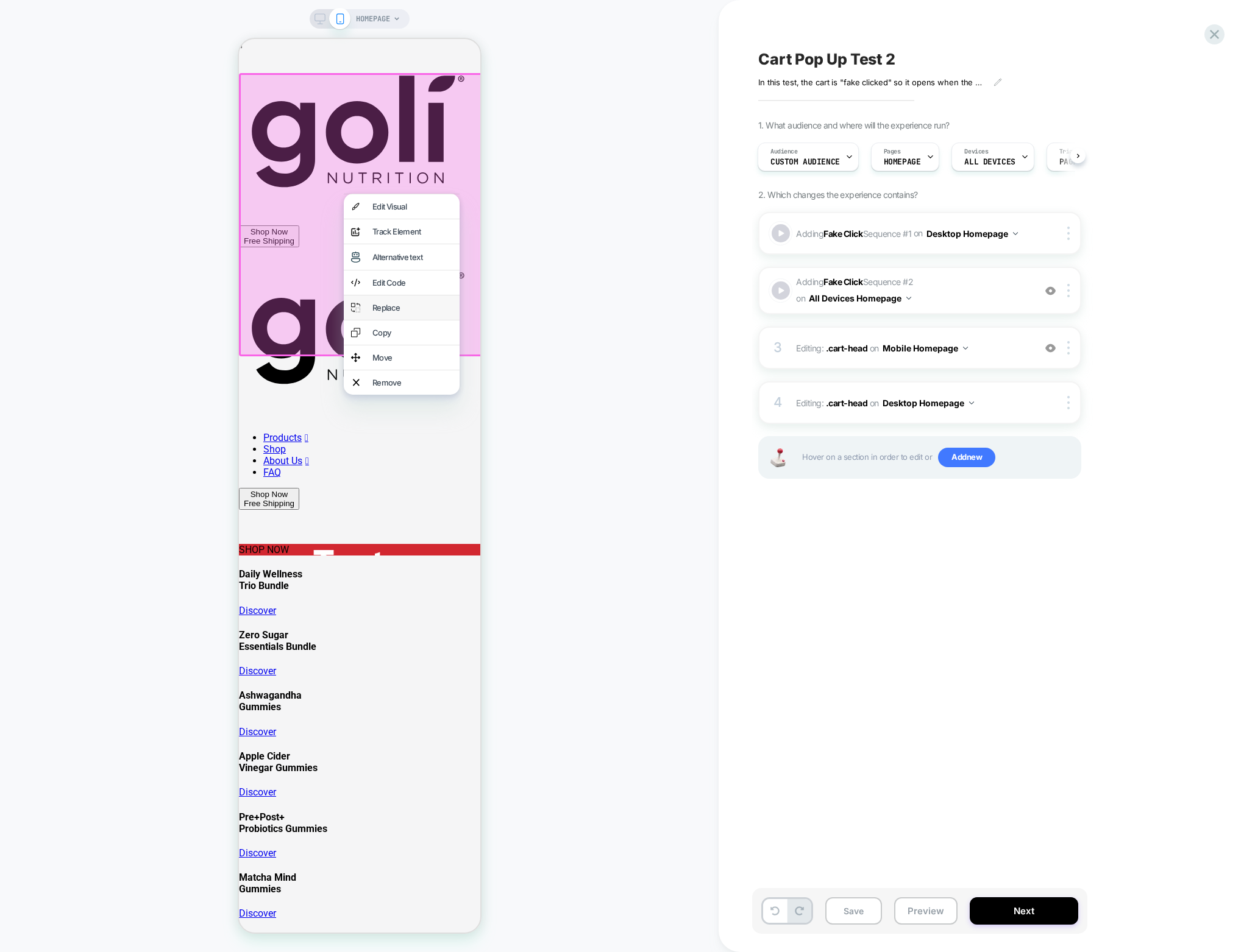
click at [405, 312] on div "Replace" at bounding box center [411, 307] width 80 height 10
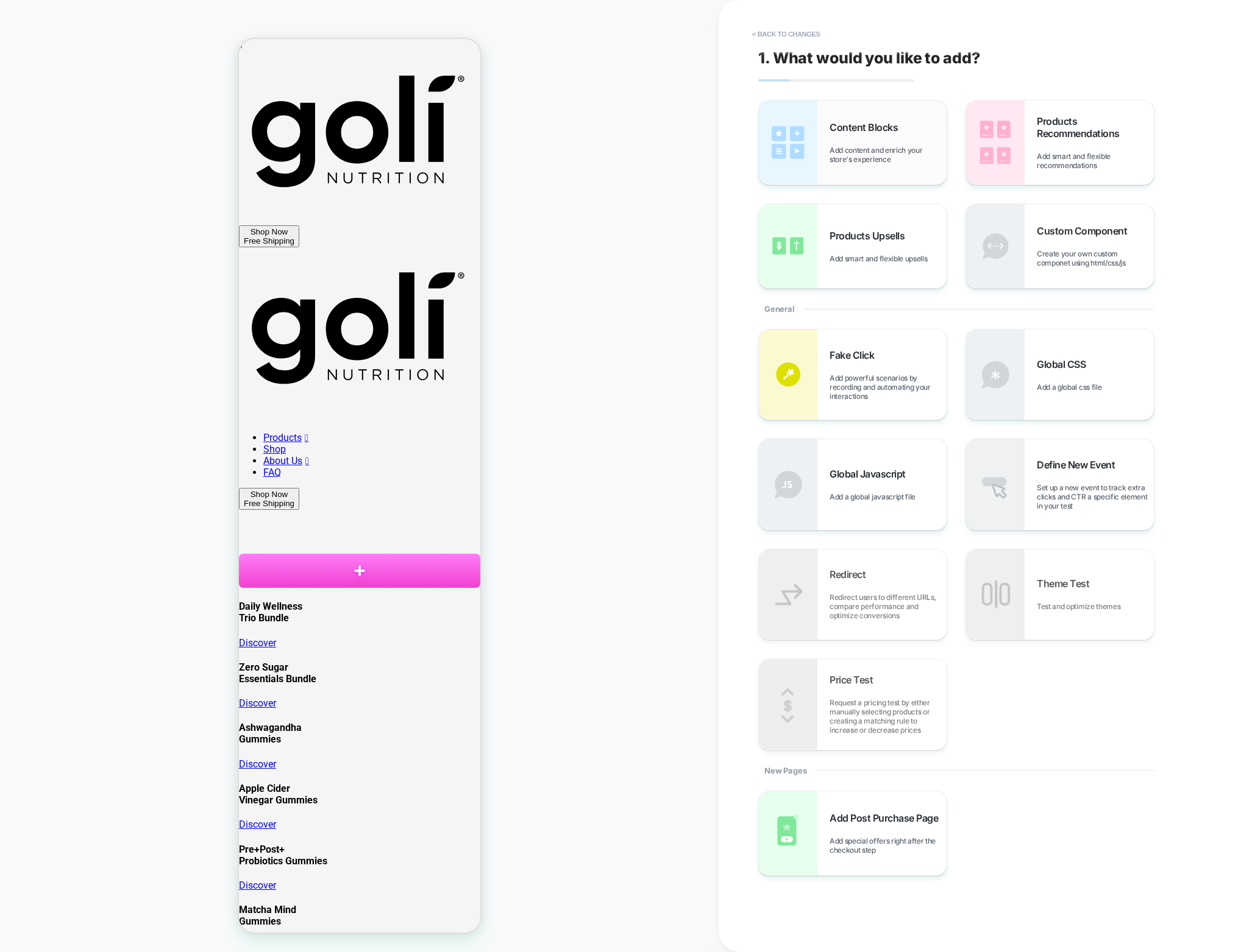
click at [837, 111] on div "Content Blocks Add content and enrich your store's experience" at bounding box center [853, 142] width 188 height 84
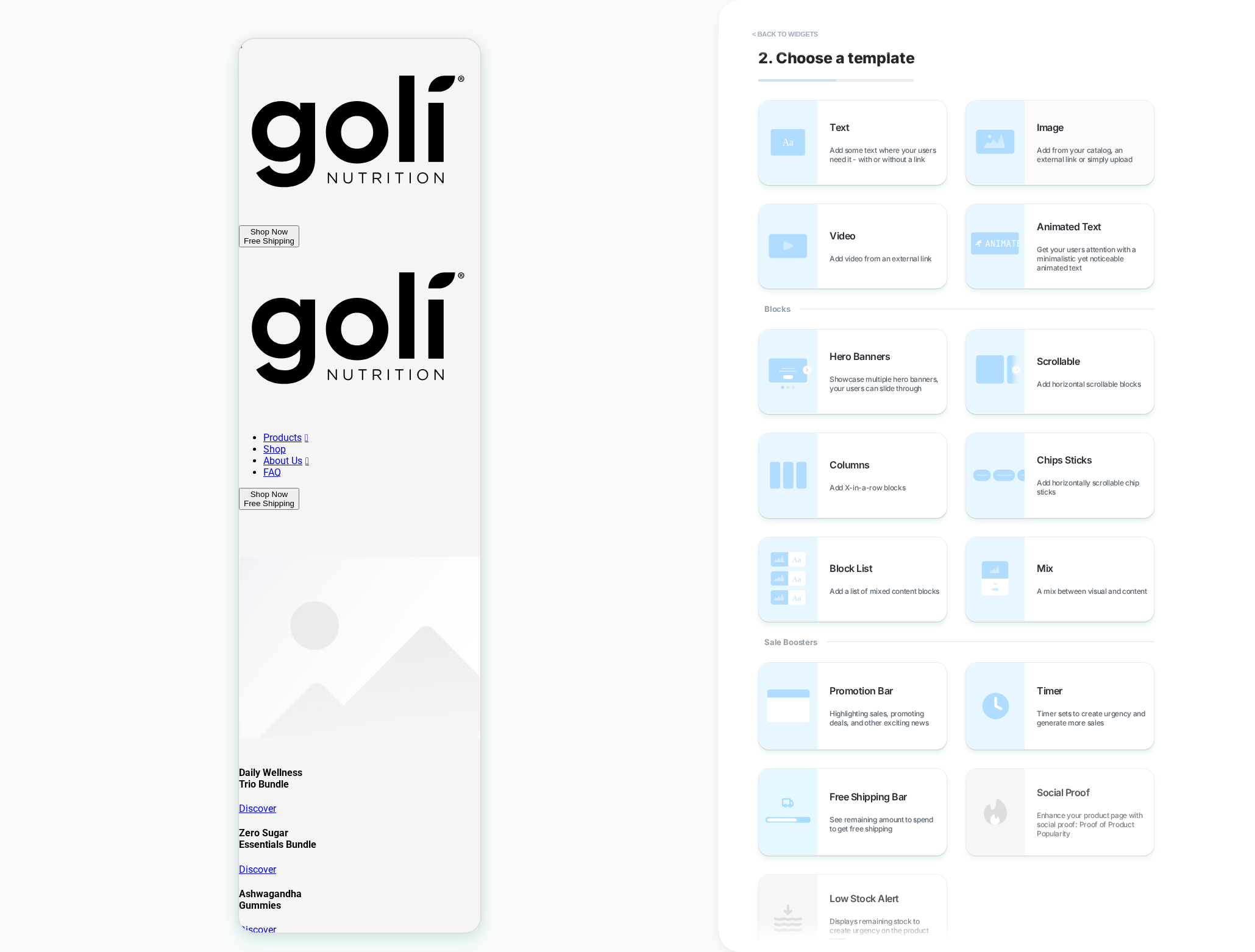
click at [1017, 166] on img at bounding box center [994, 142] width 58 height 84
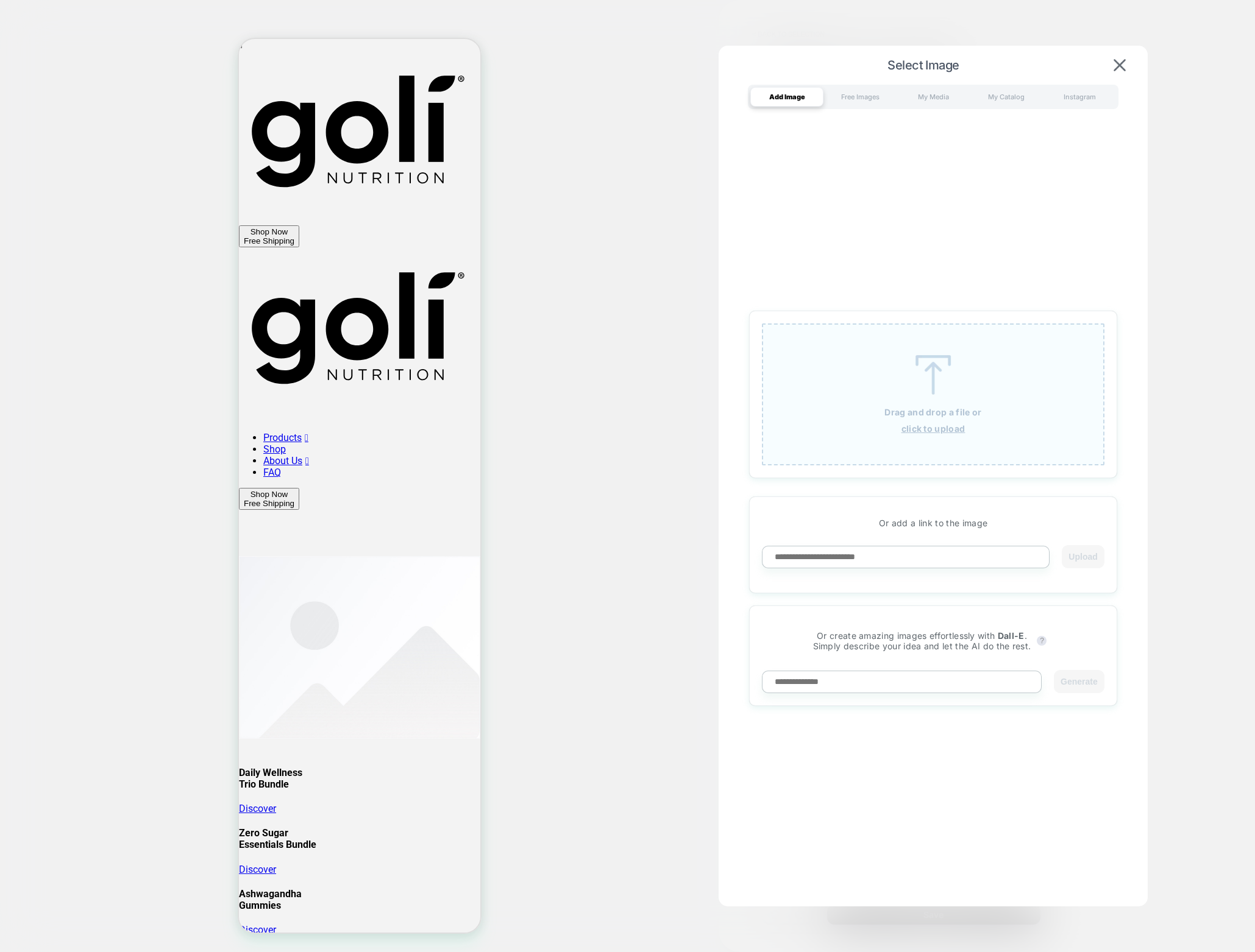
click at [920, 417] on p "Drag and drop a file or" at bounding box center [933, 412] width 97 height 11
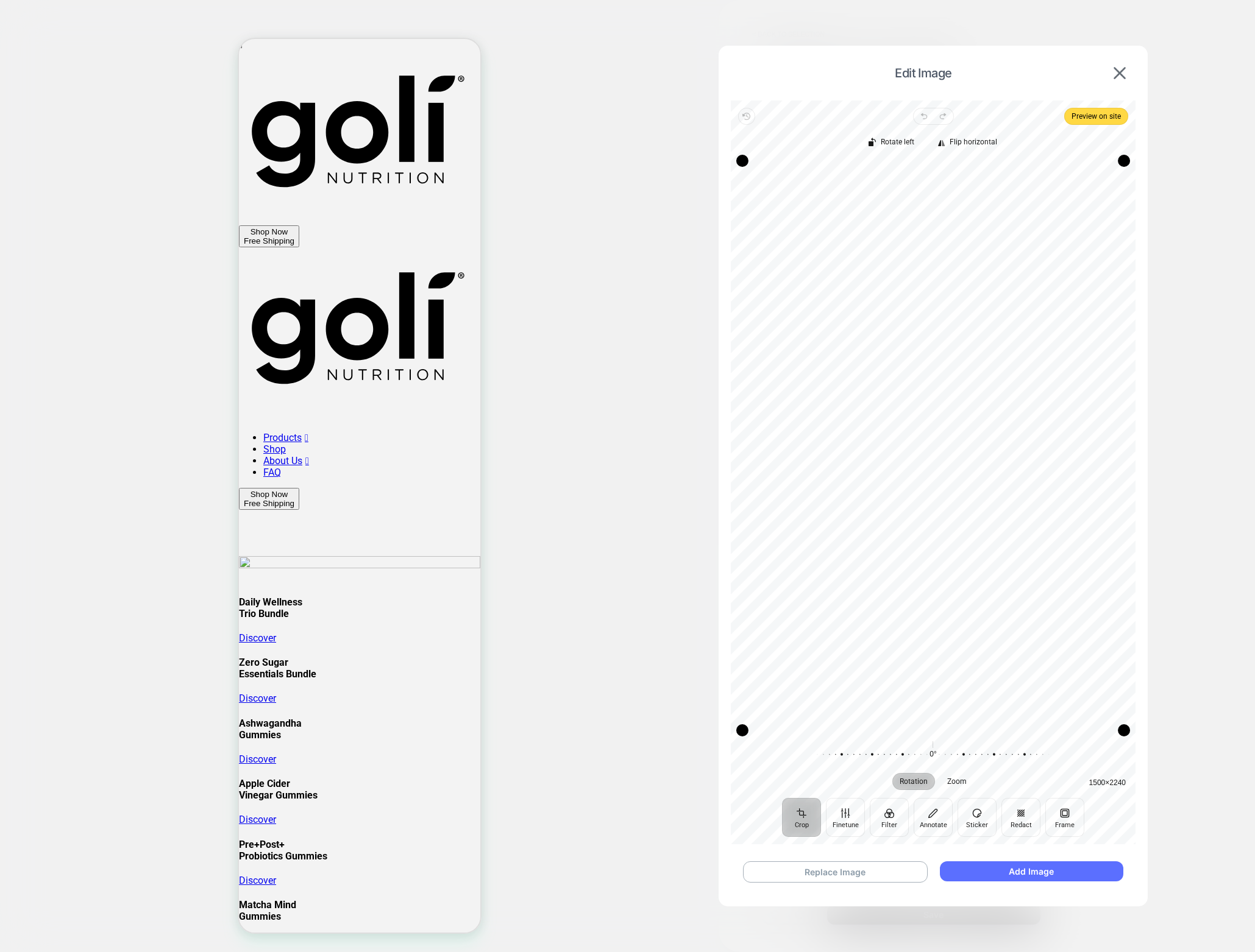
click at [981, 876] on button "Add Image" at bounding box center [1031, 871] width 183 height 20
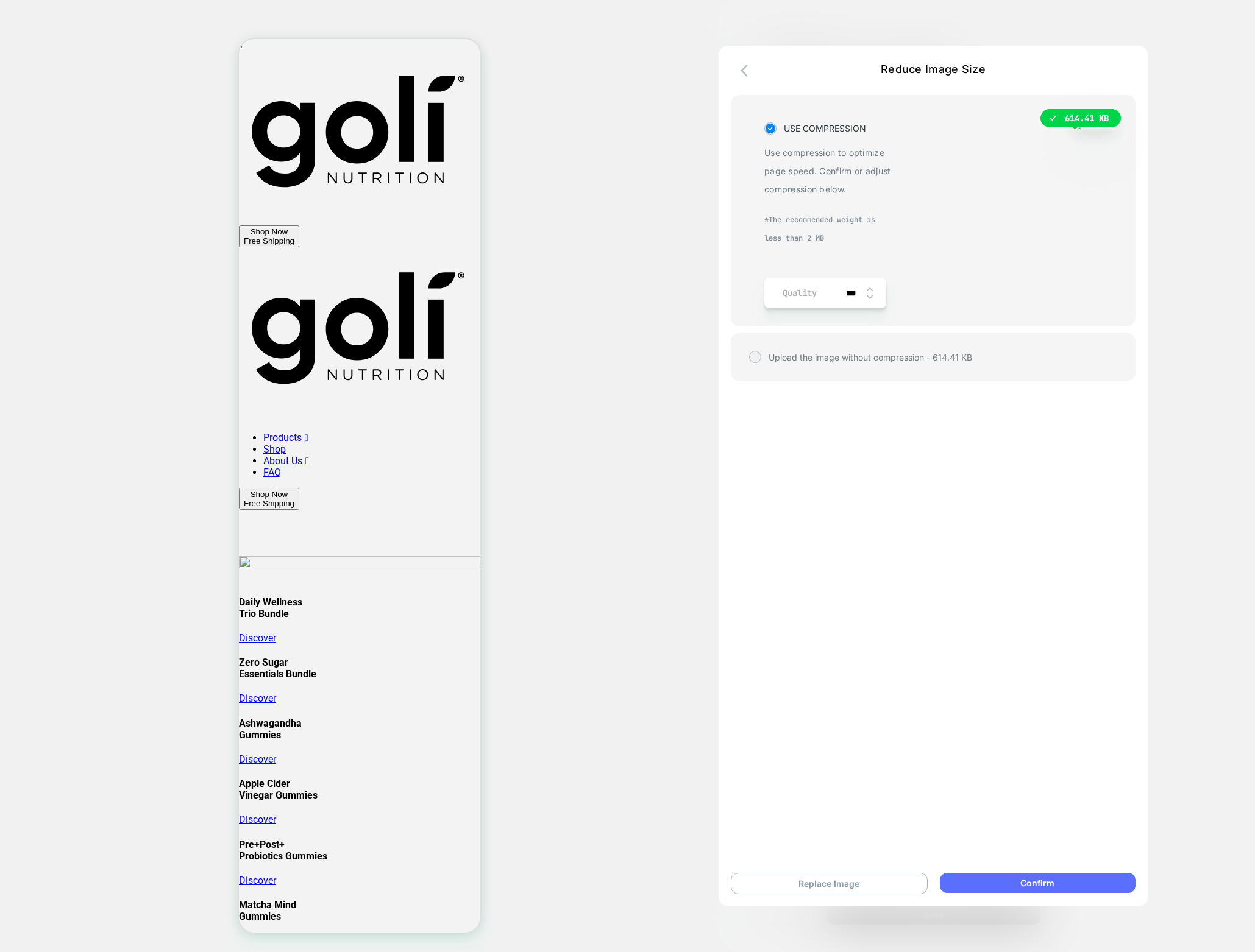
click at [1049, 881] on button "Confirm" at bounding box center [1038, 883] width 196 height 20
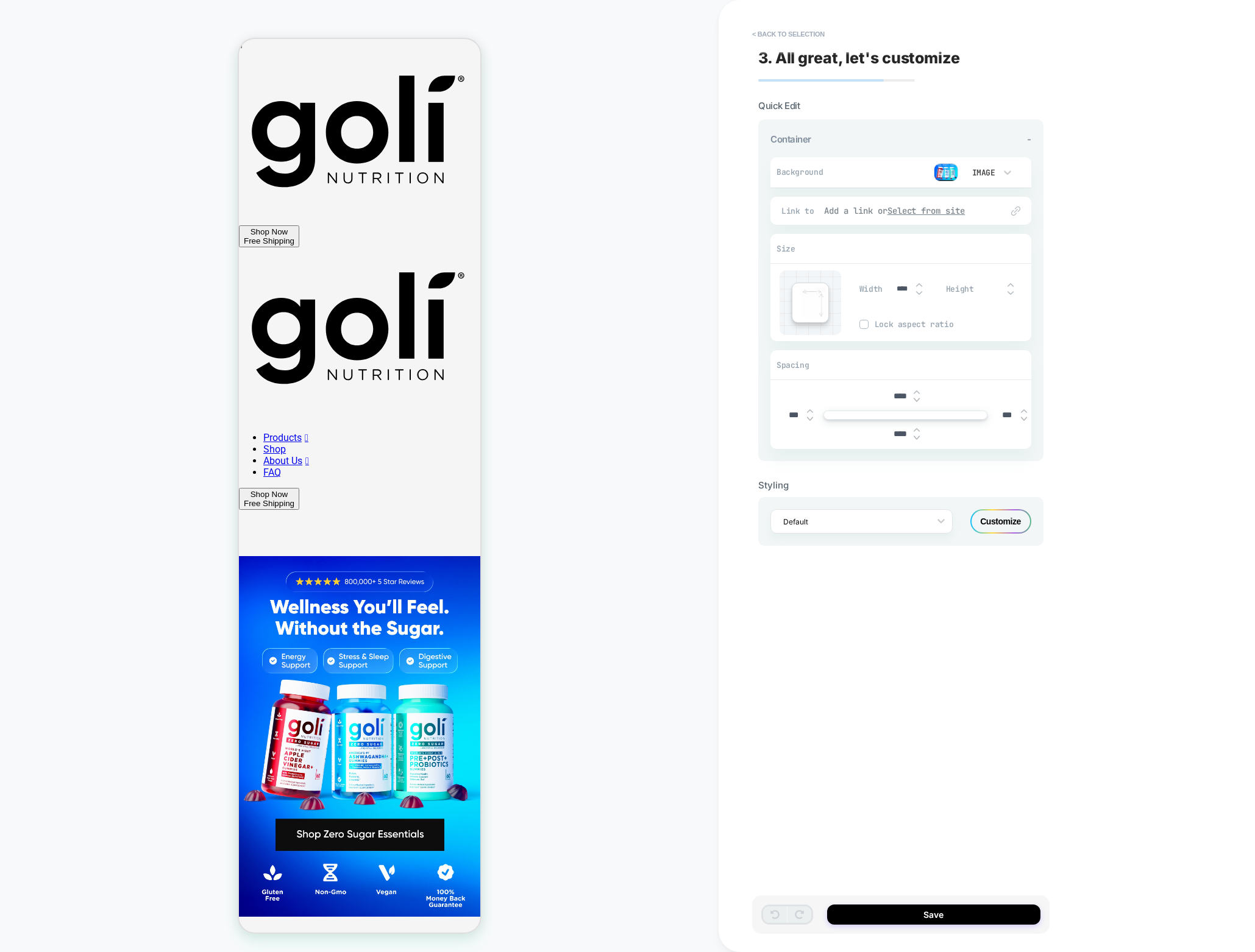
click at [929, 210] on u "Select from site" at bounding box center [926, 210] width 78 height 11
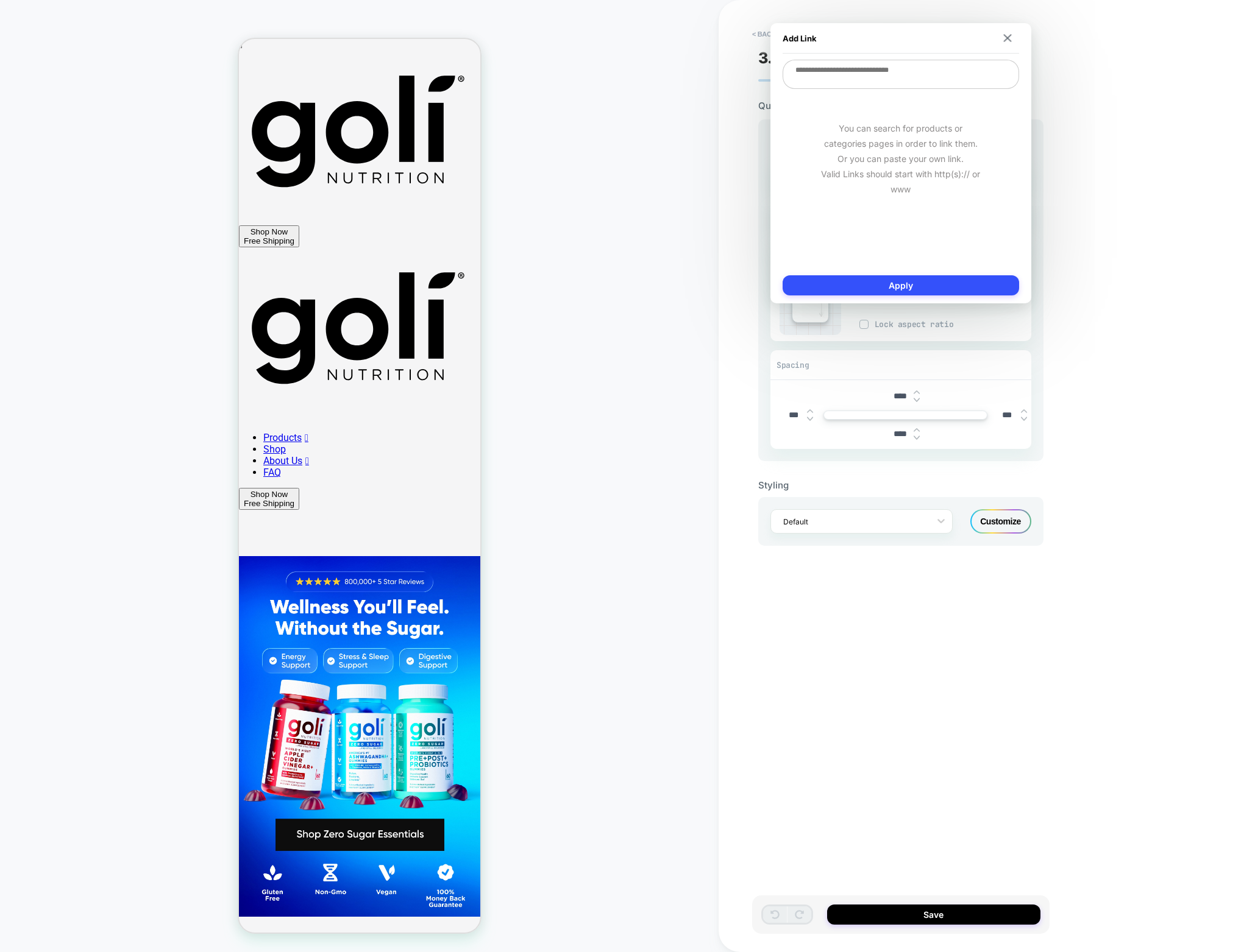
paste textarea "**********"
type textarea "**********"
click at [906, 284] on button "Apply" at bounding box center [900, 285] width 236 height 20
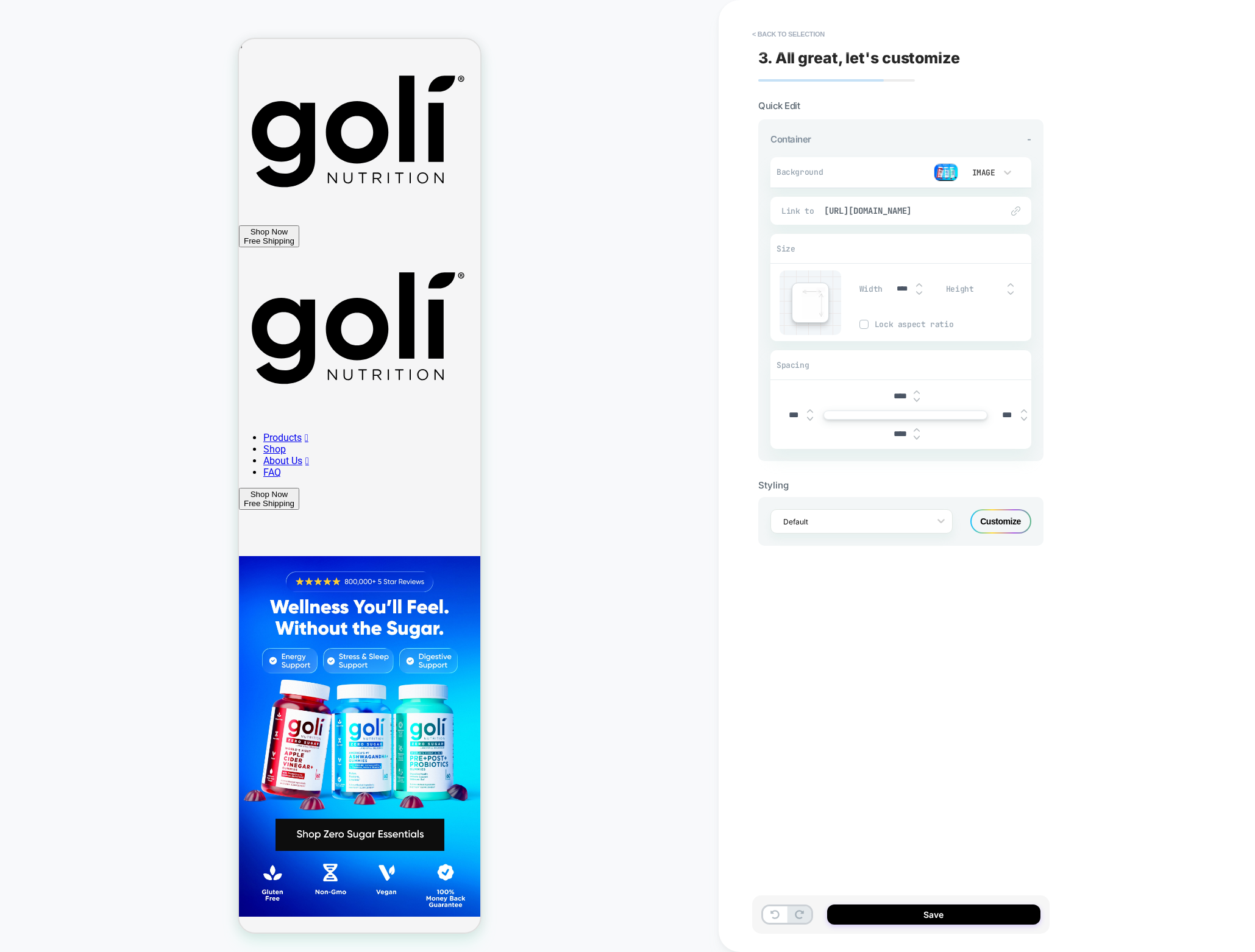
click at [896, 397] on input "****" at bounding box center [899, 396] width 27 height 11
type input "***"
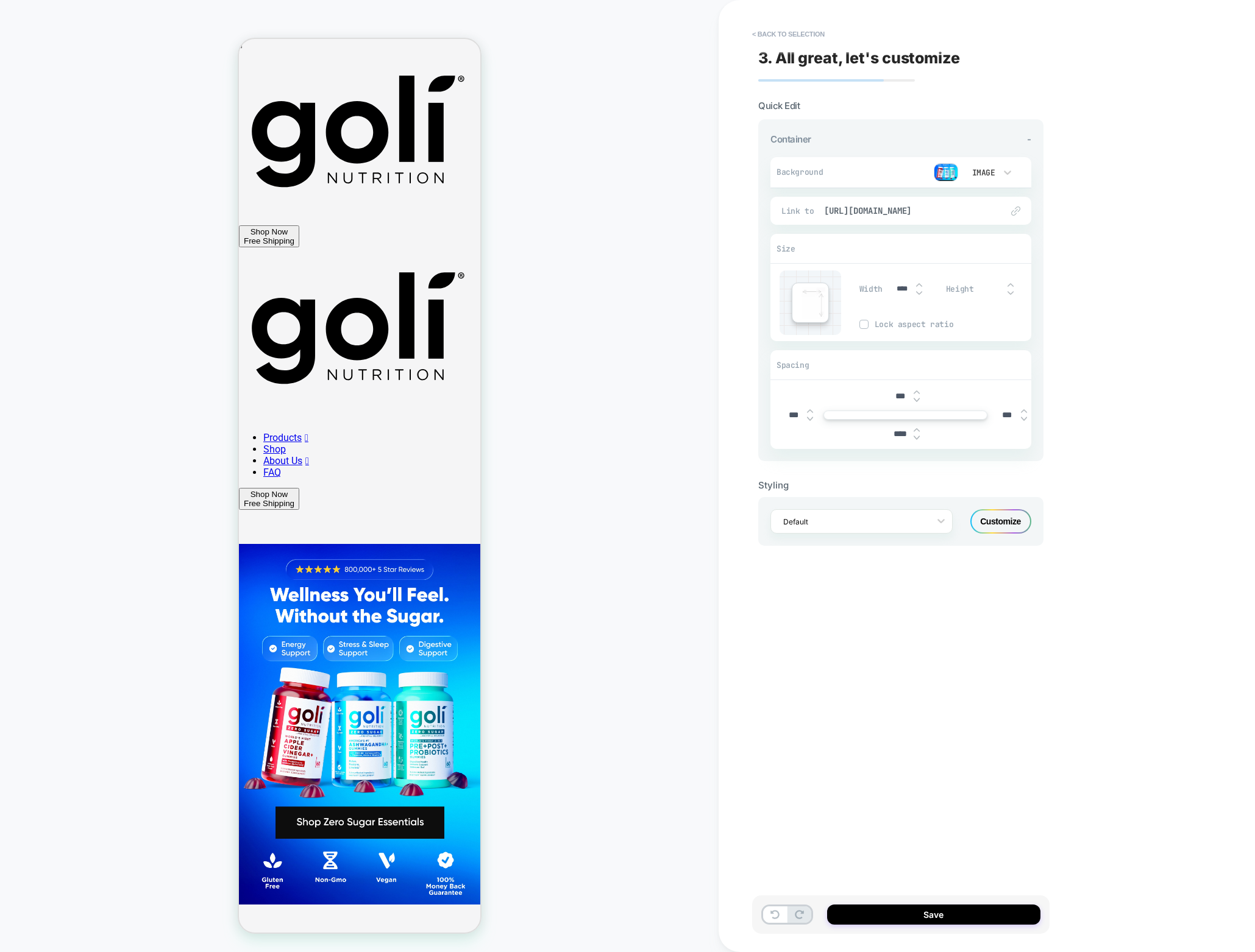
type input "***"
click at [982, 912] on button "Save" at bounding box center [933, 914] width 213 height 20
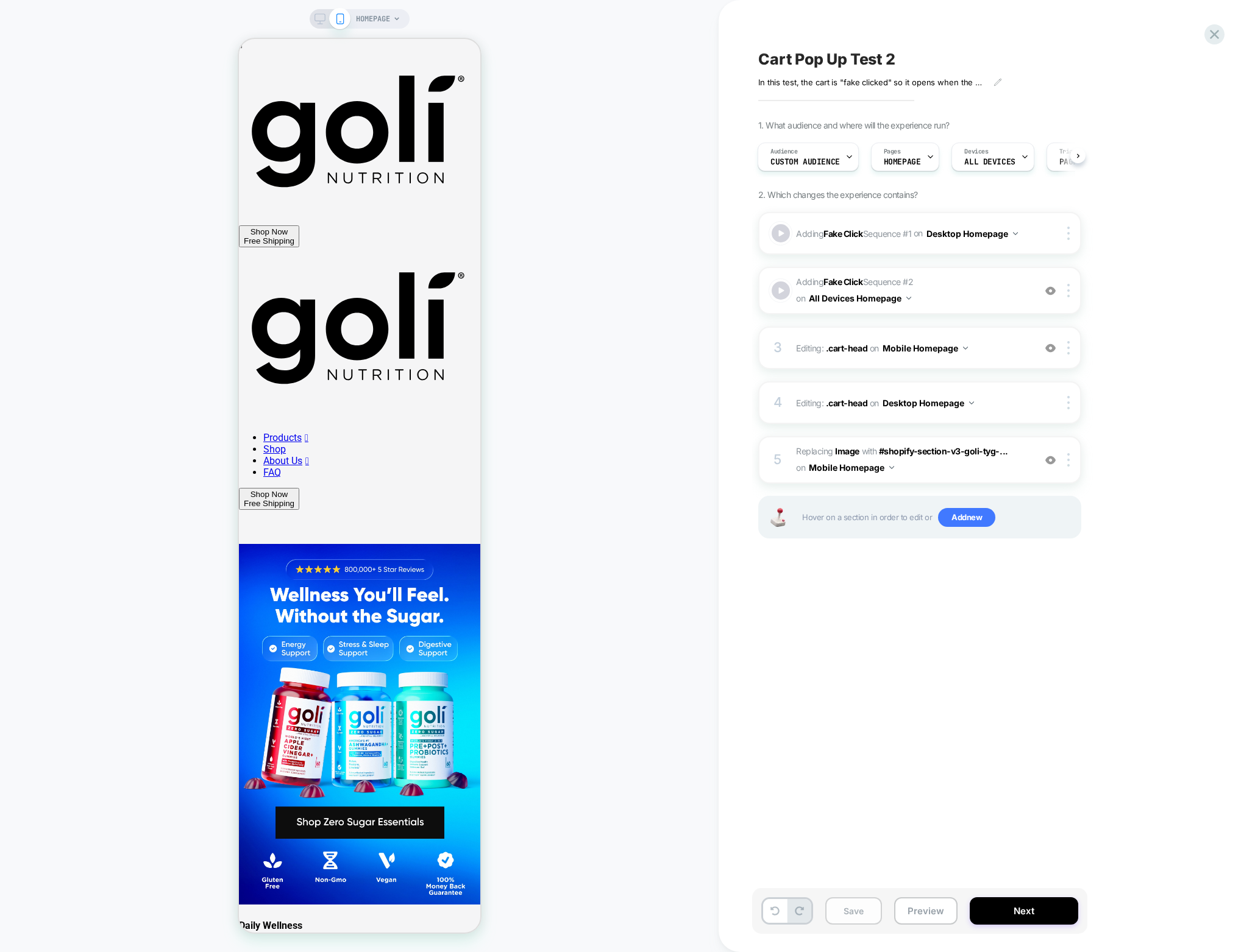
click at [870, 916] on button "Save" at bounding box center [853, 910] width 57 height 27
click at [914, 900] on button "Preview" at bounding box center [925, 910] width 63 height 27
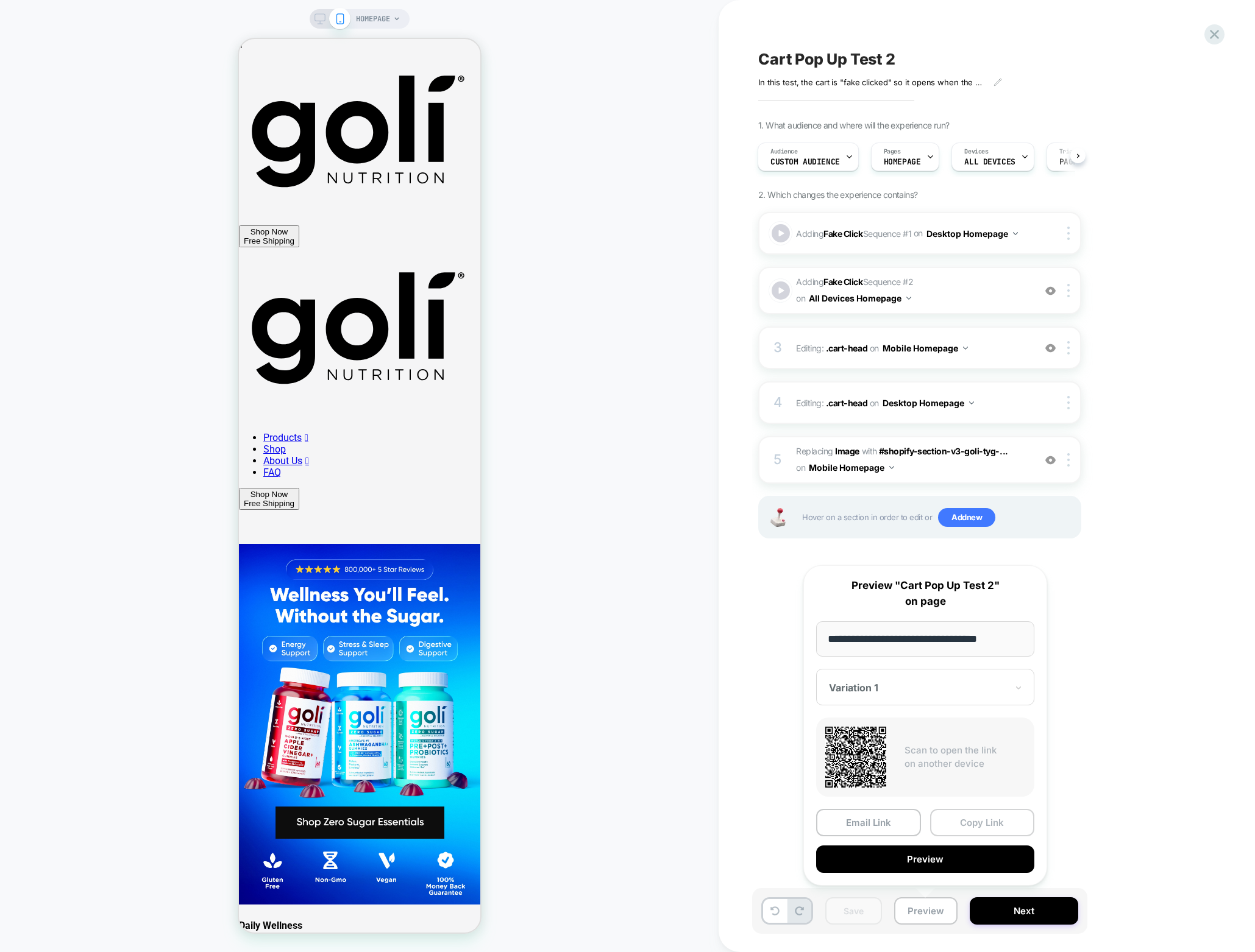
click at [1004, 825] on button "Copy Link" at bounding box center [982, 822] width 104 height 27
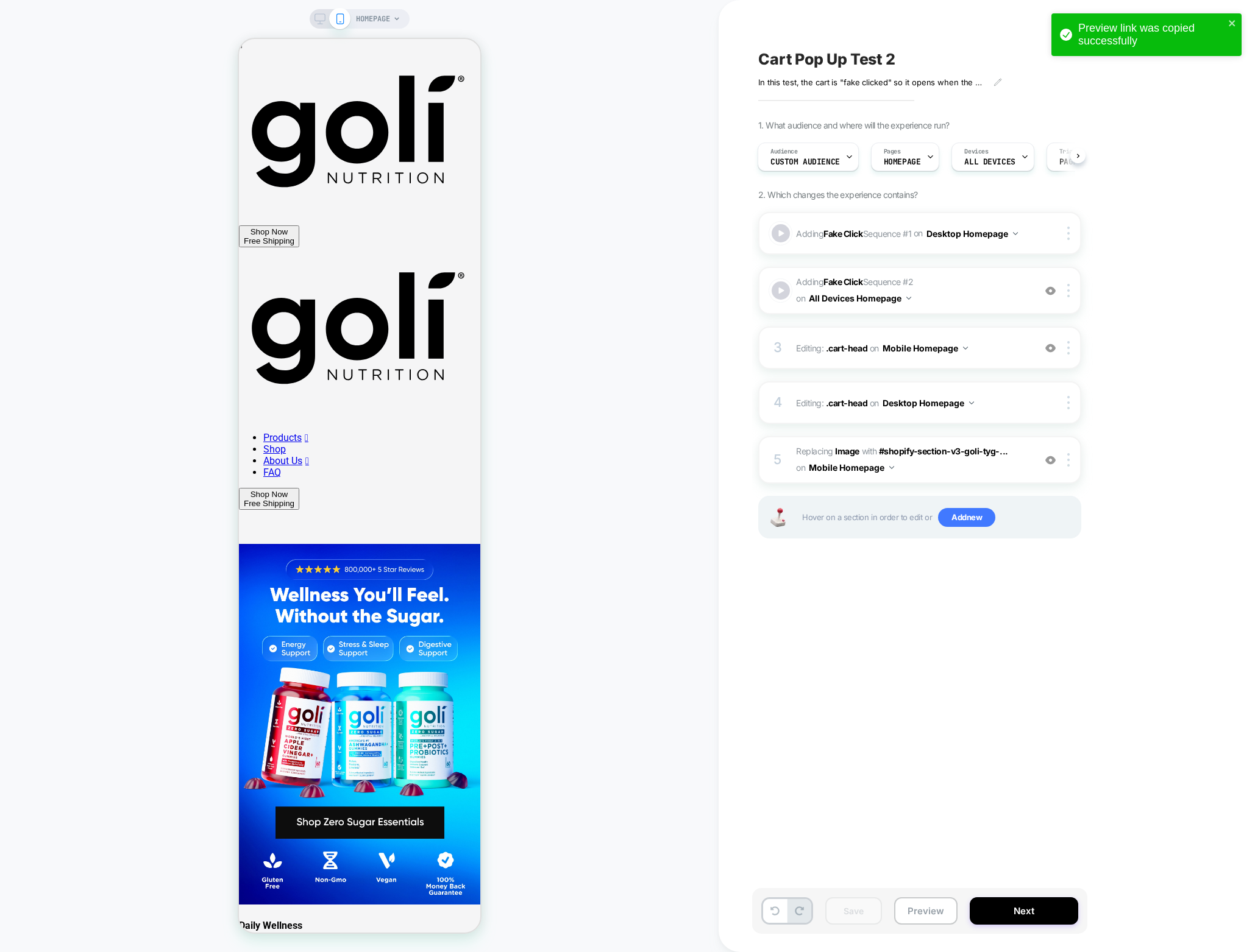
click at [319, 19] on icon at bounding box center [319, 18] width 11 height 11
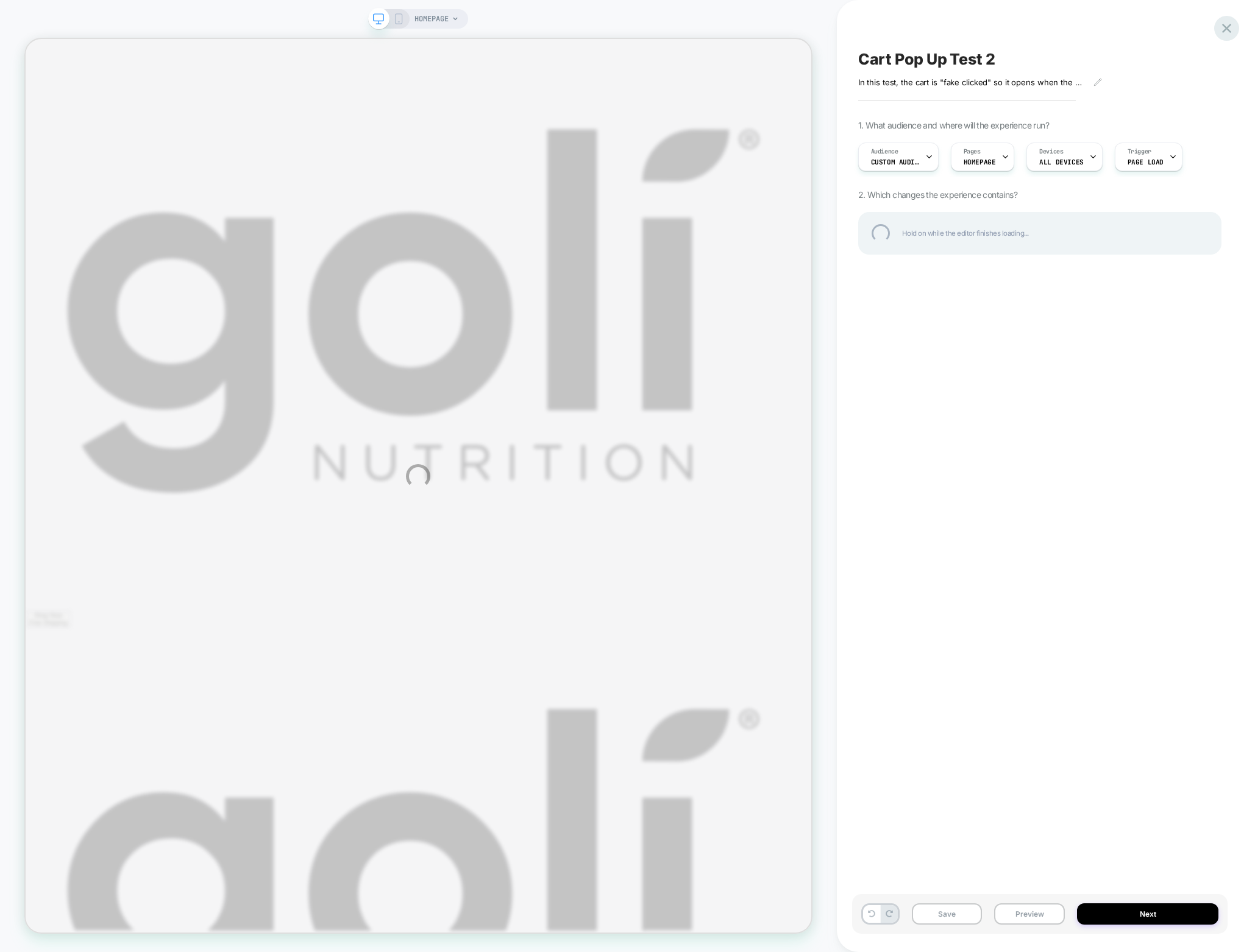
click at [1227, 27] on div at bounding box center [1226, 28] width 25 height 25
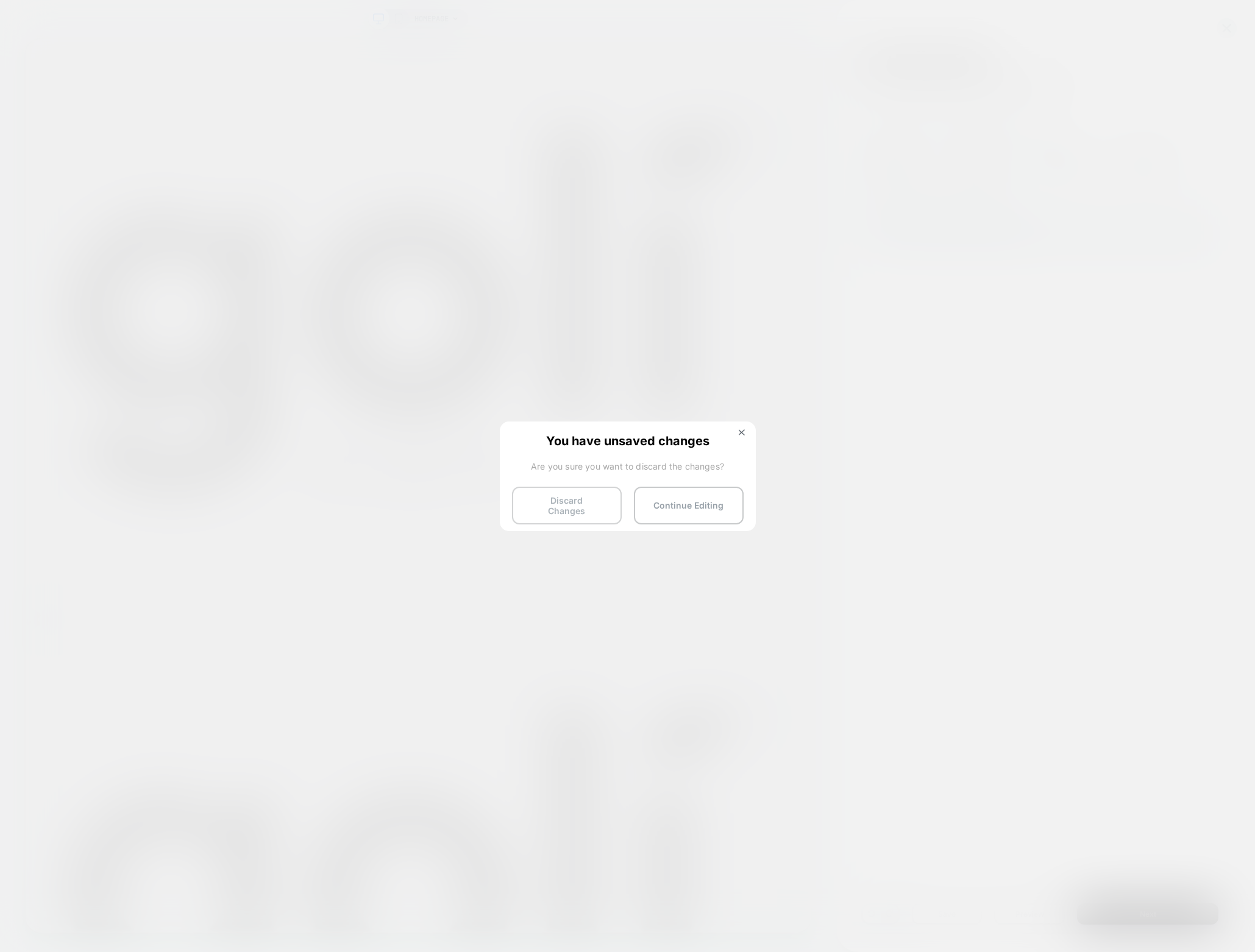
click at [581, 500] on button "Discard Changes" at bounding box center [566, 506] width 109 height 38
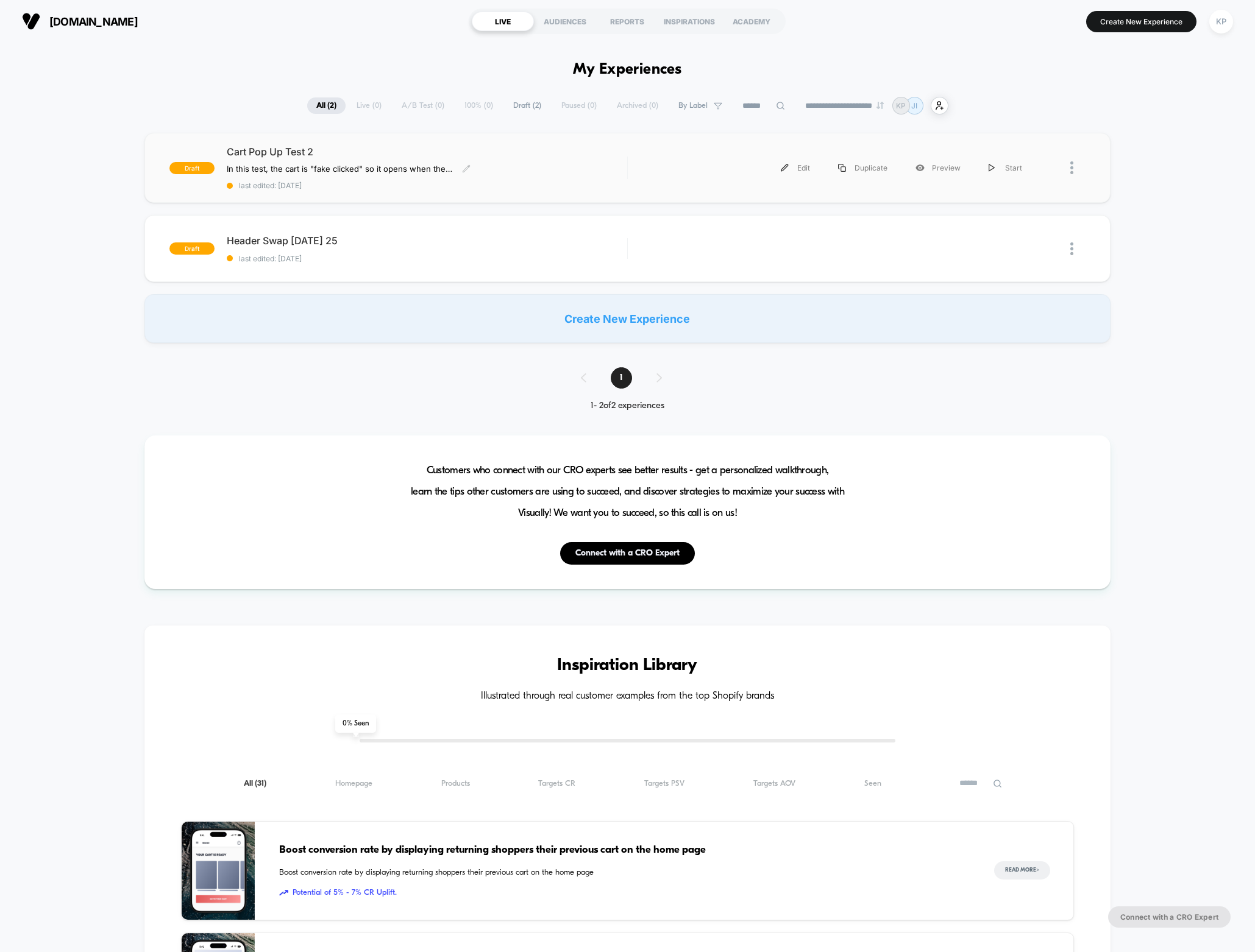
click at [377, 157] on span "Cart Pop Up Test 2" at bounding box center [427, 151] width 401 height 12
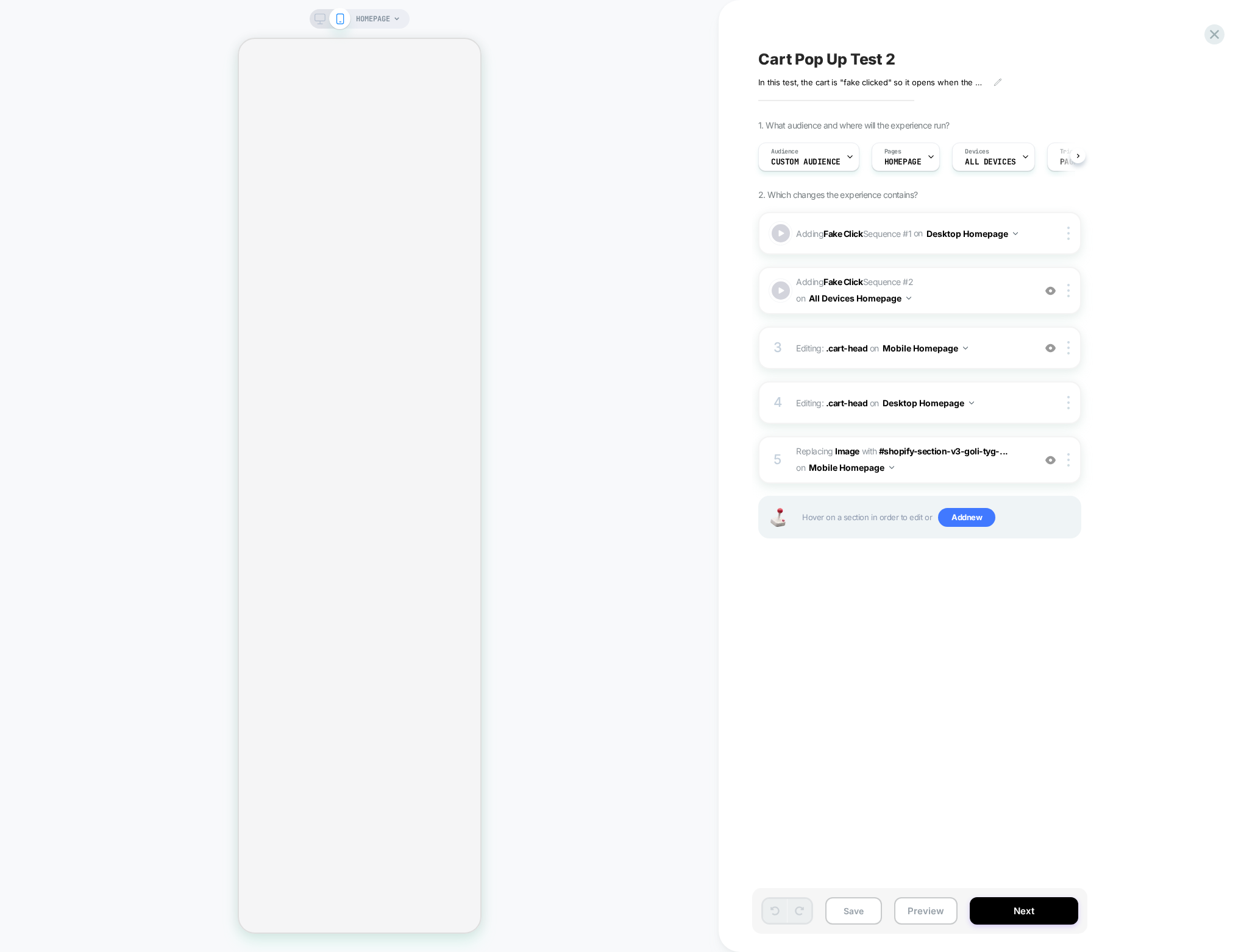
scroll to position [0, 1]
click at [319, 21] on icon at bounding box center [319, 18] width 11 height 11
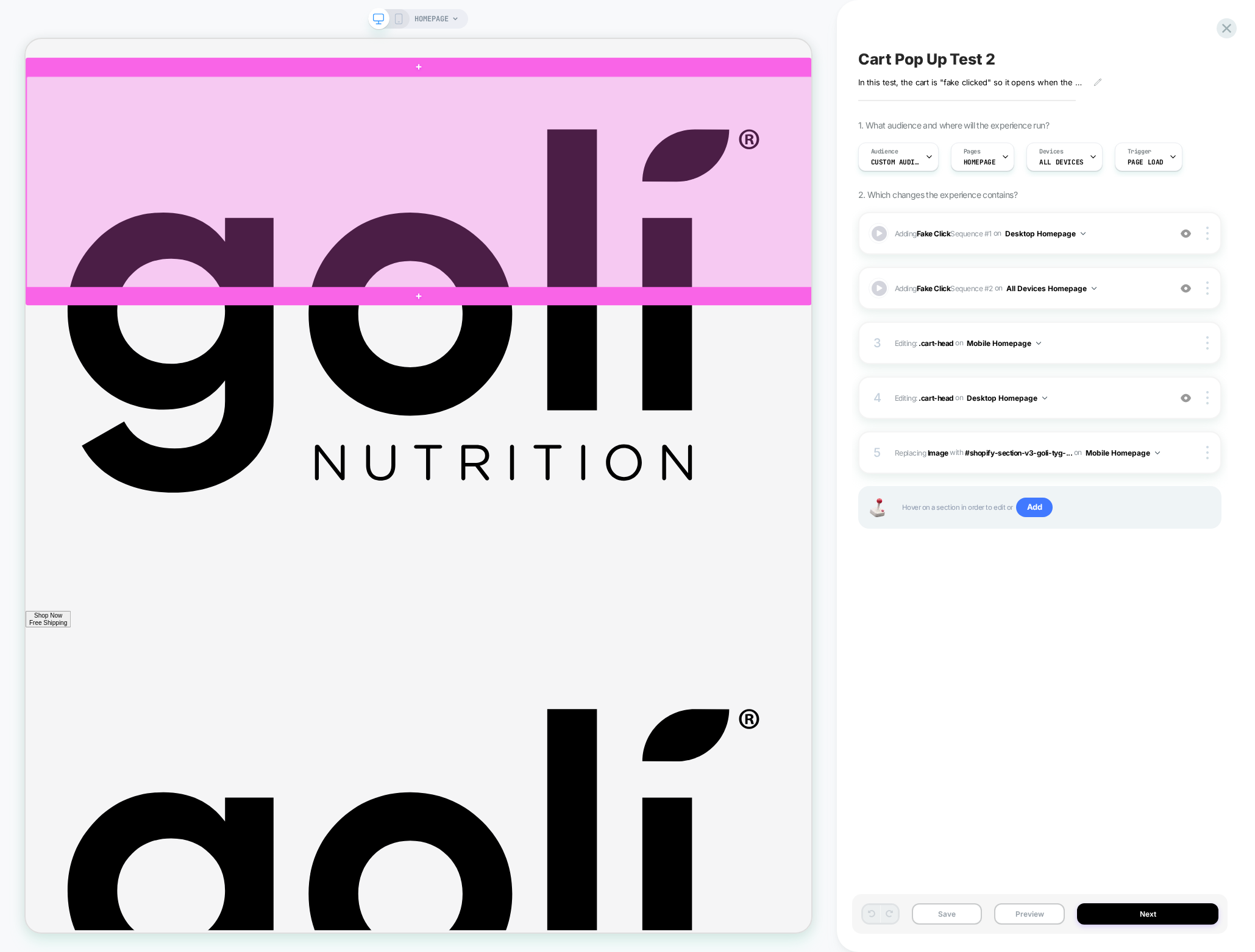
click at [651, 274] on div at bounding box center [551, 230] width 1048 height 283
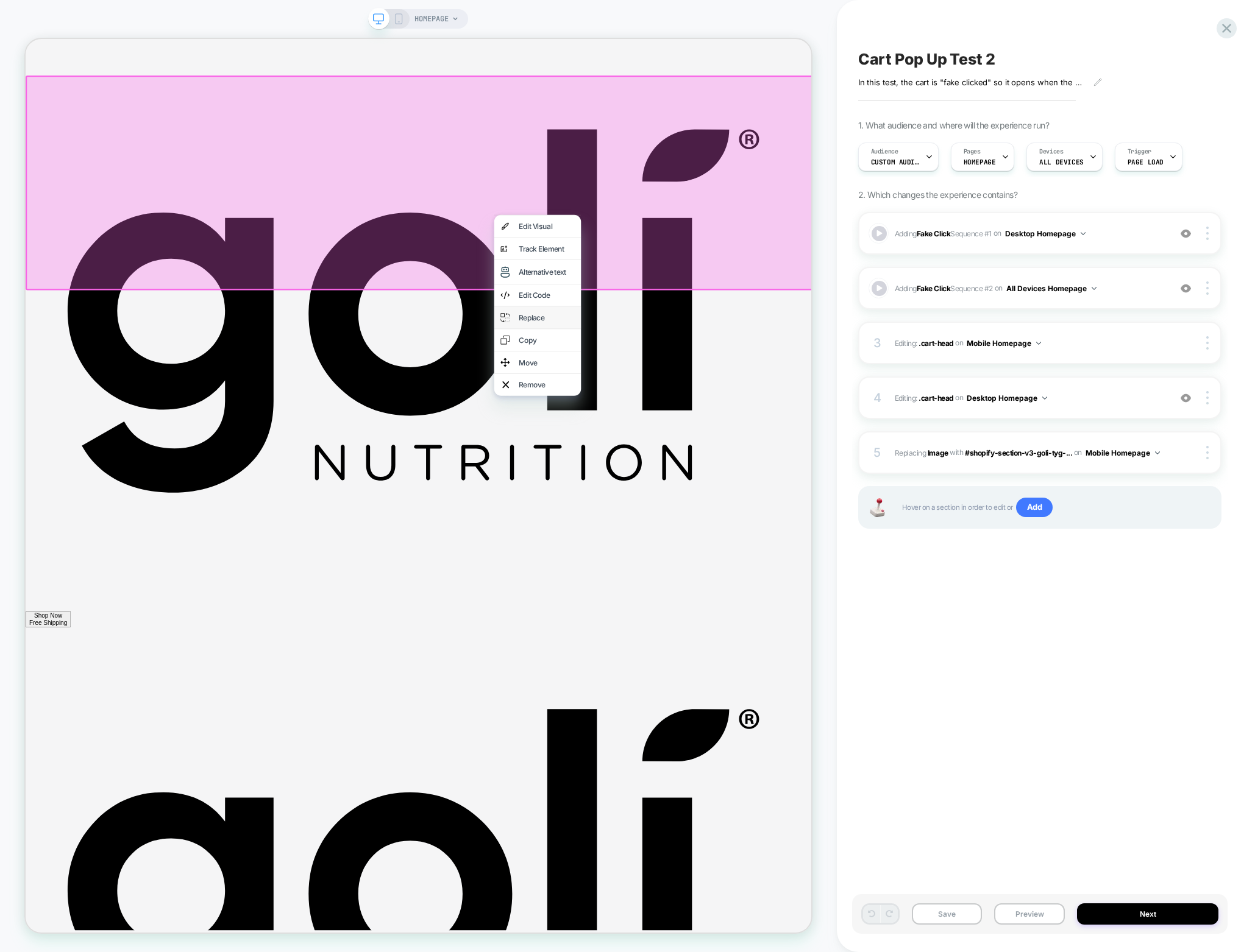
click at [692, 417] on div "Replace" at bounding box center [720, 410] width 74 height 12
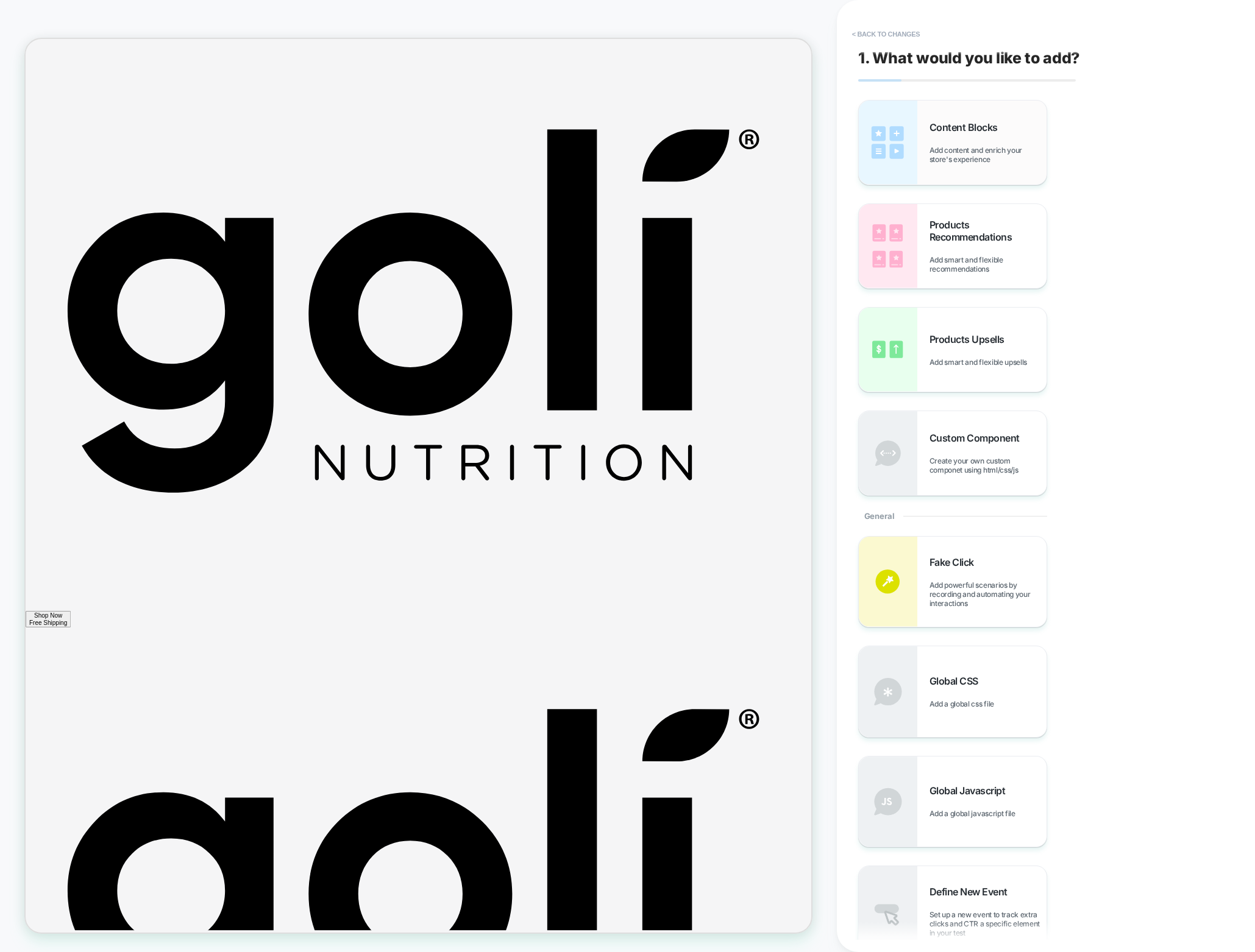
click at [931, 147] on span "Add content and enrich your store's experience" at bounding box center [988, 155] width 117 height 18
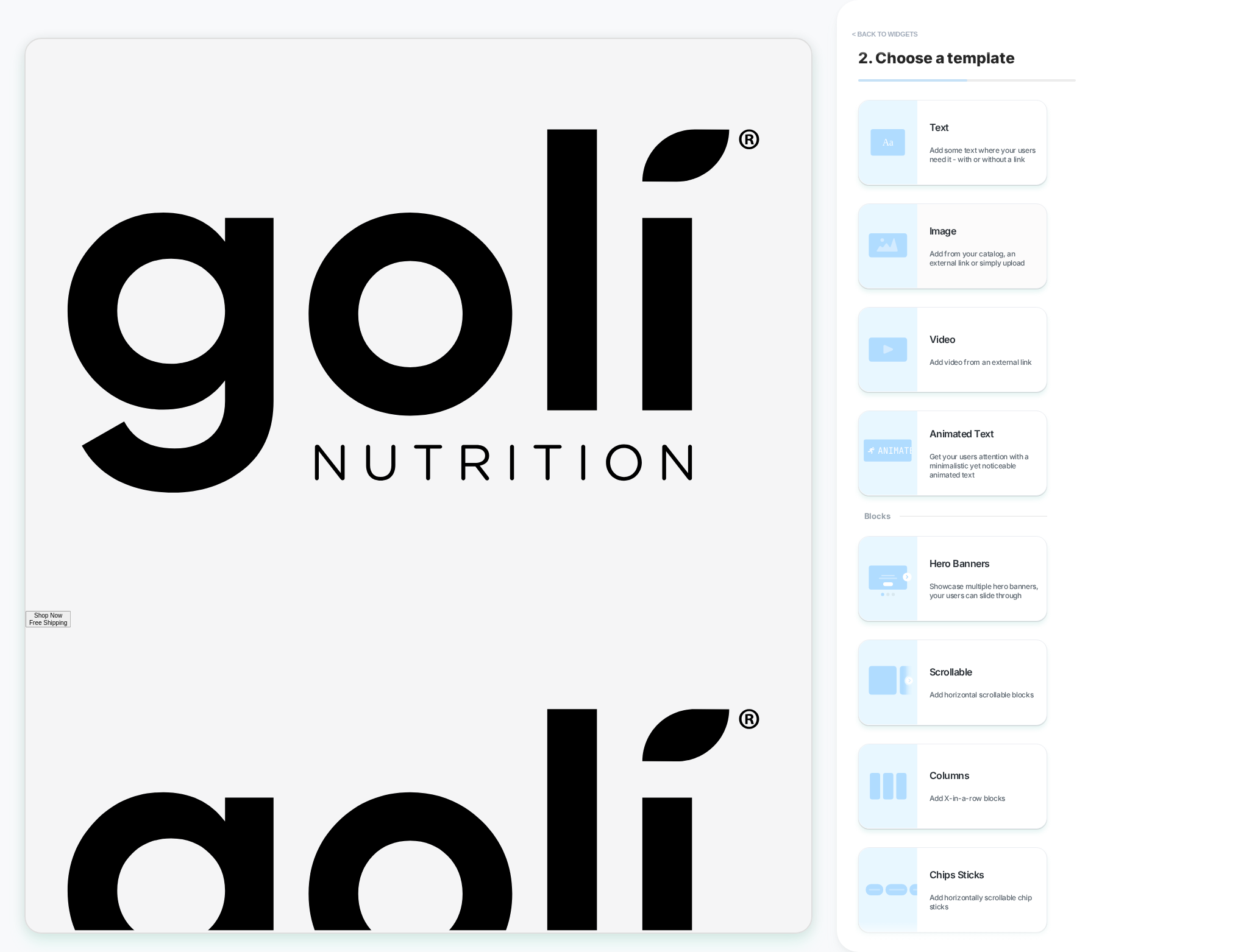
click at [945, 273] on div "Image Add from your catalog, an external link or simply upload" at bounding box center [952, 246] width 188 height 84
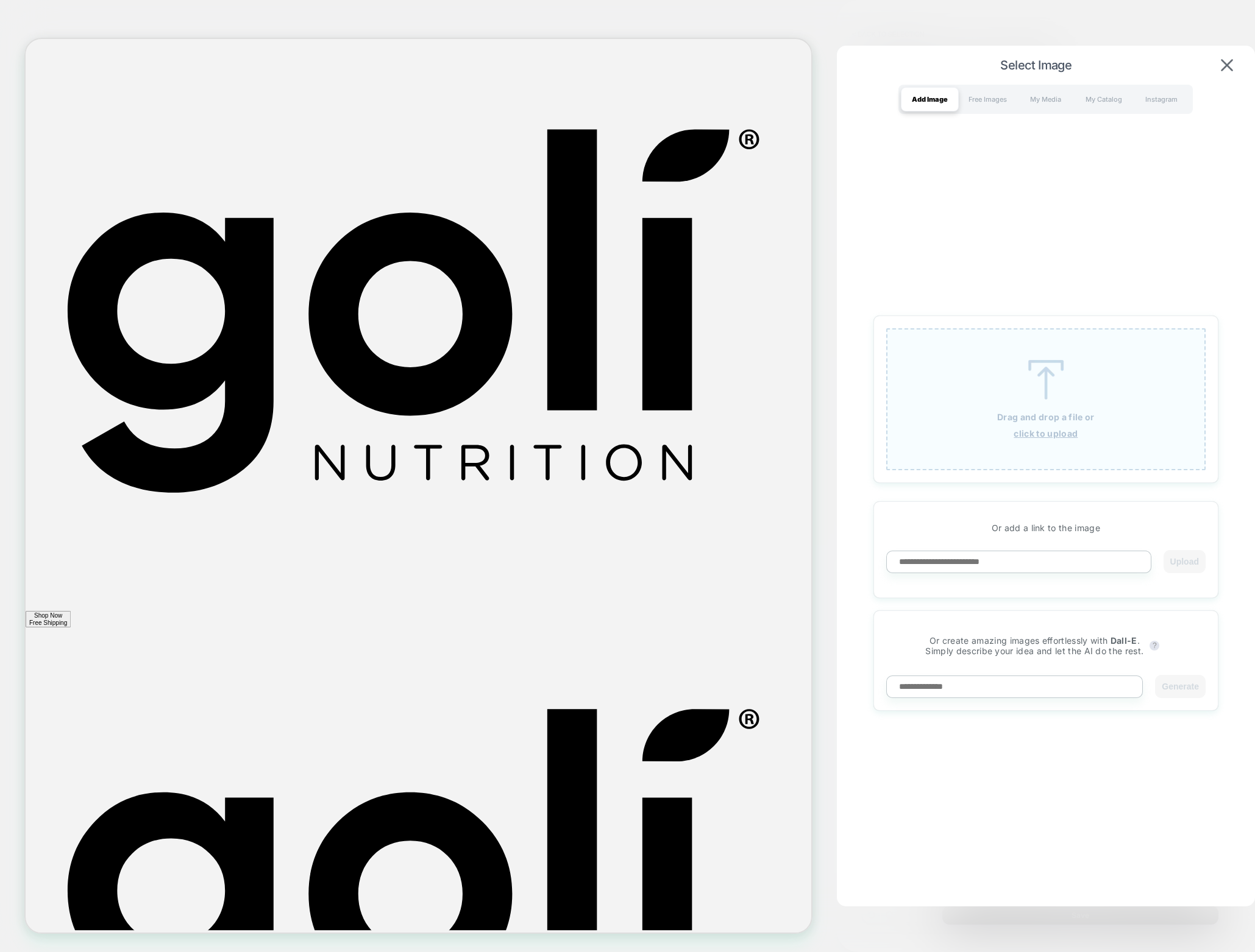
click at [1050, 413] on p "Drag and drop a file or" at bounding box center [1045, 417] width 97 height 11
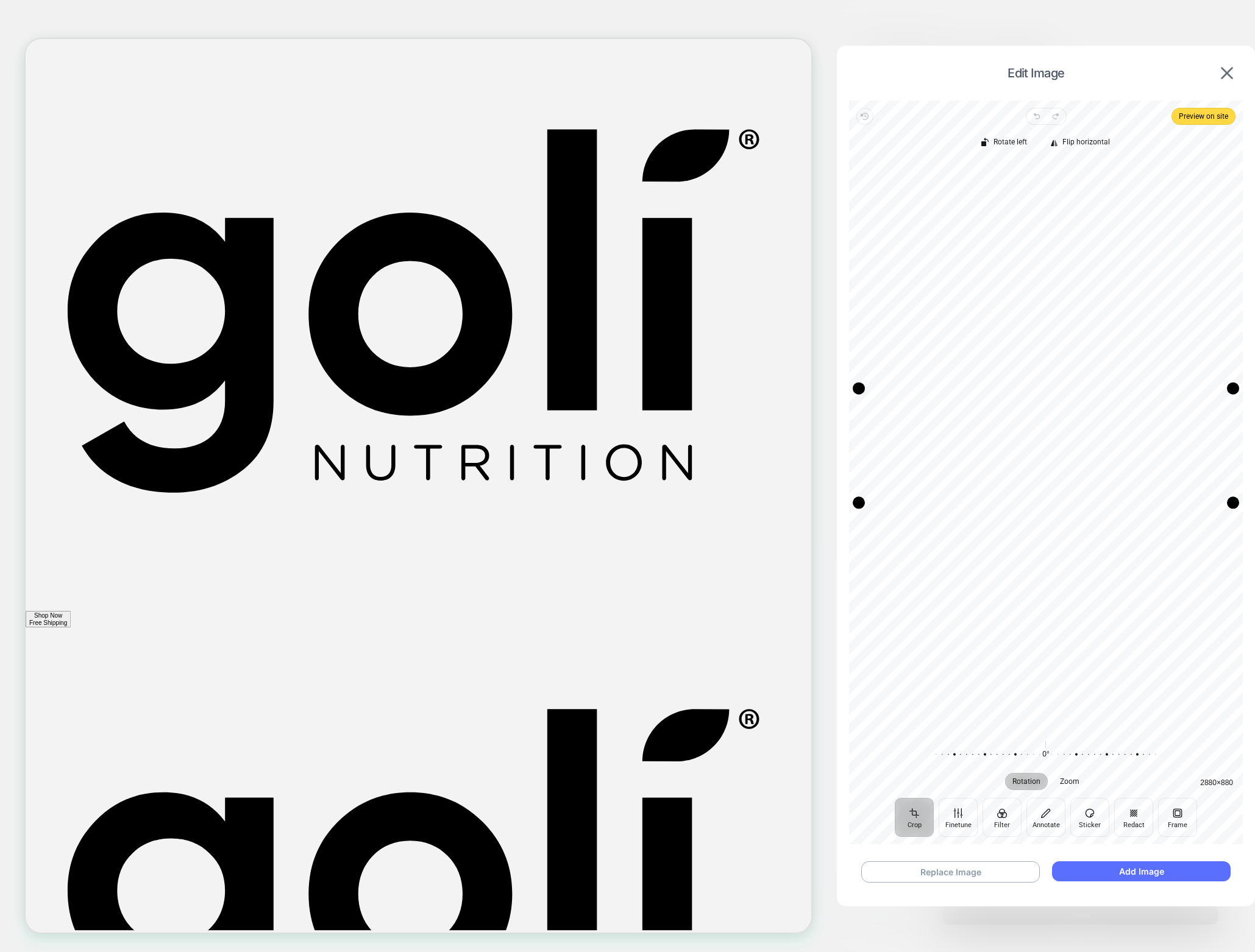
click at [1097, 862] on button "Add Image" at bounding box center [1141, 871] width 178 height 20
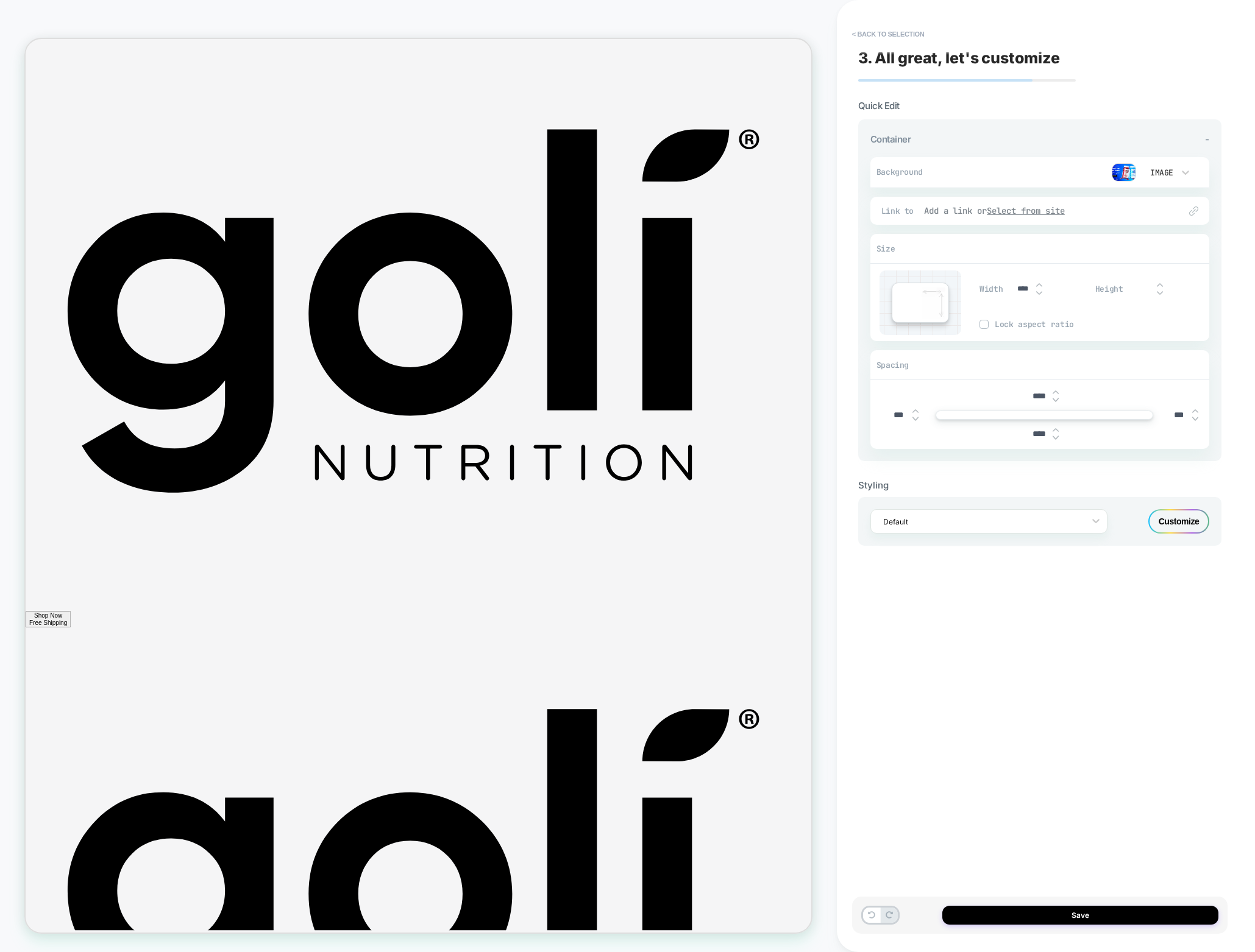
click at [1043, 209] on u "Select from site" at bounding box center [1026, 210] width 78 height 11
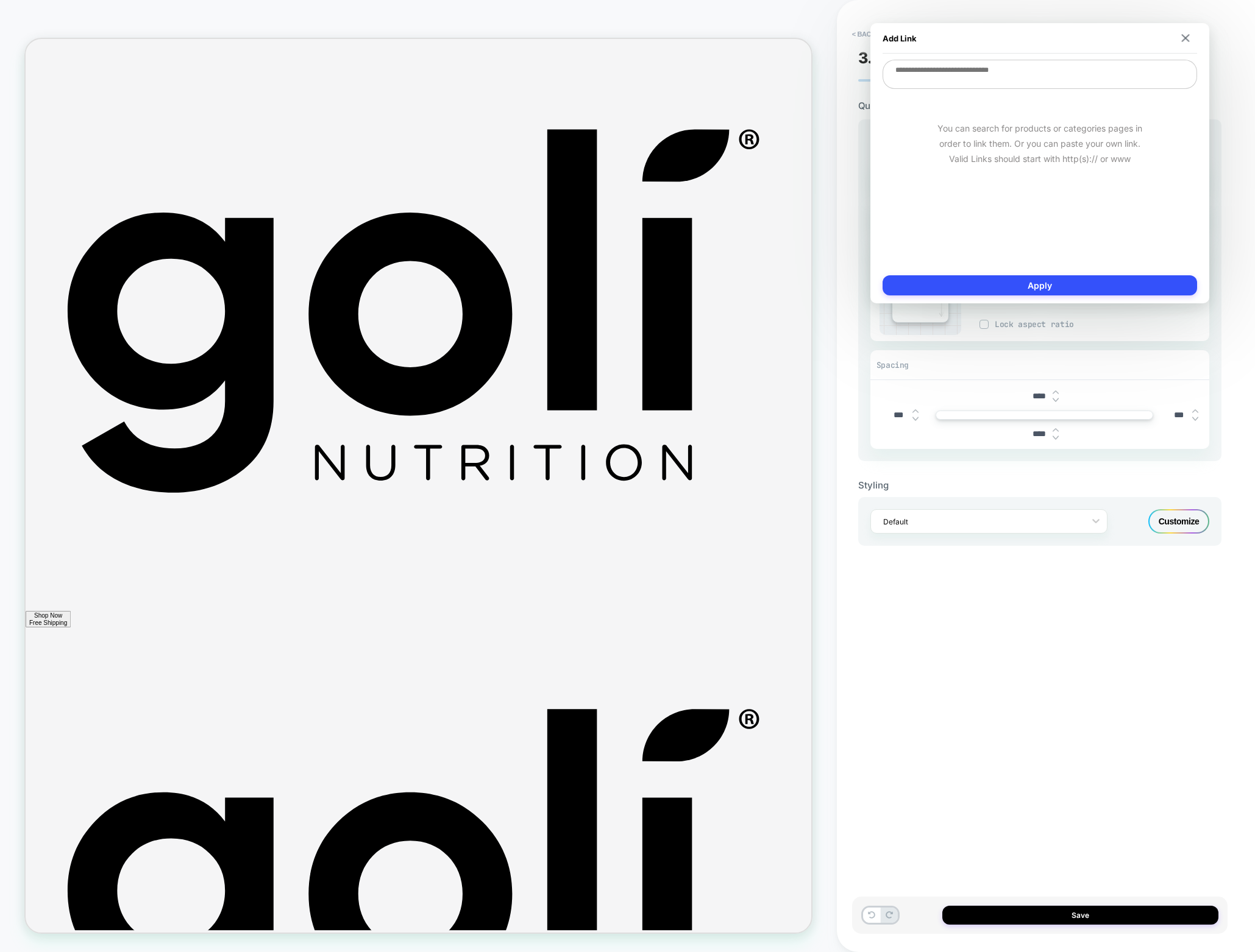
paste textarea "**********"
type textarea "**********"
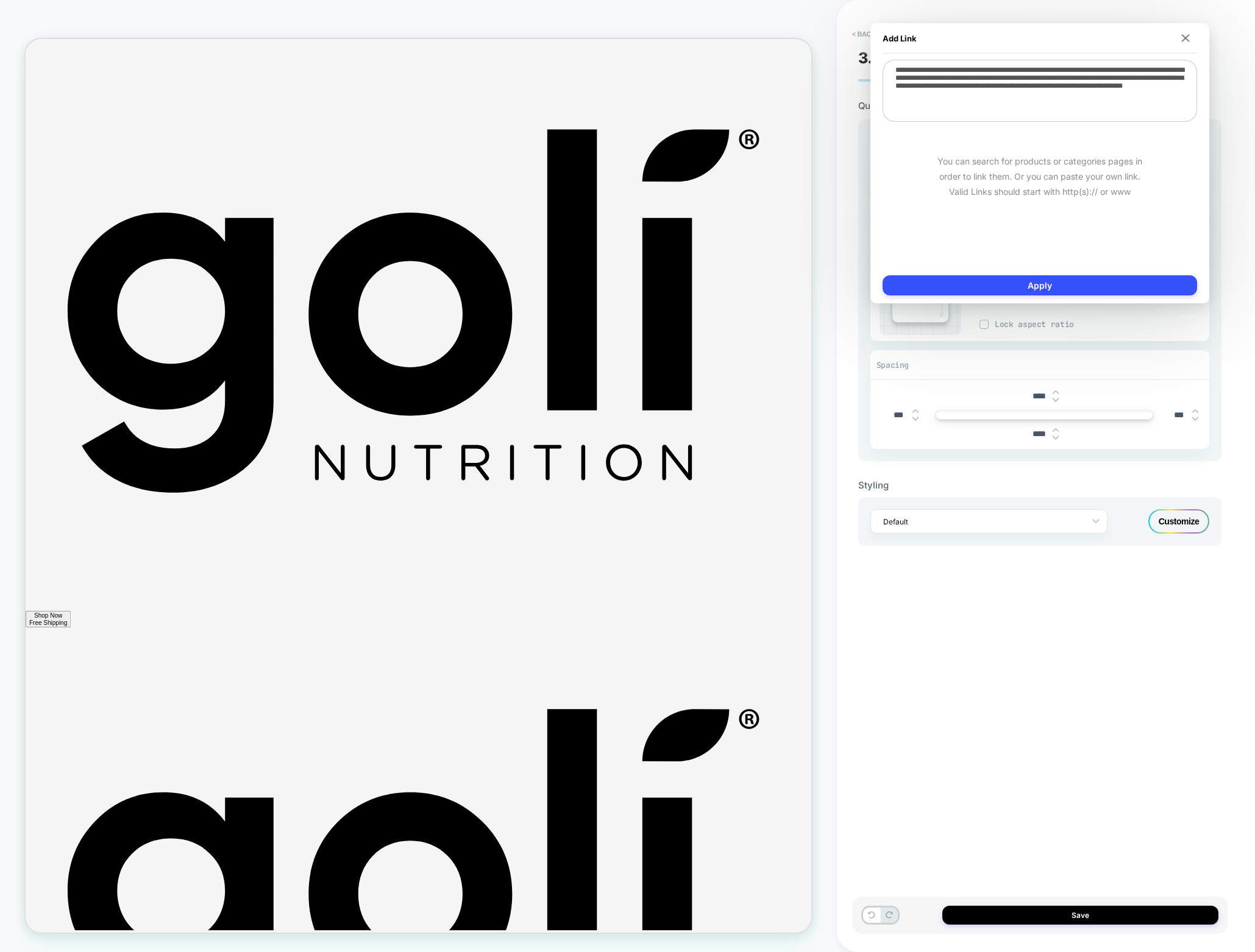
type textarea "*"
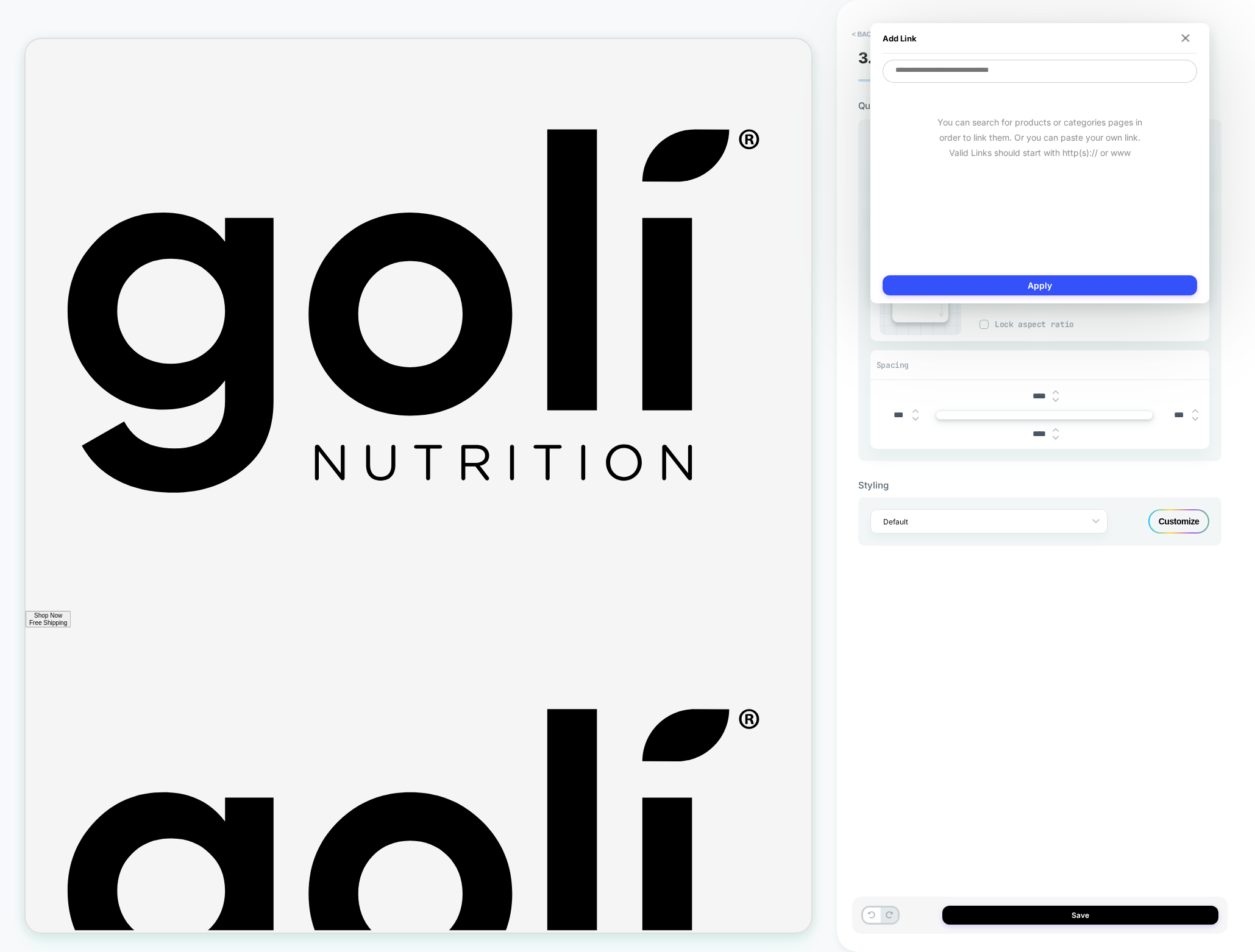
paste textarea "**********"
type textarea "**********"
type textarea "*"
type textarea "**********"
click at [1021, 293] on button "Apply" at bounding box center [1040, 285] width 314 height 20
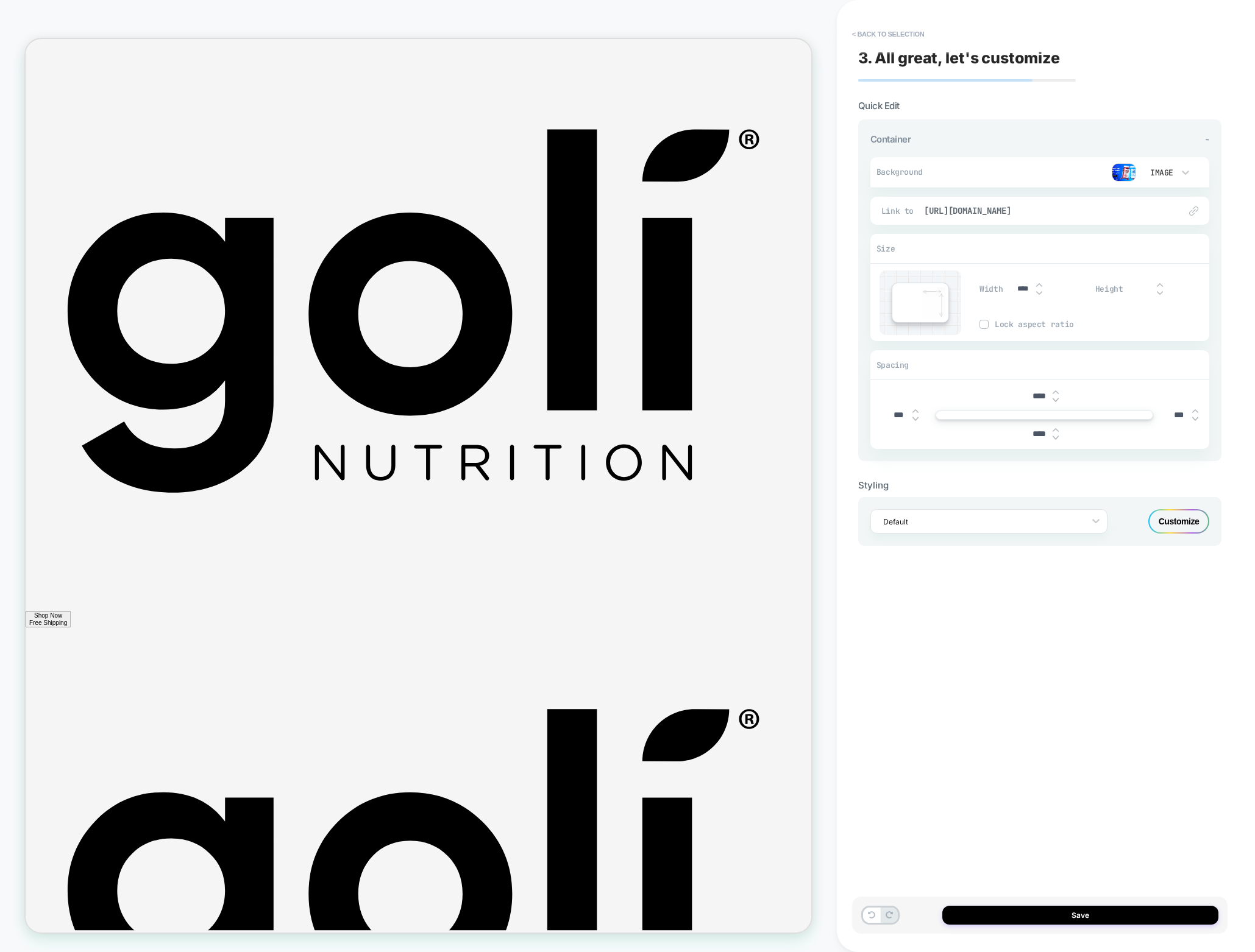
click at [1035, 394] on input "****" at bounding box center [1038, 396] width 27 height 11
type input "***"
click at [1139, 922] on button "Save" at bounding box center [1081, 915] width 276 height 19
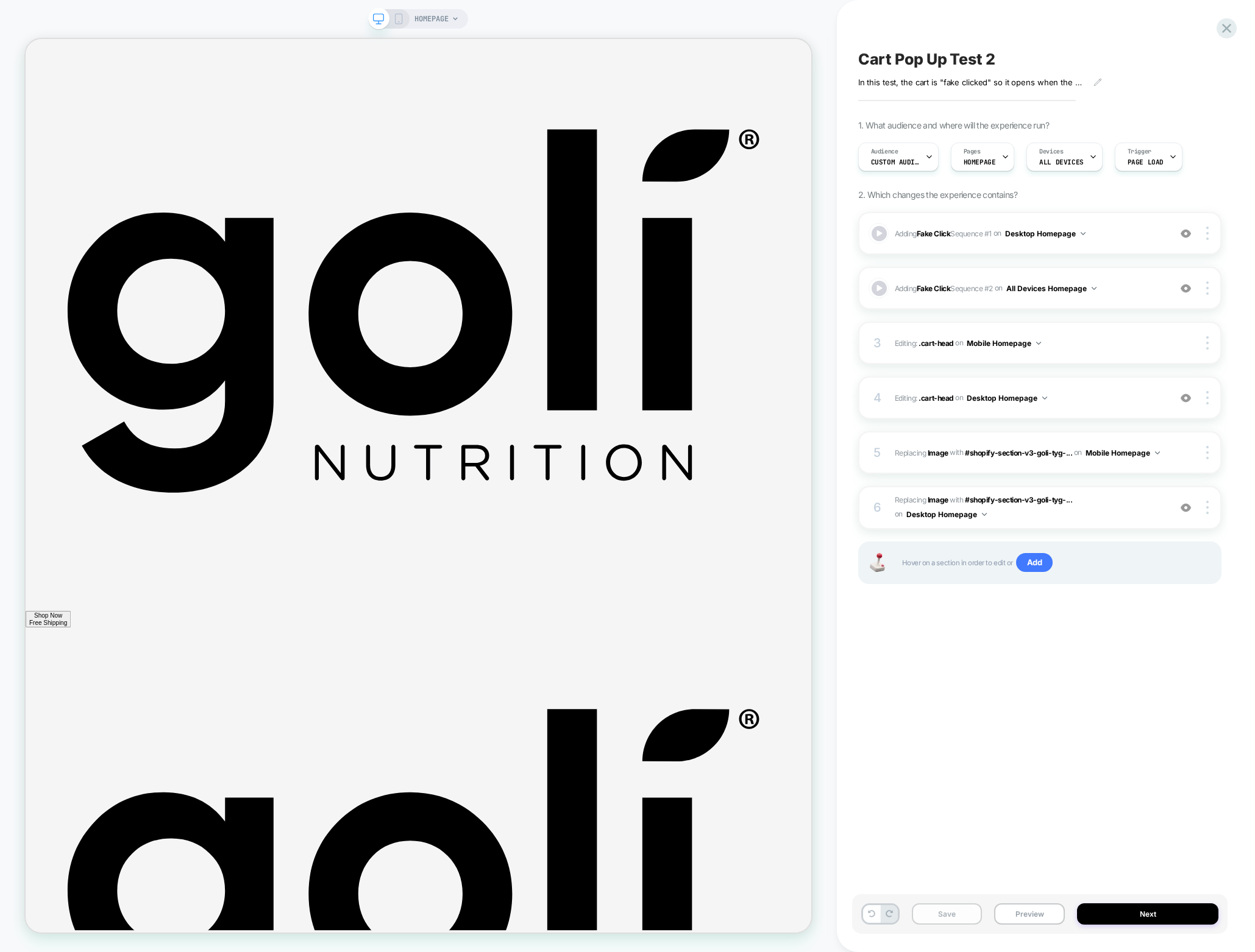
click at [935, 913] on button "Save" at bounding box center [947, 914] width 71 height 21
click at [877, 290] on div at bounding box center [878, 288] width 17 height 17
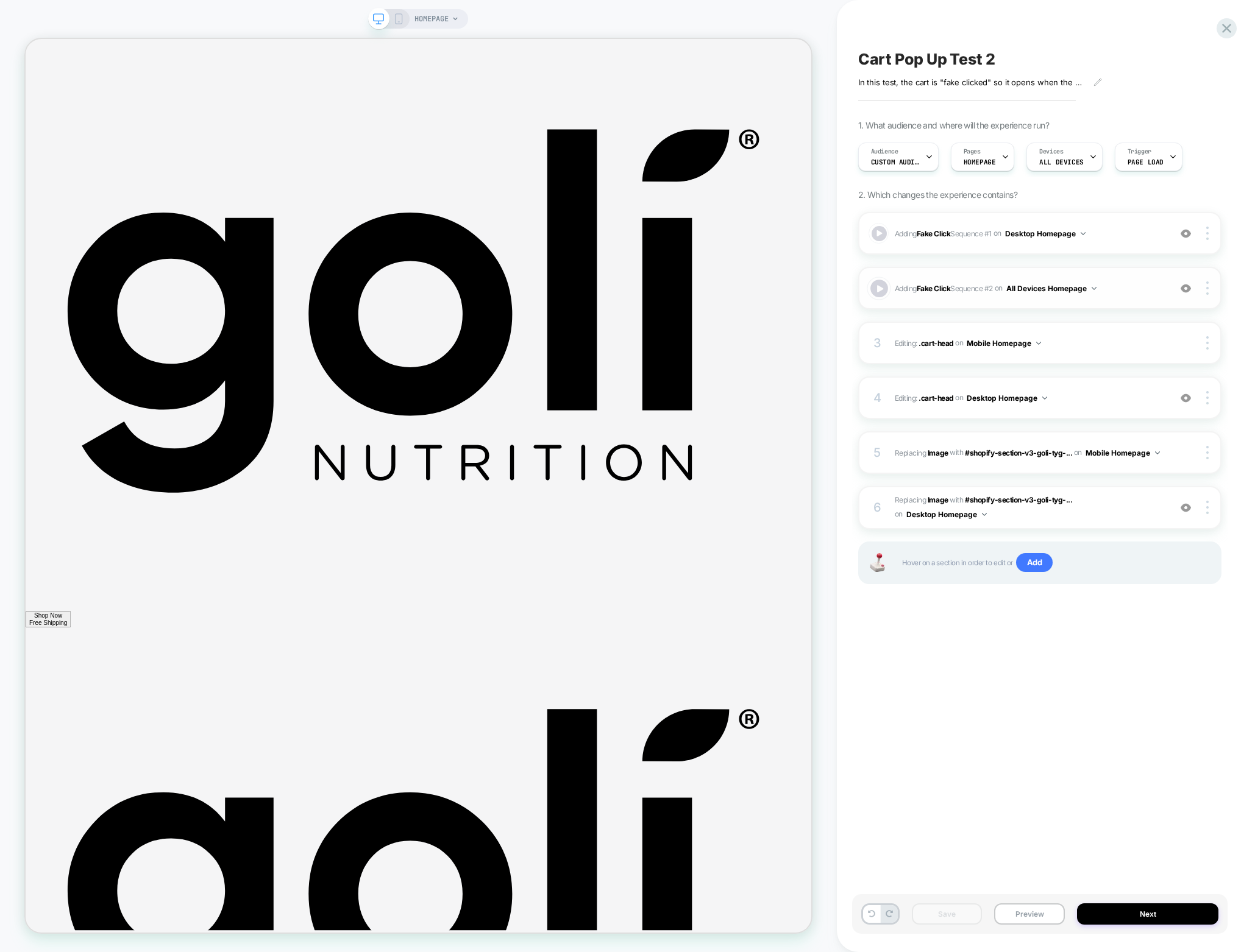
click at [877, 290] on div at bounding box center [878, 288] width 17 height 17
click at [882, 229] on div at bounding box center [878, 233] width 17 height 17
click at [1208, 235] on div at bounding box center [1208, 233] width 23 height 13
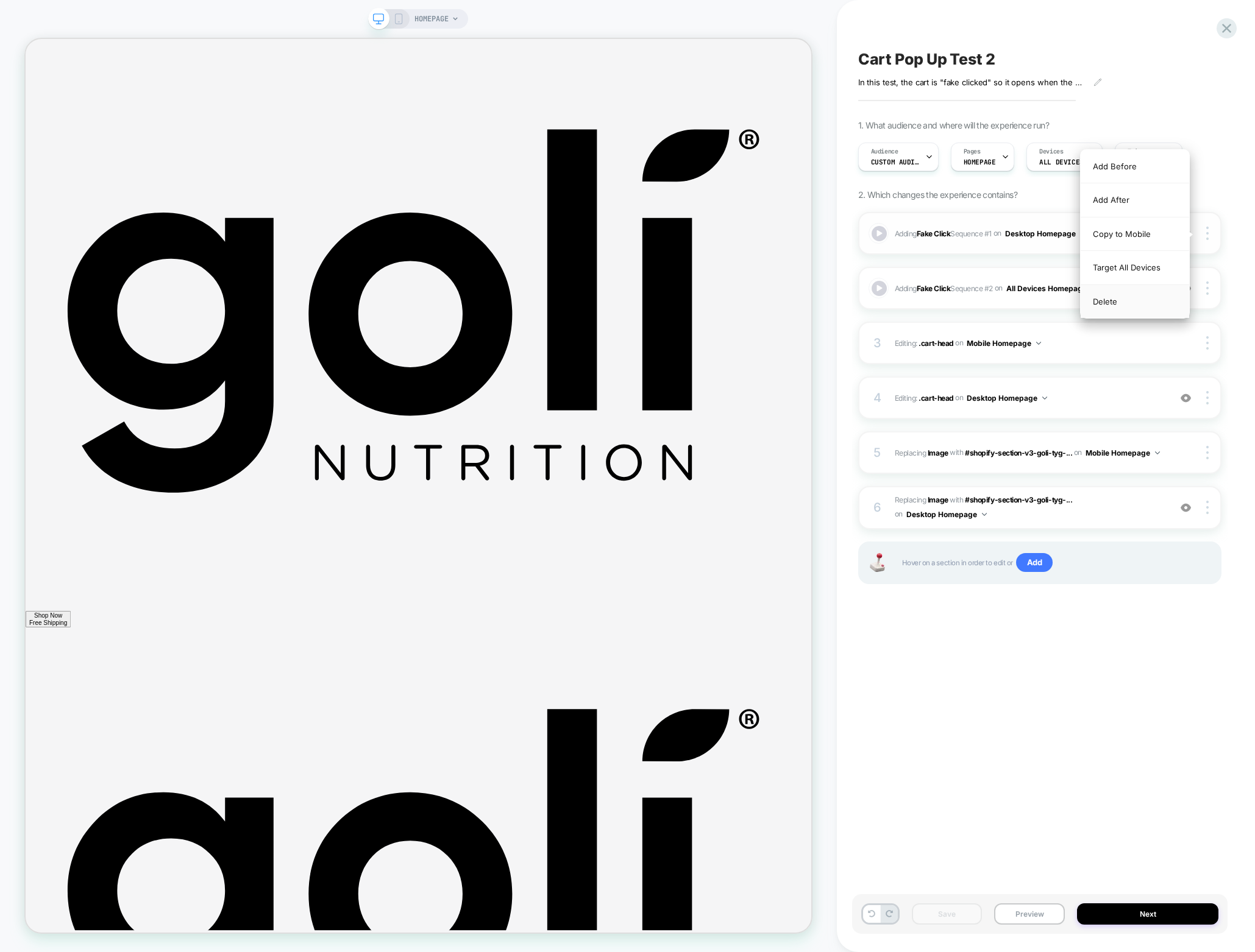
click at [1141, 302] on div "Delete" at bounding box center [1135, 302] width 109 height 33
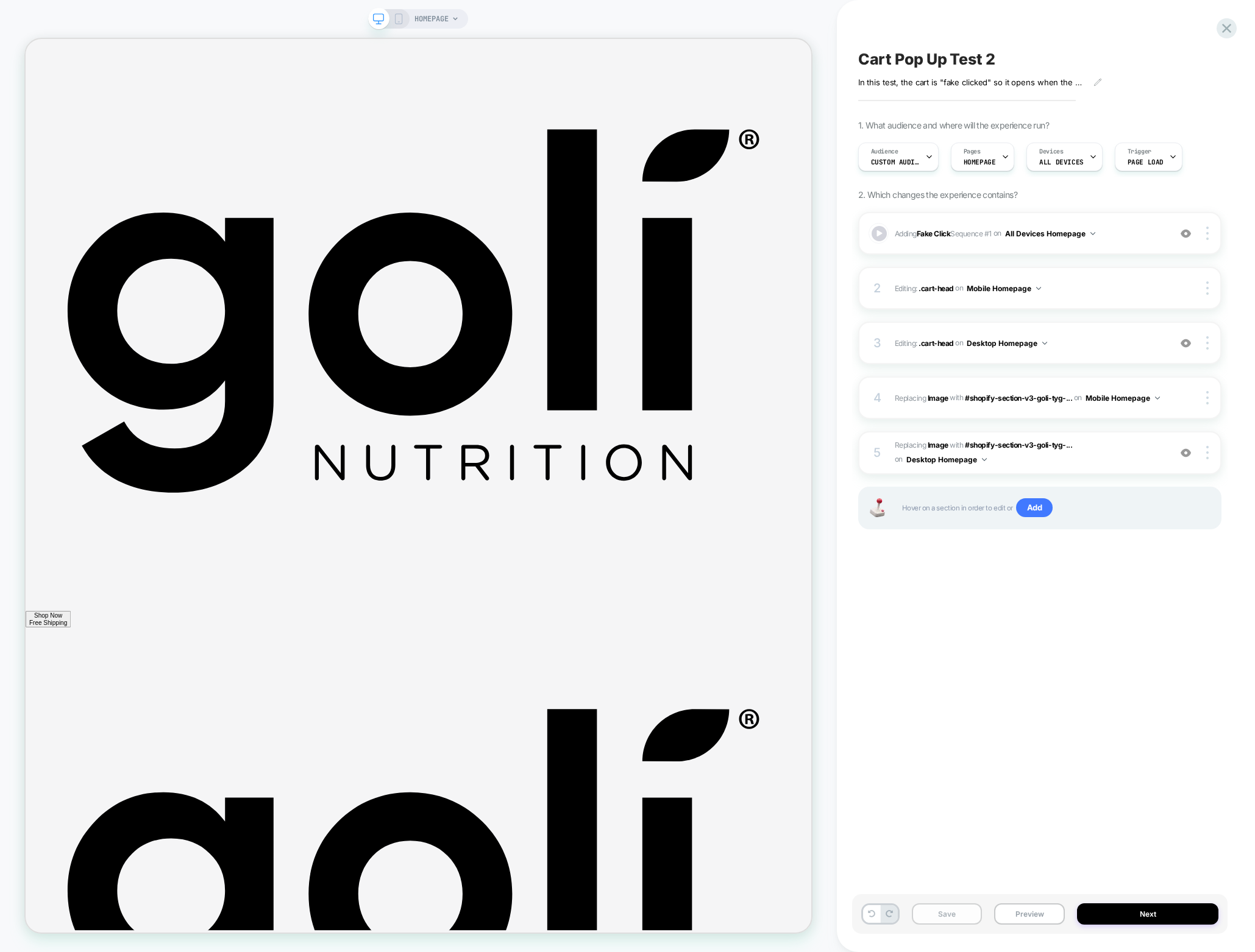
click at [953, 915] on button "Save" at bounding box center [947, 914] width 71 height 21
click at [1044, 914] on button "Preview" at bounding box center [1030, 914] width 71 height 21
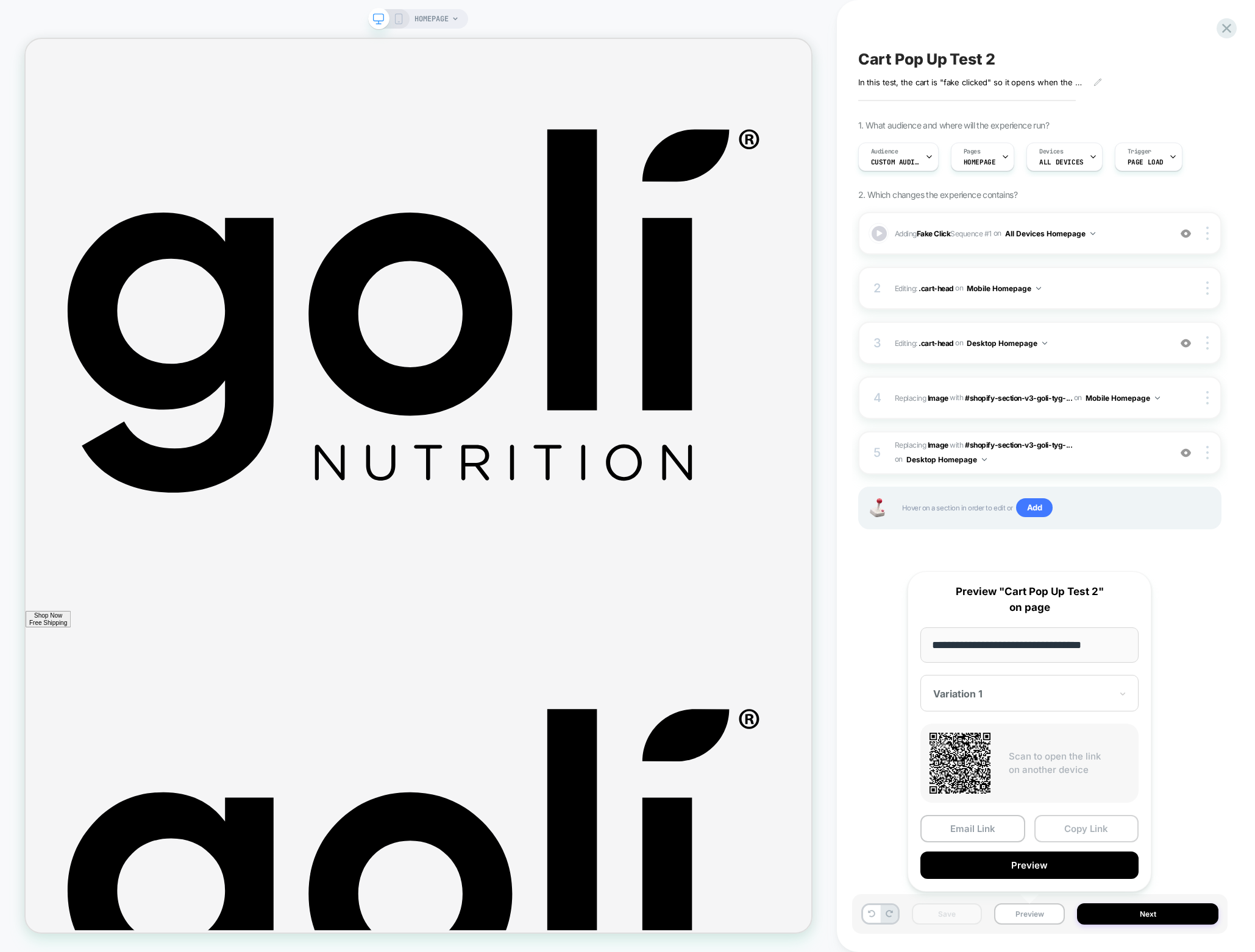
click at [1058, 826] on button "Copy Link" at bounding box center [1086, 828] width 104 height 27
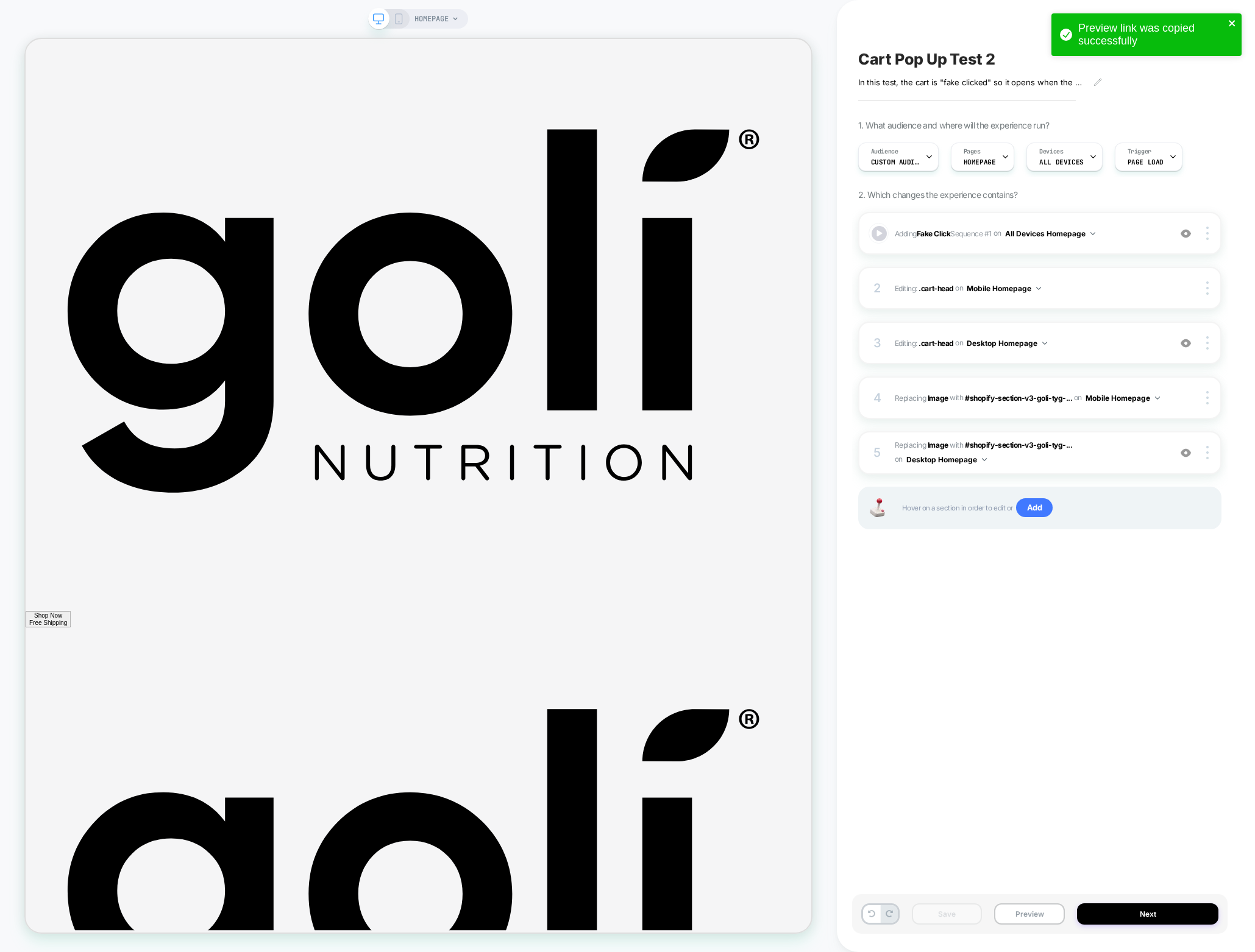
click at [1234, 21] on icon "close" at bounding box center [1231, 22] width 6 height 6
click at [1230, 16] on div "Preview link was copied successfully" at bounding box center [1146, 13] width 195 height 5
click at [1220, 30] on icon at bounding box center [1226, 28] width 16 height 16
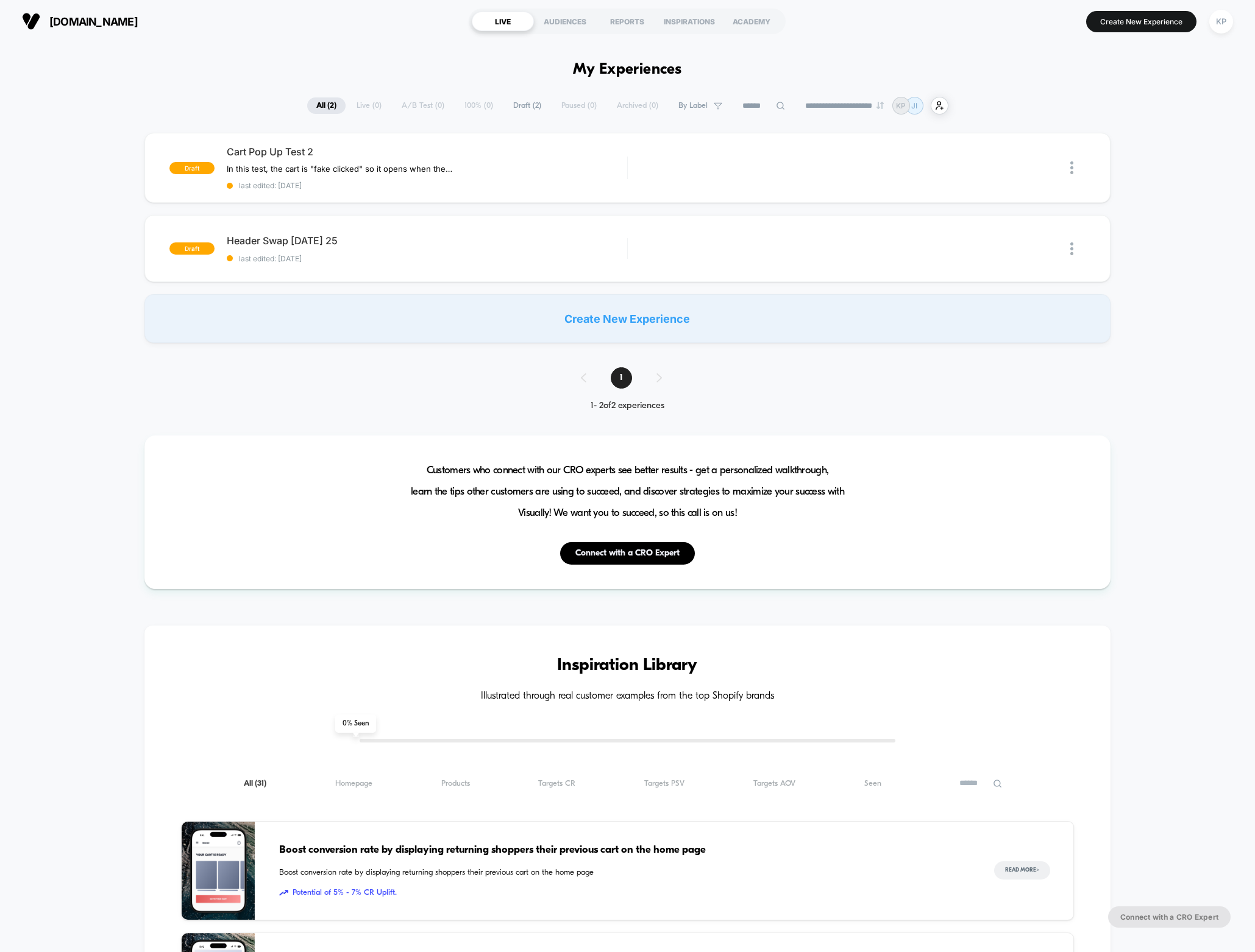
click at [95, 324] on div "draft Cart Pop Up Test 2 In this test, the cart is "fake clicked" so it opens w…" at bounding box center [628, 238] width 1255 height 210
